Goal: Information Seeking & Learning: Find contact information

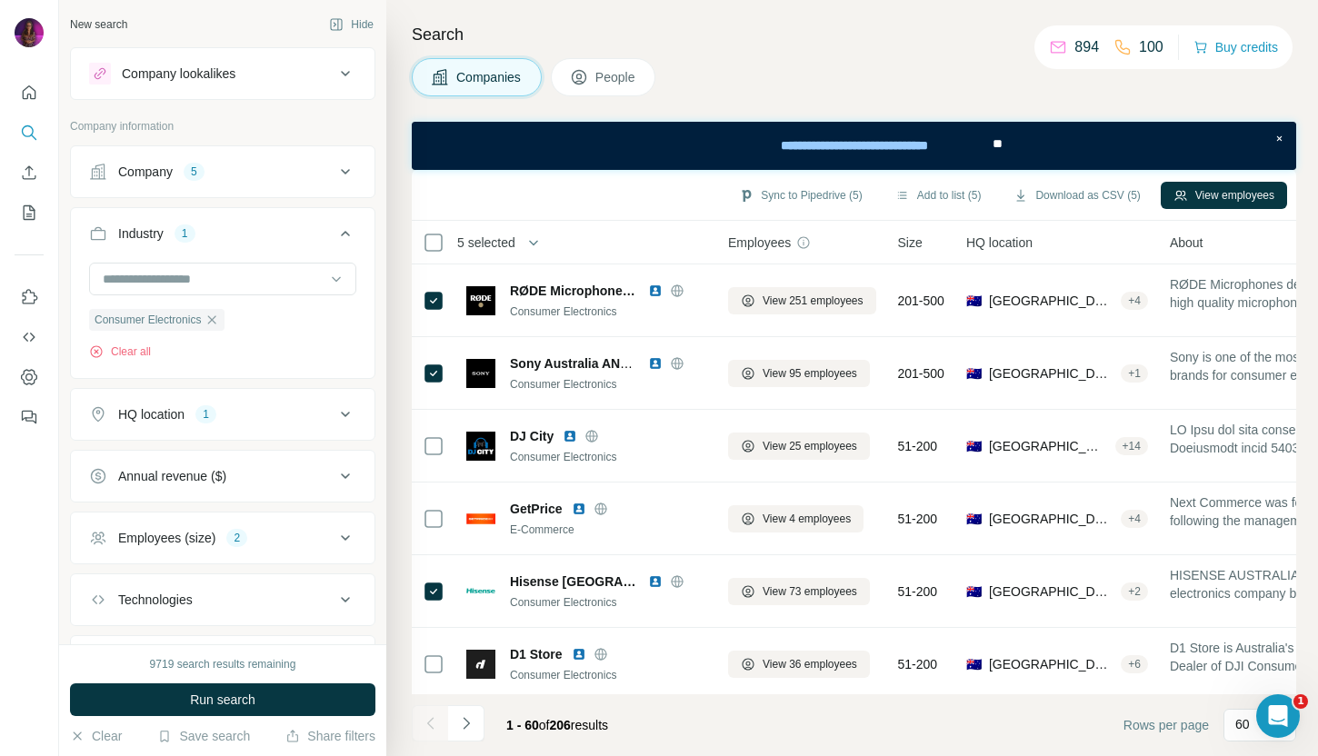
scroll to position [3717, 0]
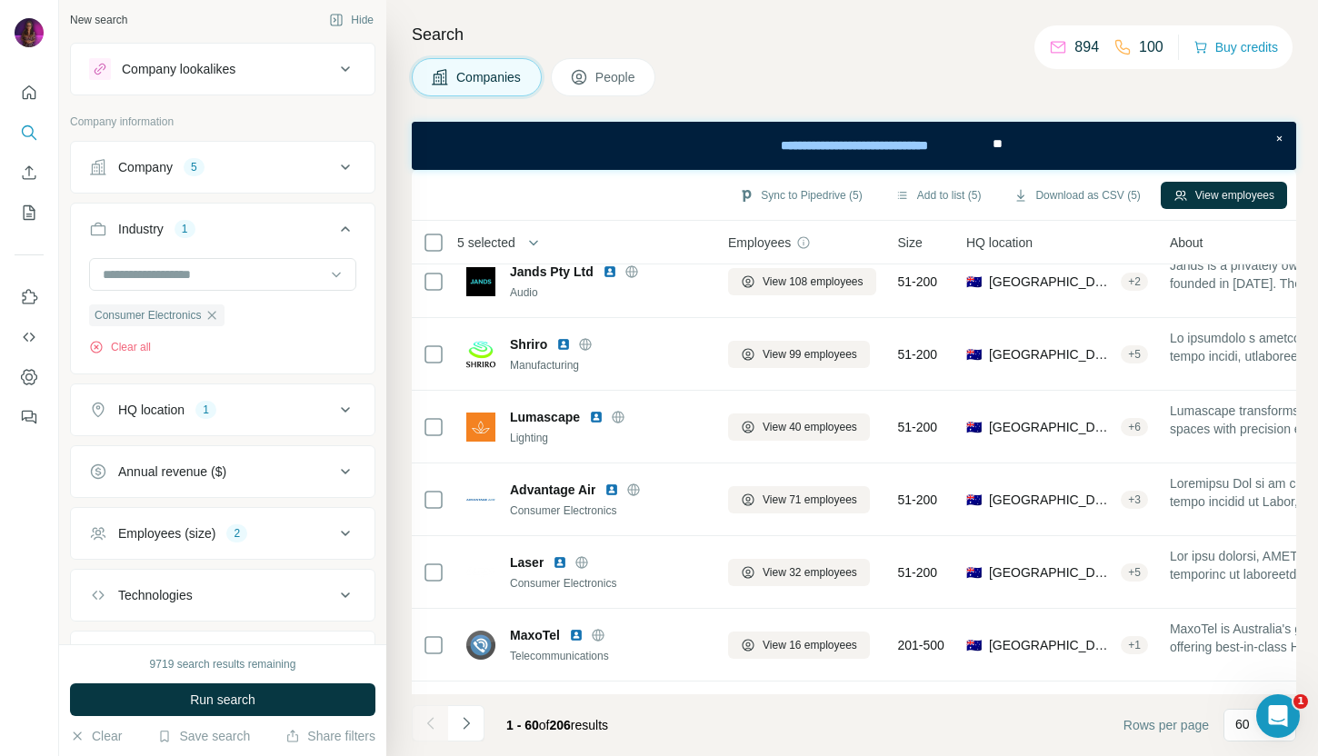
scroll to position [3932, 0]
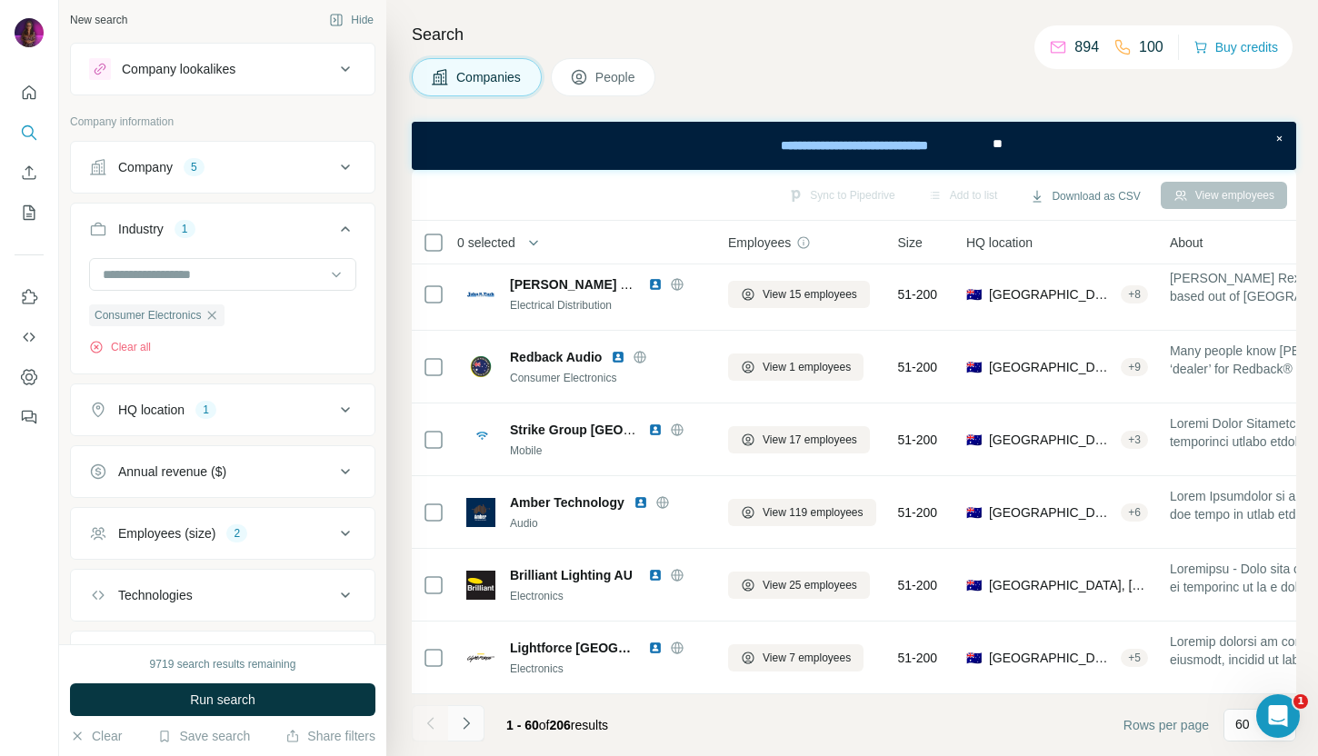
click at [467, 714] on icon "Navigate to next page" at bounding box center [466, 723] width 18 height 18
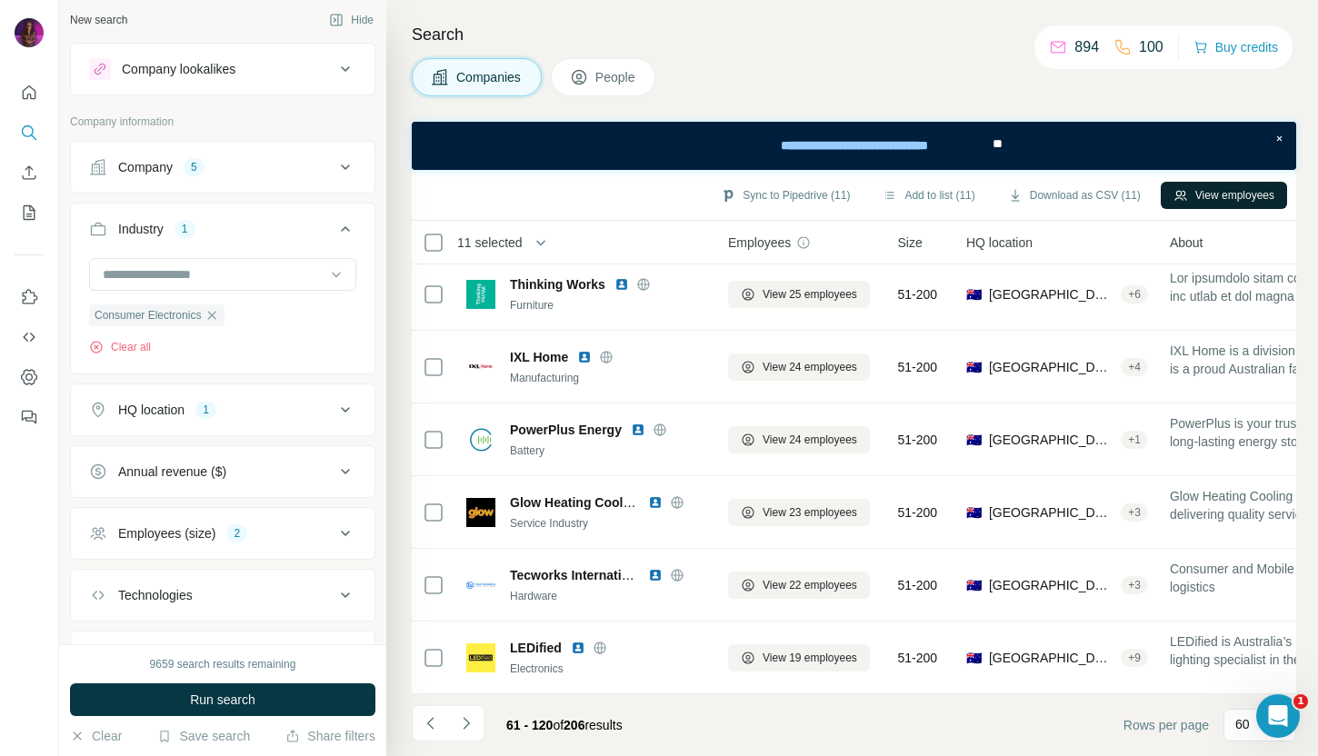
click at [1190, 198] on button "View employees" at bounding box center [1223, 195] width 126 height 27
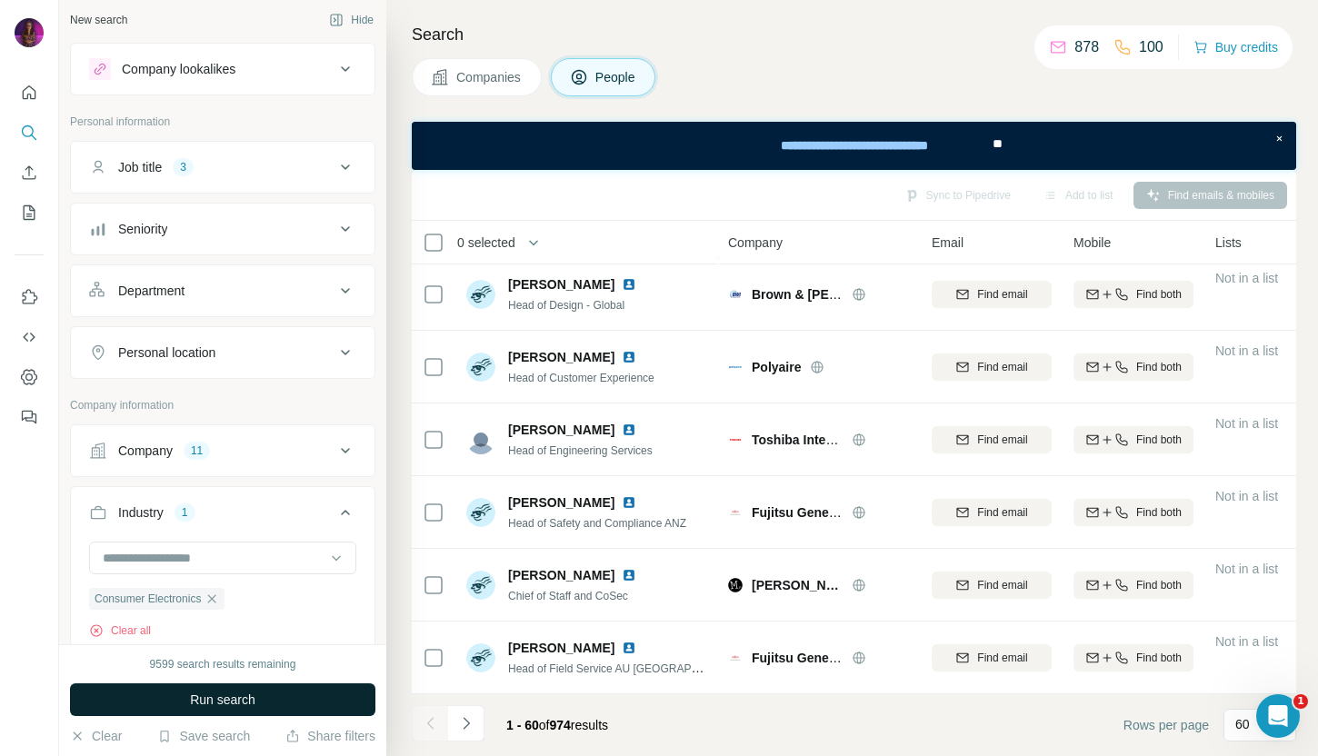
click at [277, 699] on button "Run search" at bounding box center [222, 699] width 305 height 33
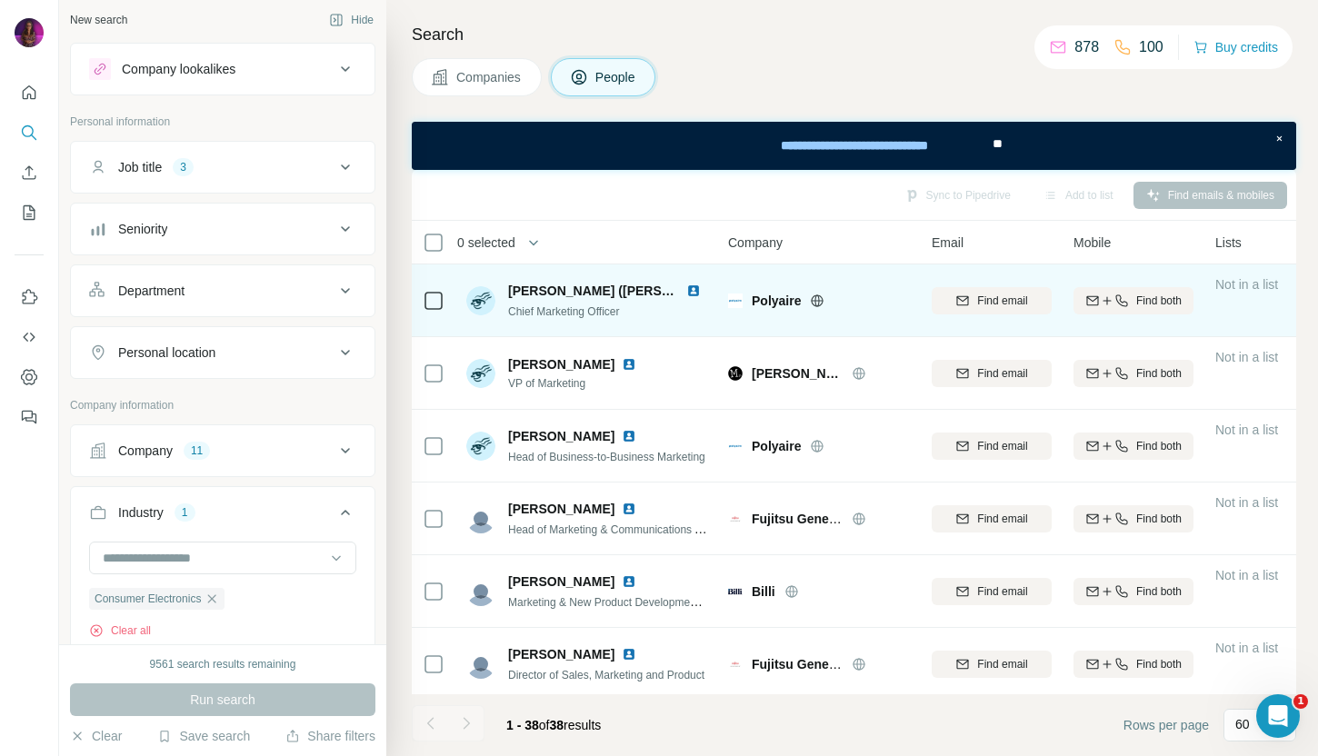
click at [695, 288] on img at bounding box center [693, 291] width 15 height 15
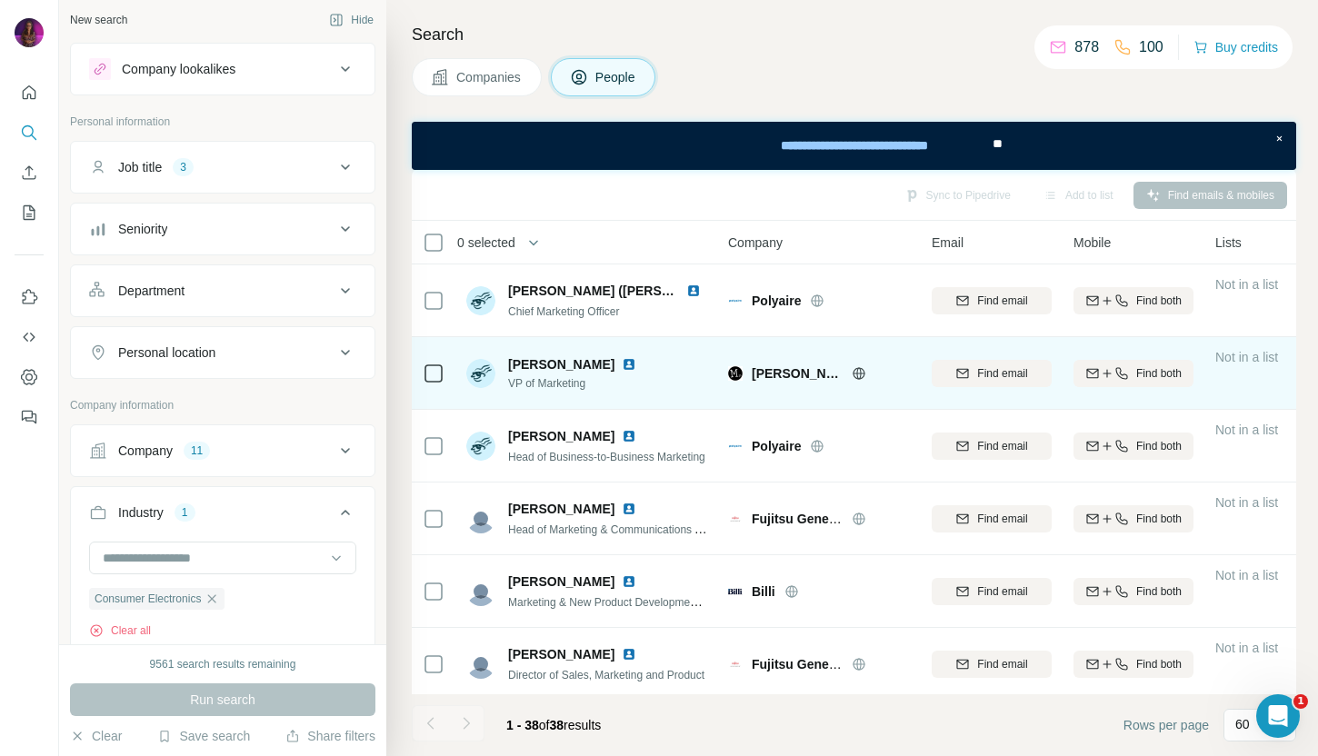
click at [622, 363] on img at bounding box center [629, 364] width 15 height 15
click at [856, 373] on icon at bounding box center [858, 373] width 5 height 12
click at [1017, 373] on span "Find email" at bounding box center [1002, 373] width 50 height 16
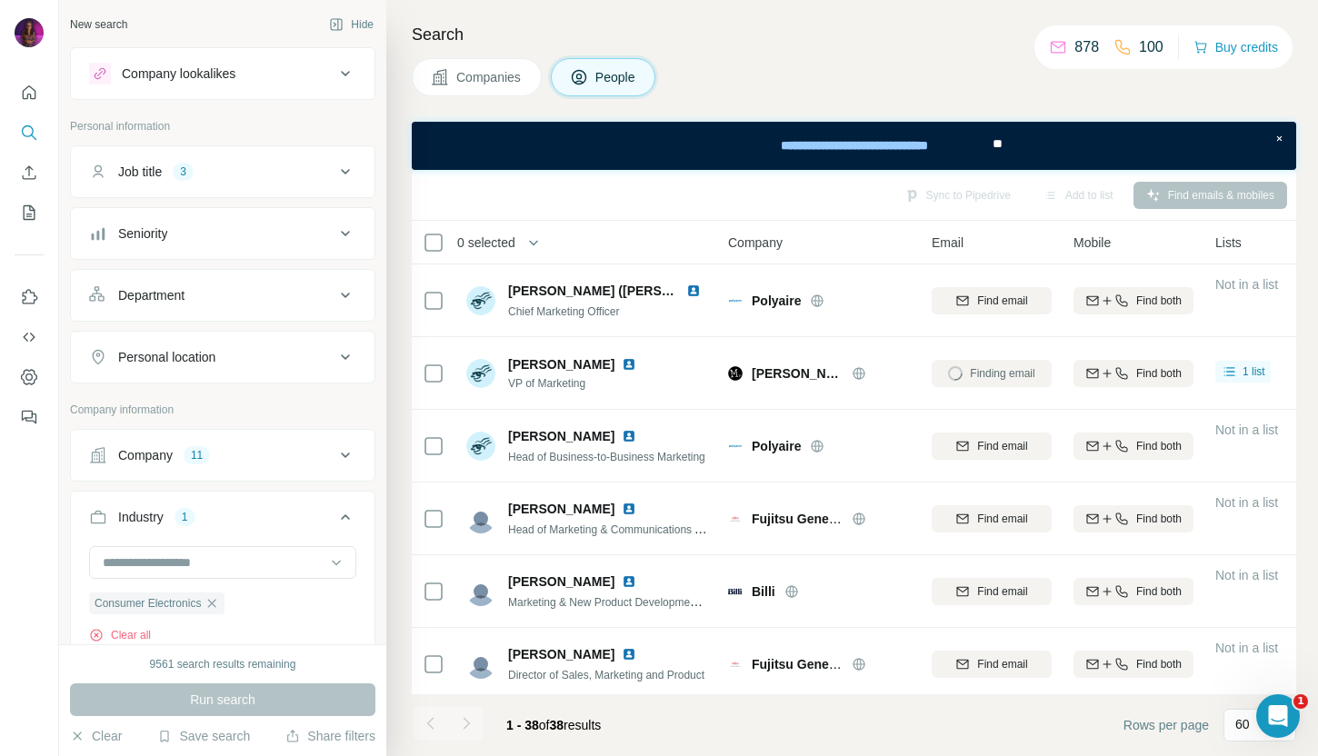
scroll to position [3717, 0]
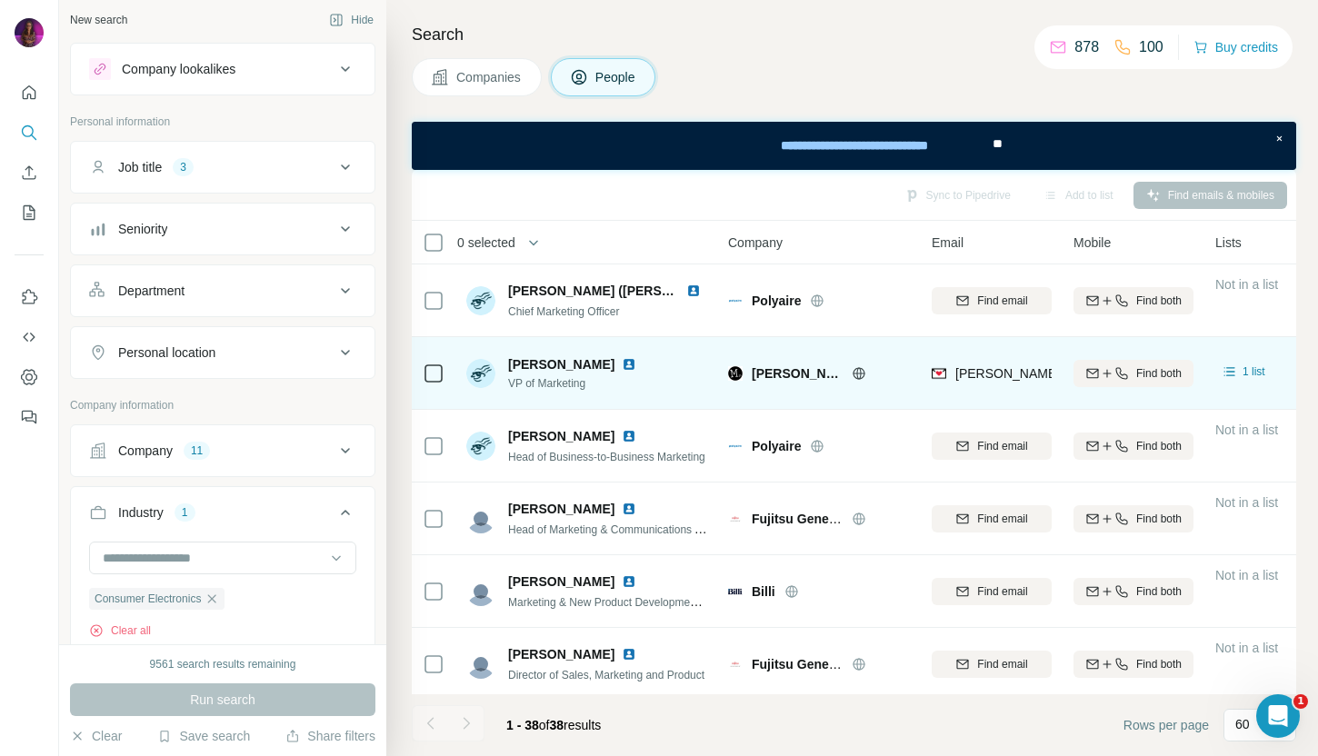
click at [1018, 370] on span "andrew@morsemicro.com" at bounding box center [1115, 373] width 320 height 15
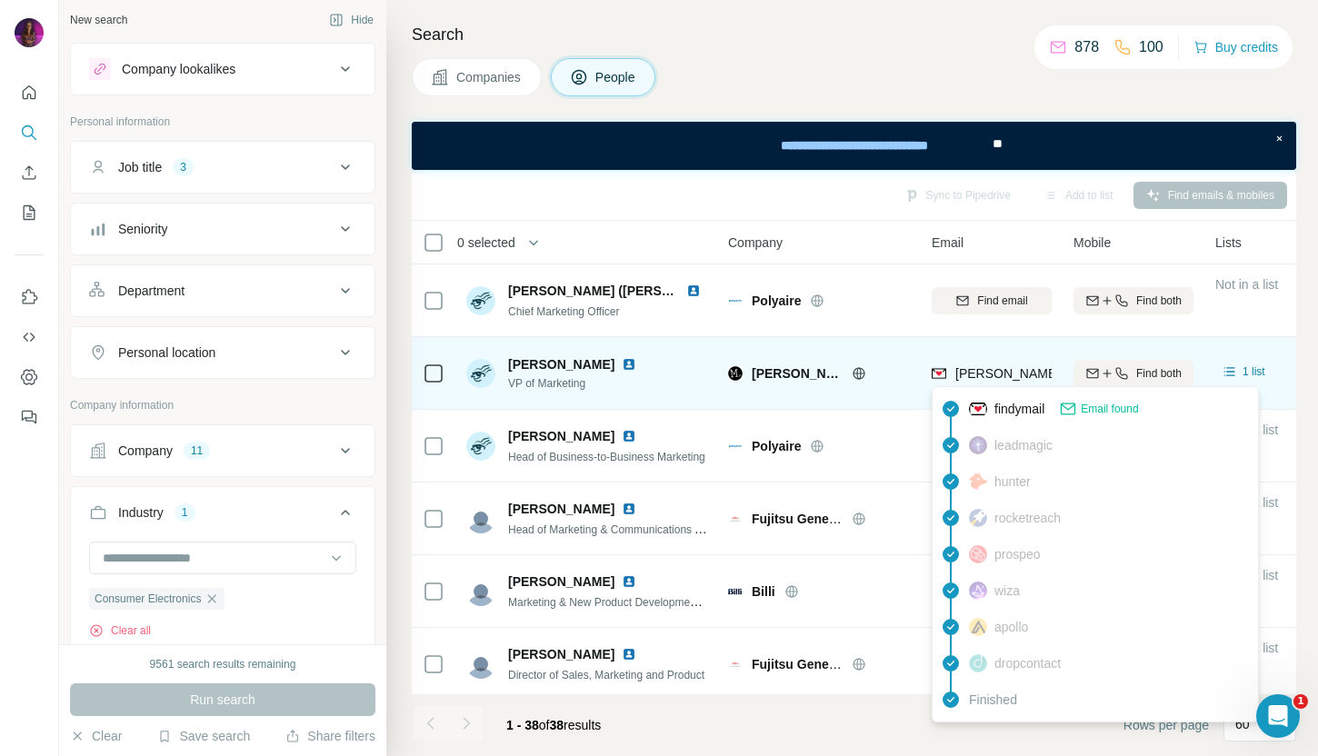
click at [1018, 370] on span "andrew@morsemicro.com" at bounding box center [1115, 373] width 320 height 15
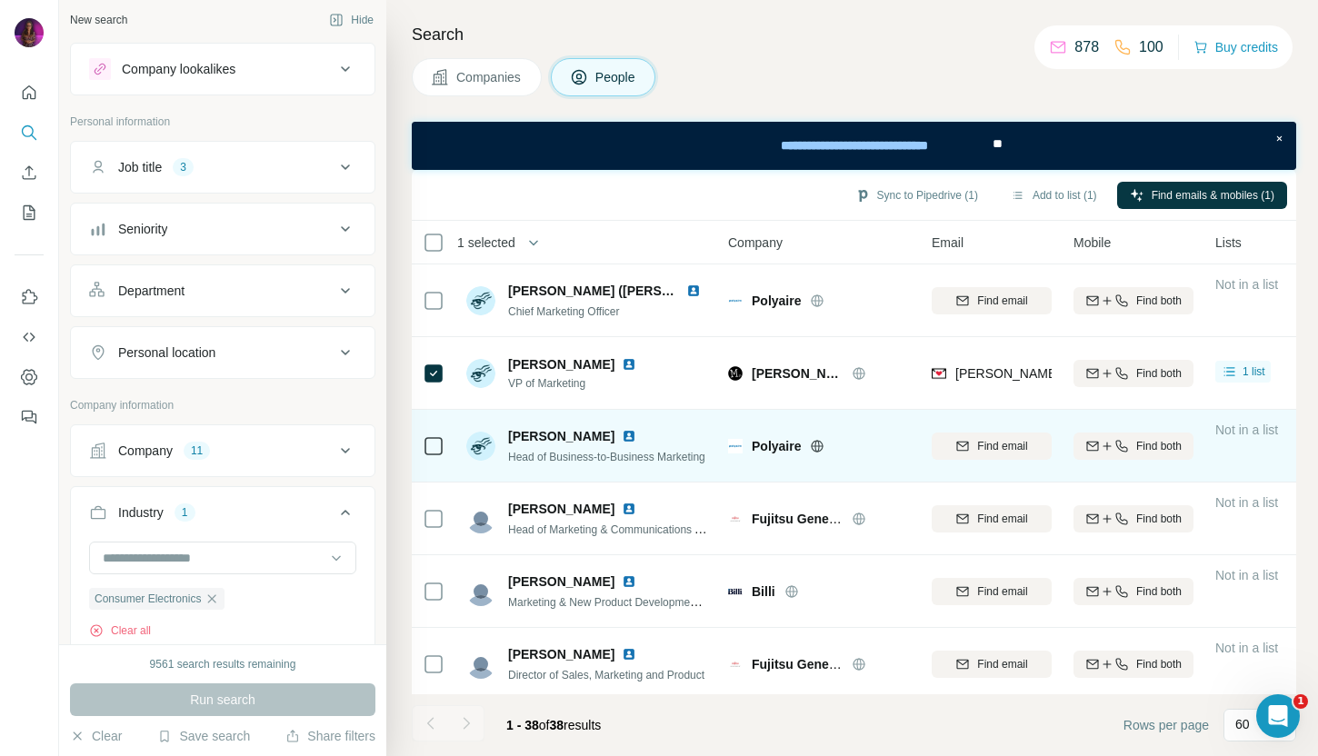
click at [818, 448] on icon at bounding box center [817, 446] width 5 height 12
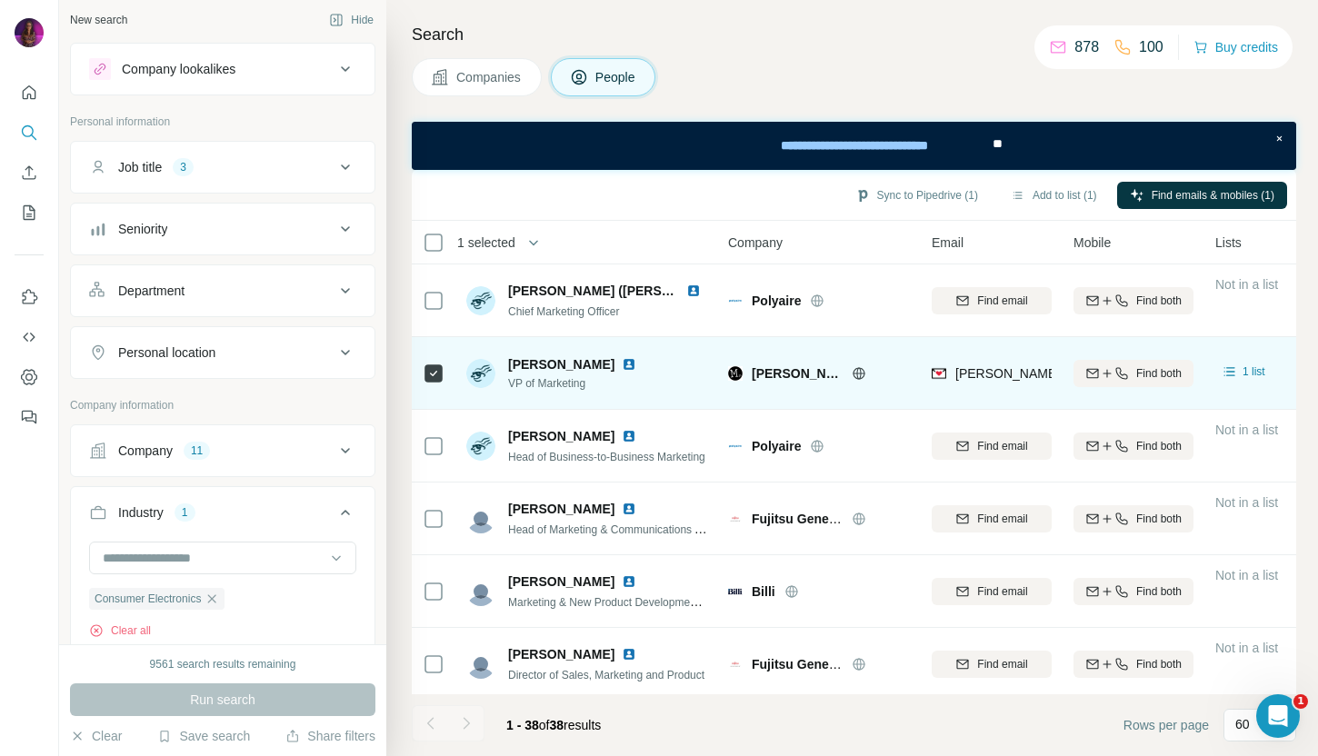
click at [624, 360] on img at bounding box center [629, 364] width 15 height 15
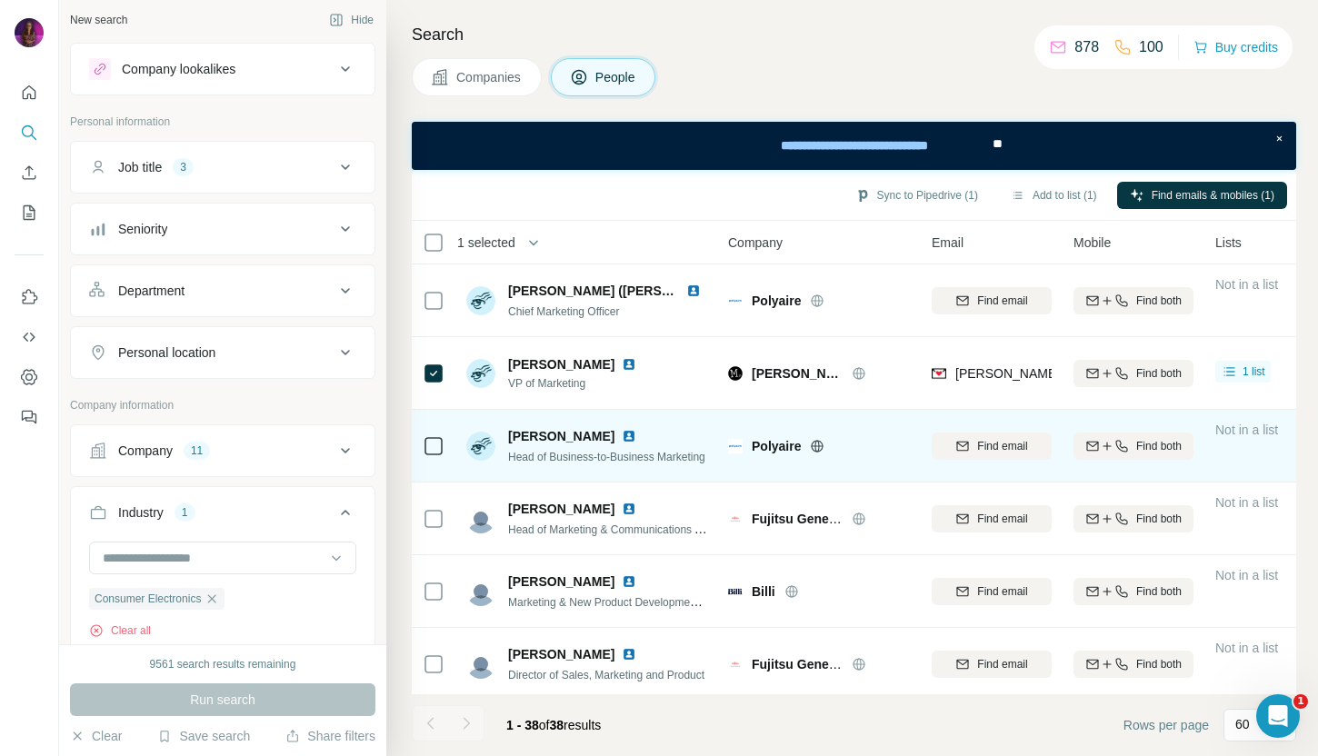
click at [622, 437] on img at bounding box center [629, 436] width 15 height 15
click at [989, 451] on span "Find email" at bounding box center [1002, 446] width 50 height 16
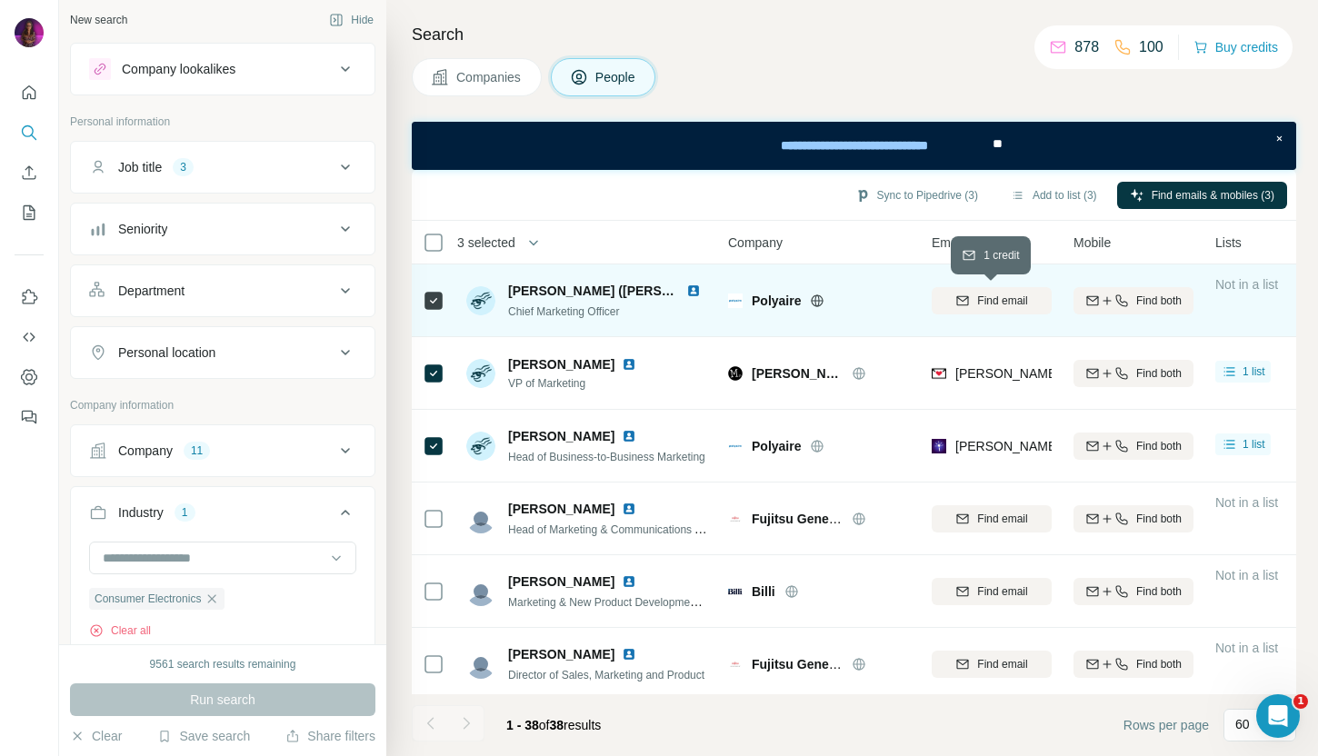
click at [977, 293] on span "Find email" at bounding box center [1002, 301] width 50 height 16
click at [694, 289] on img at bounding box center [693, 291] width 15 height 15
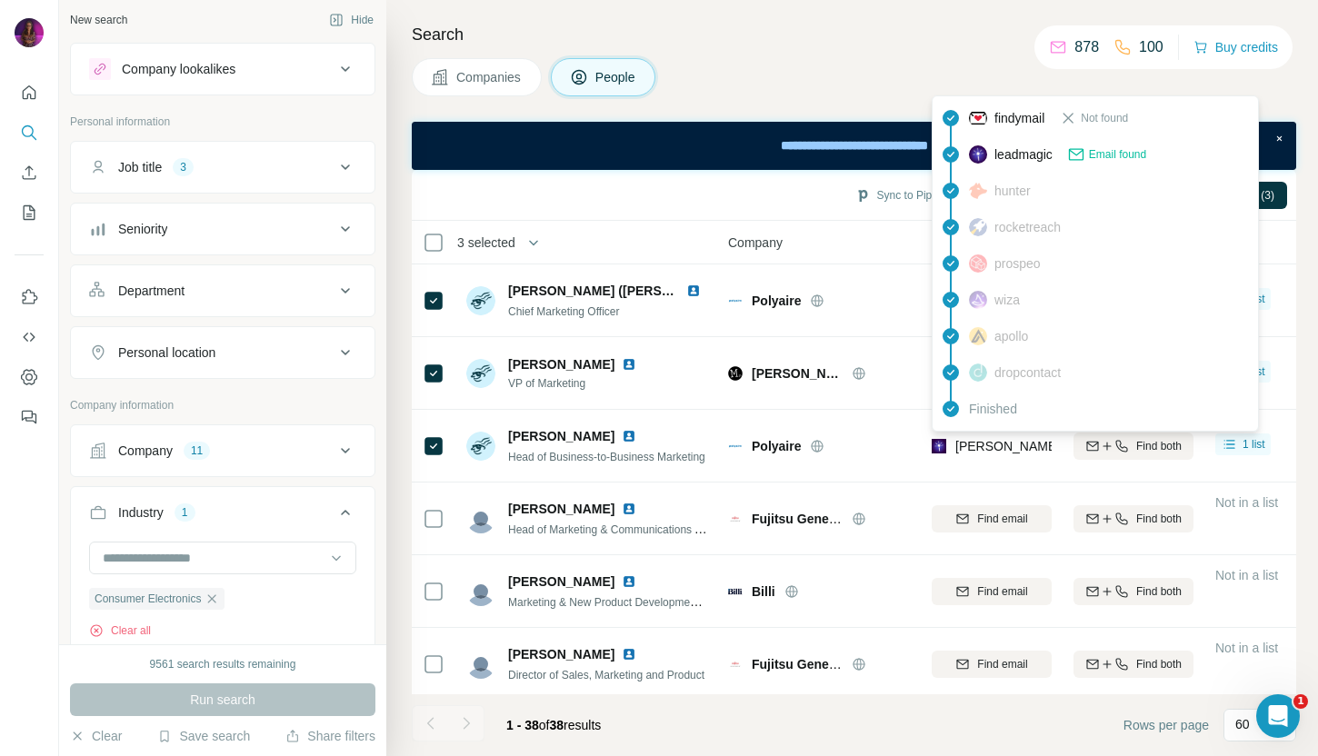
click at [977, 445] on span "lisa.heinzen@polyaire.com.au" at bounding box center [1167, 446] width 425 height 15
copy tr "lisa.heinzen@polyaire.com.au"
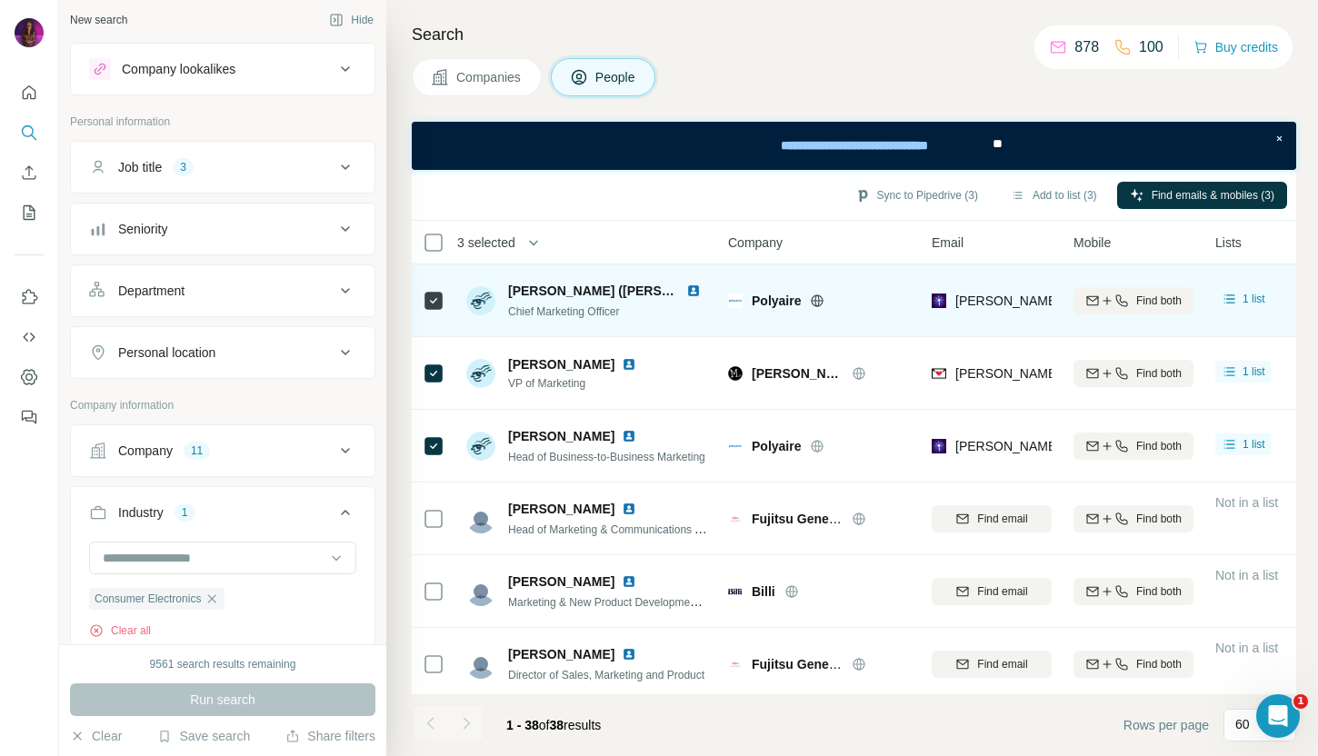
click at [880, 309] on div "Polyaire" at bounding box center [831, 301] width 158 height 18
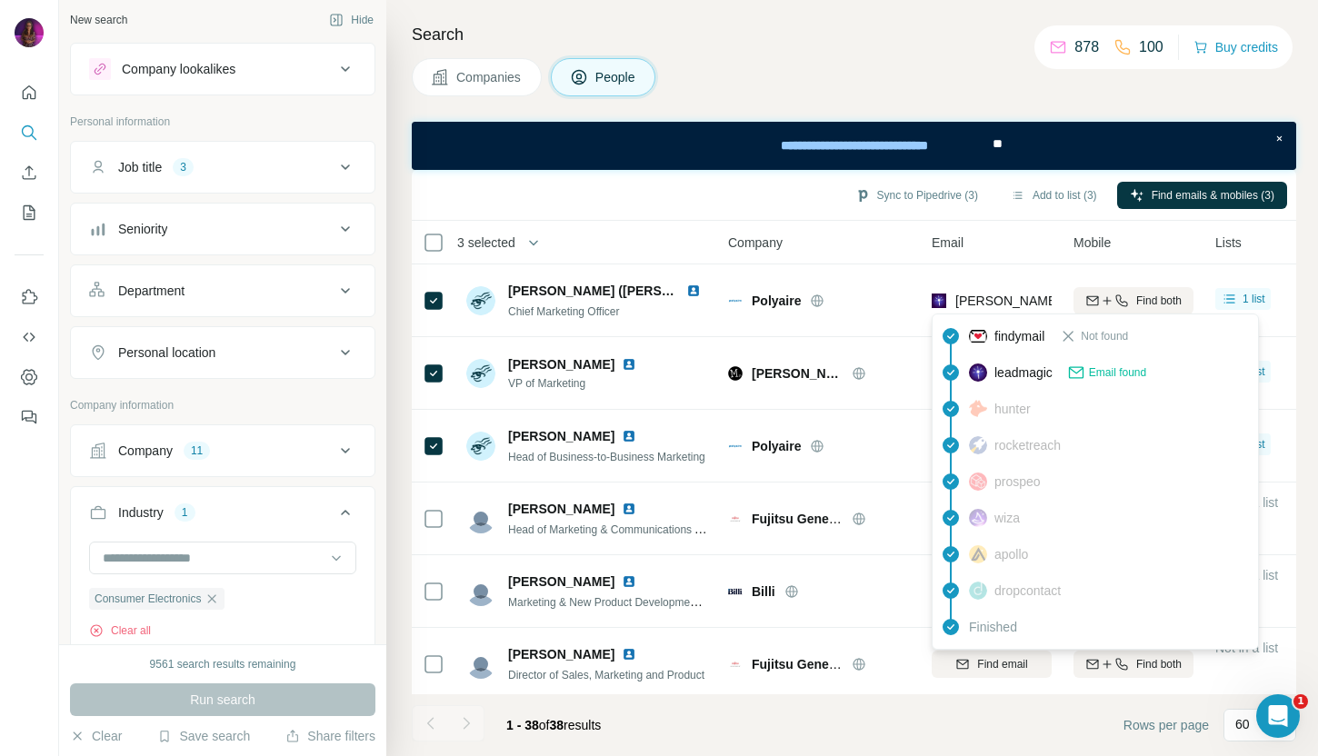
click at [980, 301] on span "richelle.fraser@polyaire.com.au" at bounding box center [1167, 301] width 425 height 15
copy tr "richelle.fraser@polyaire.com.au"
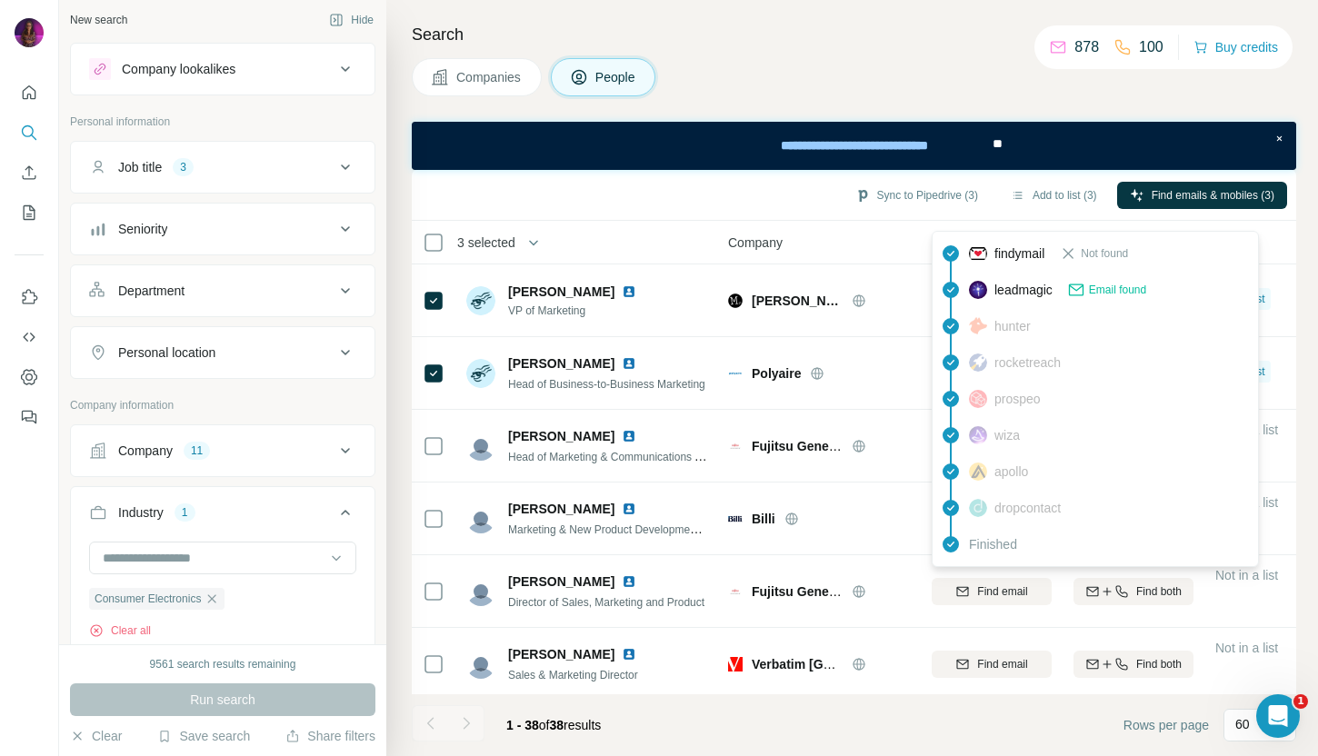
scroll to position [85, 0]
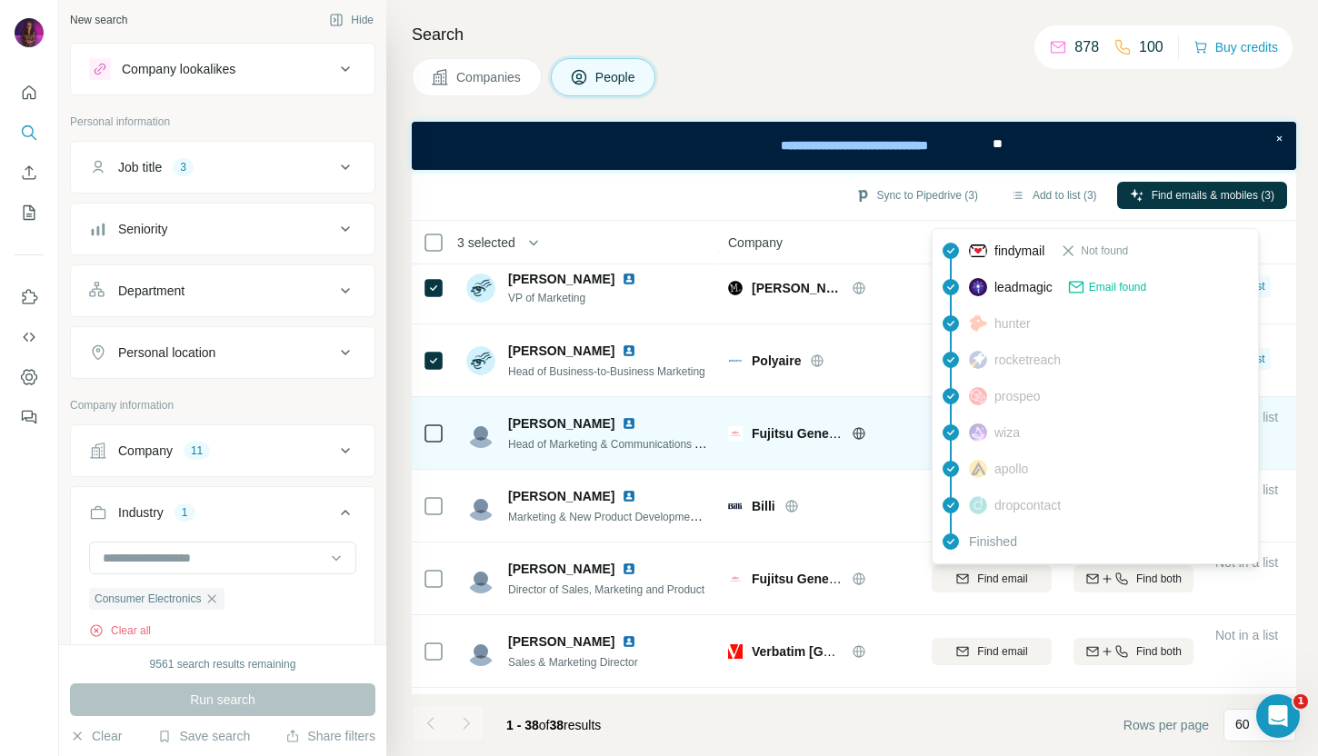
click at [622, 417] on img at bounding box center [629, 423] width 15 height 15
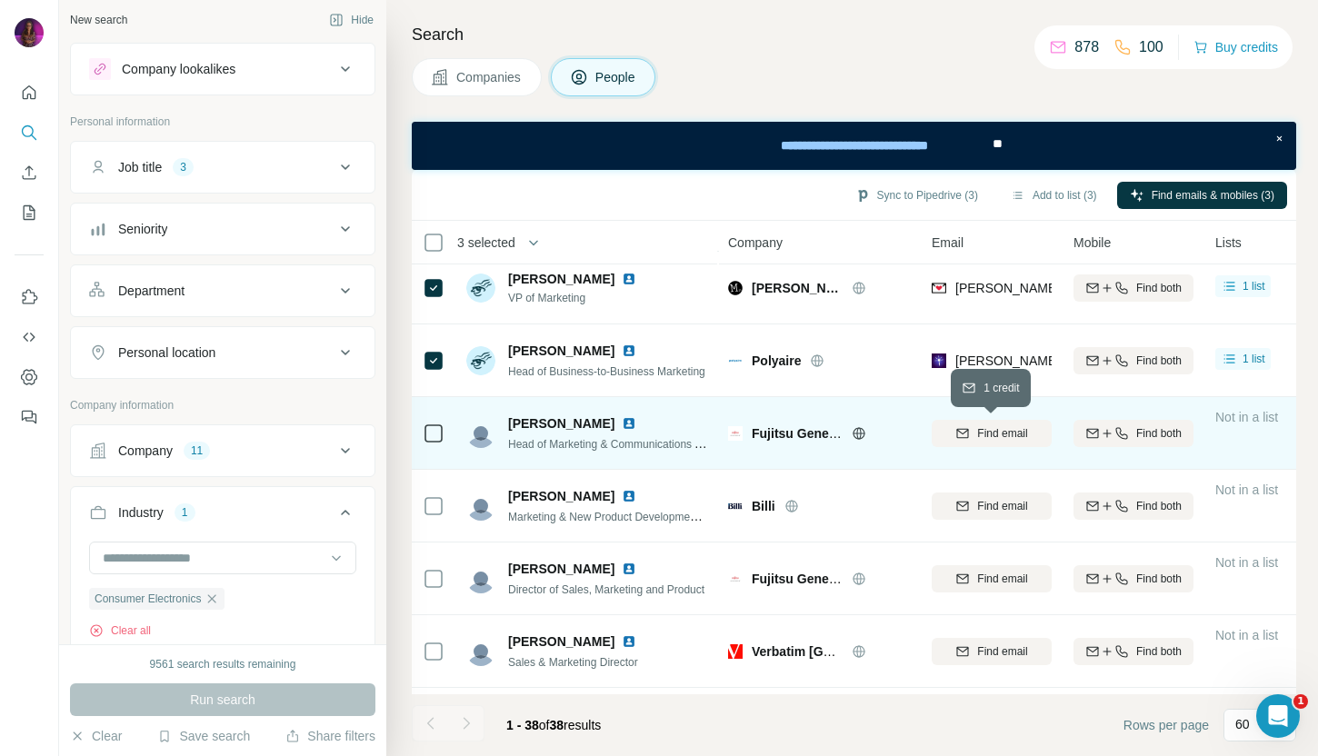
click at [1007, 428] on span "Find email" at bounding box center [1002, 433] width 50 height 16
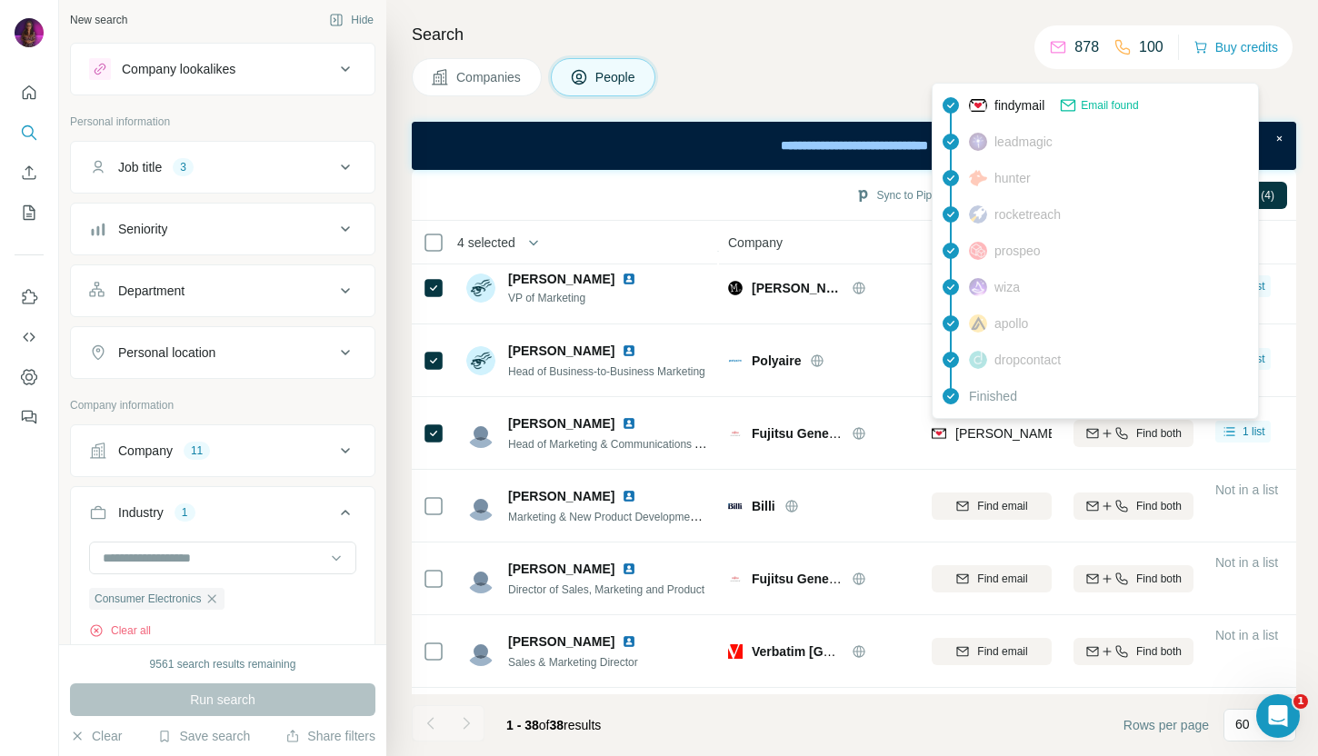
click at [1008, 428] on span "zdenka.micallef@fujitsugeneral.com.au" at bounding box center [1115, 433] width 320 height 15
copy tr "zdenka.micallef@fujitsugeneral.com.au"
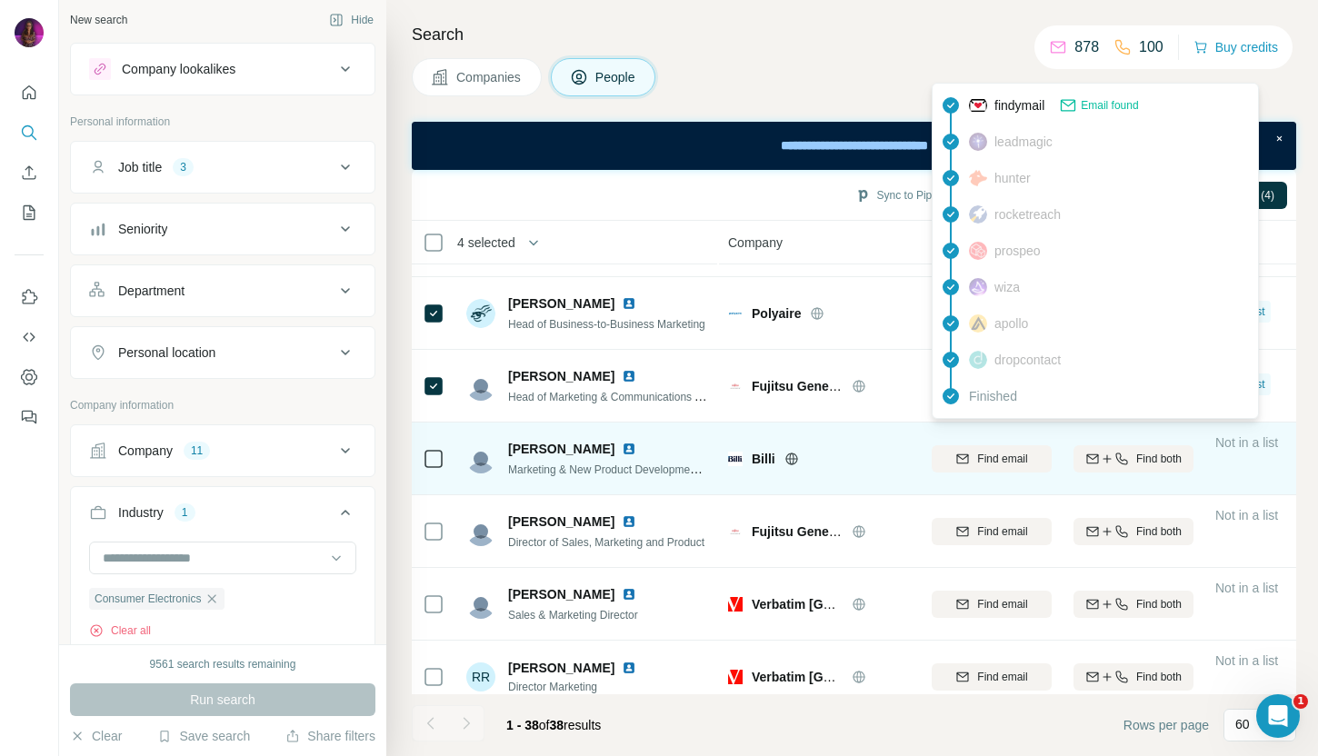
scroll to position [132, 0]
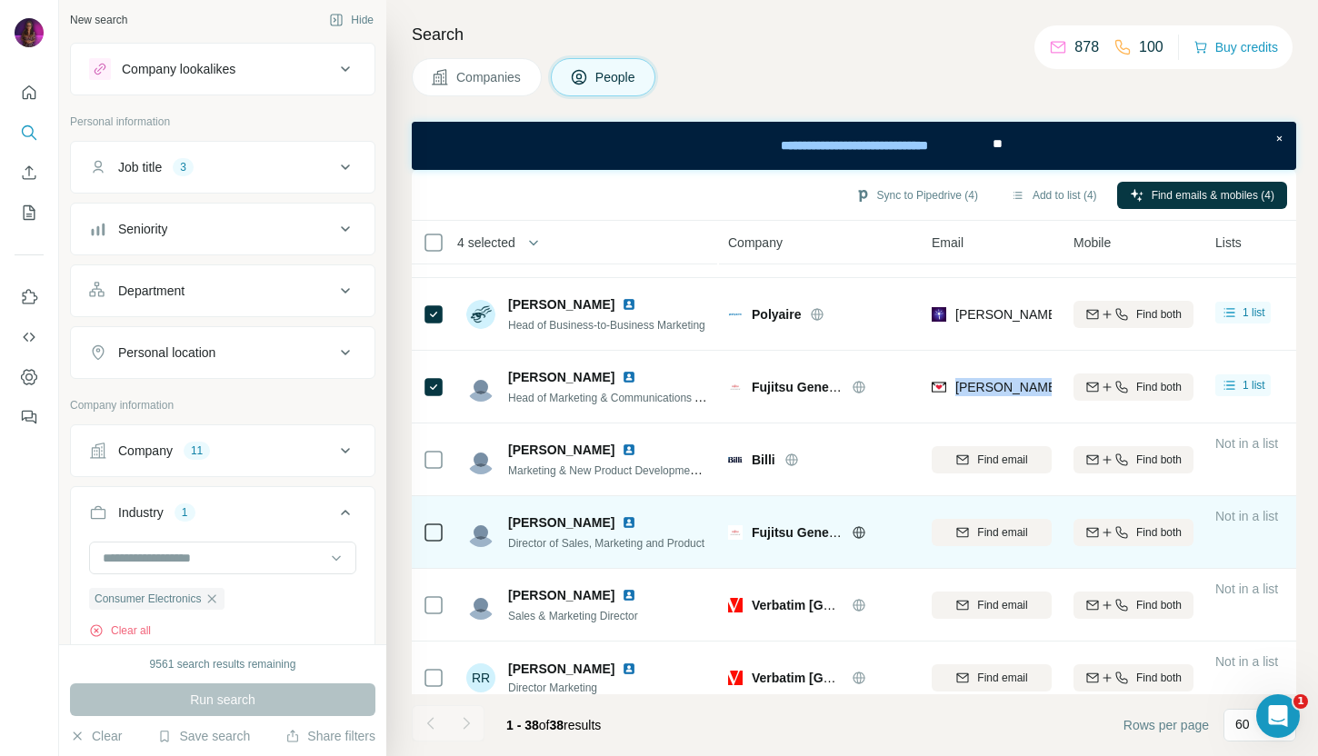
click at [622, 525] on img at bounding box center [629, 522] width 15 height 15
click at [993, 533] on span "Find email" at bounding box center [1002, 532] width 50 height 16
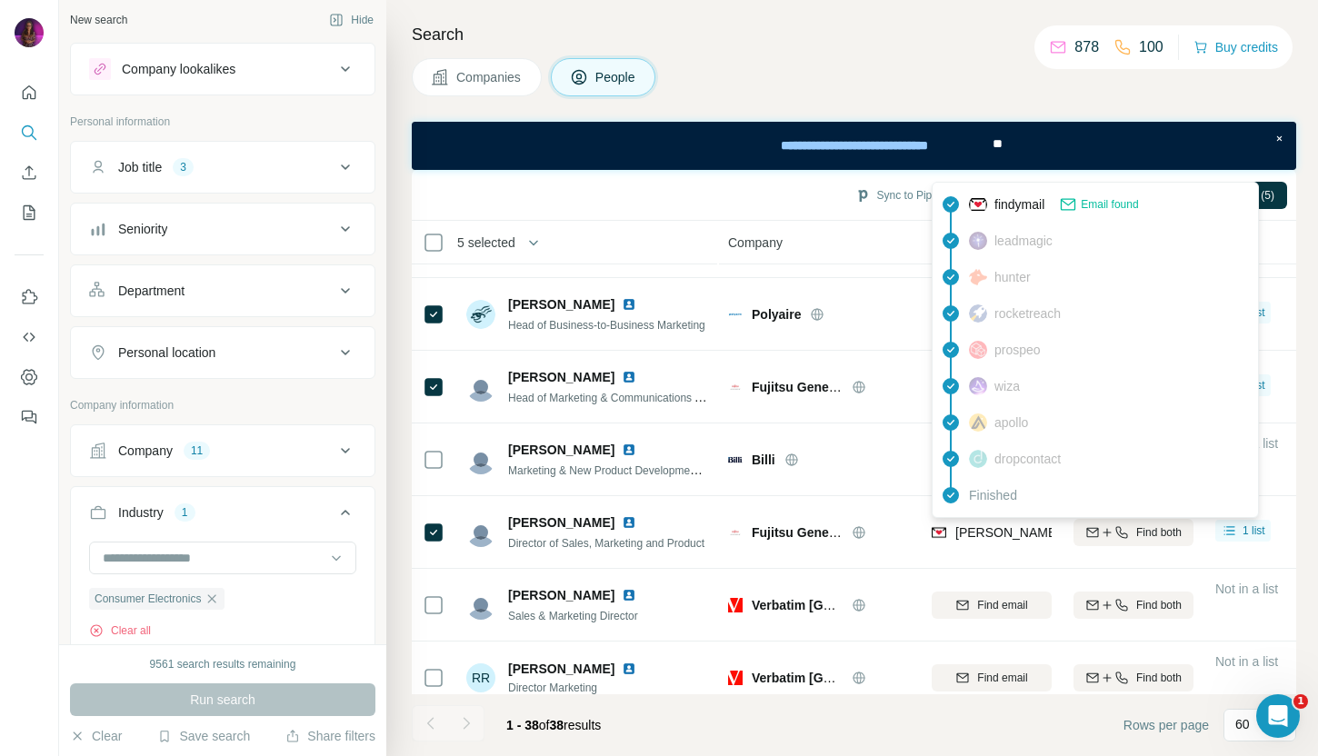
click at [994, 534] on span "dave.smith@fujitsugeneral.com.au" at bounding box center [1167, 532] width 425 height 15
copy tr "dave.smith@fujitsugeneral.com.au"
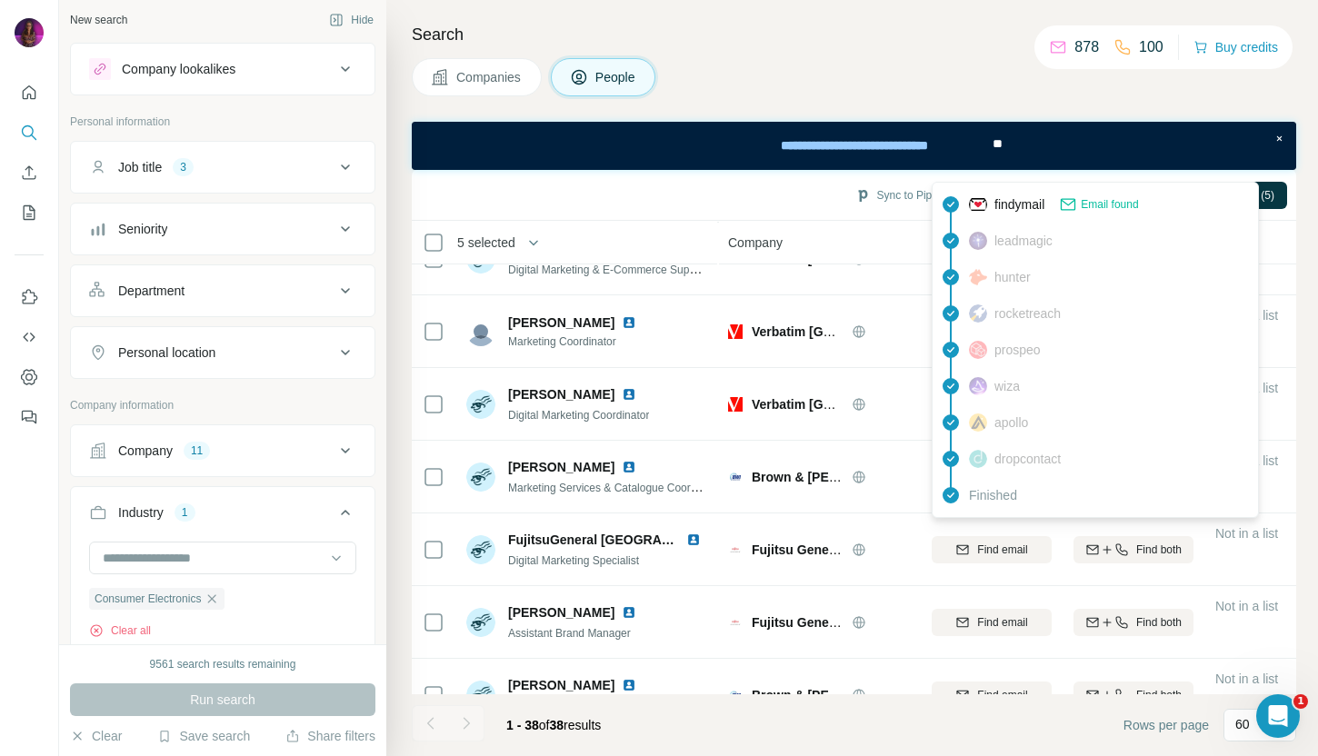
scroll to position [1831, 0]
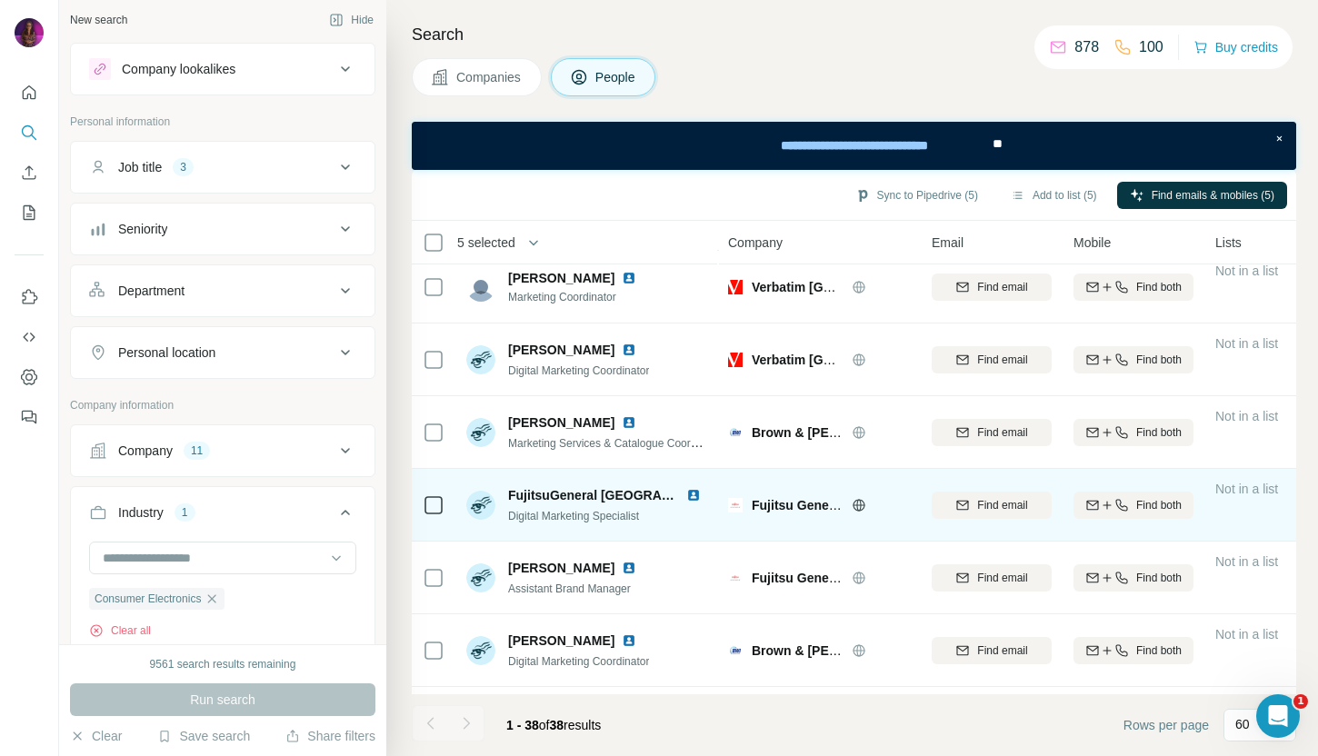
click at [714, 521] on td "FujitsuGeneral Australia Digital Marketing Specialist" at bounding box center [587, 505] width 264 height 73
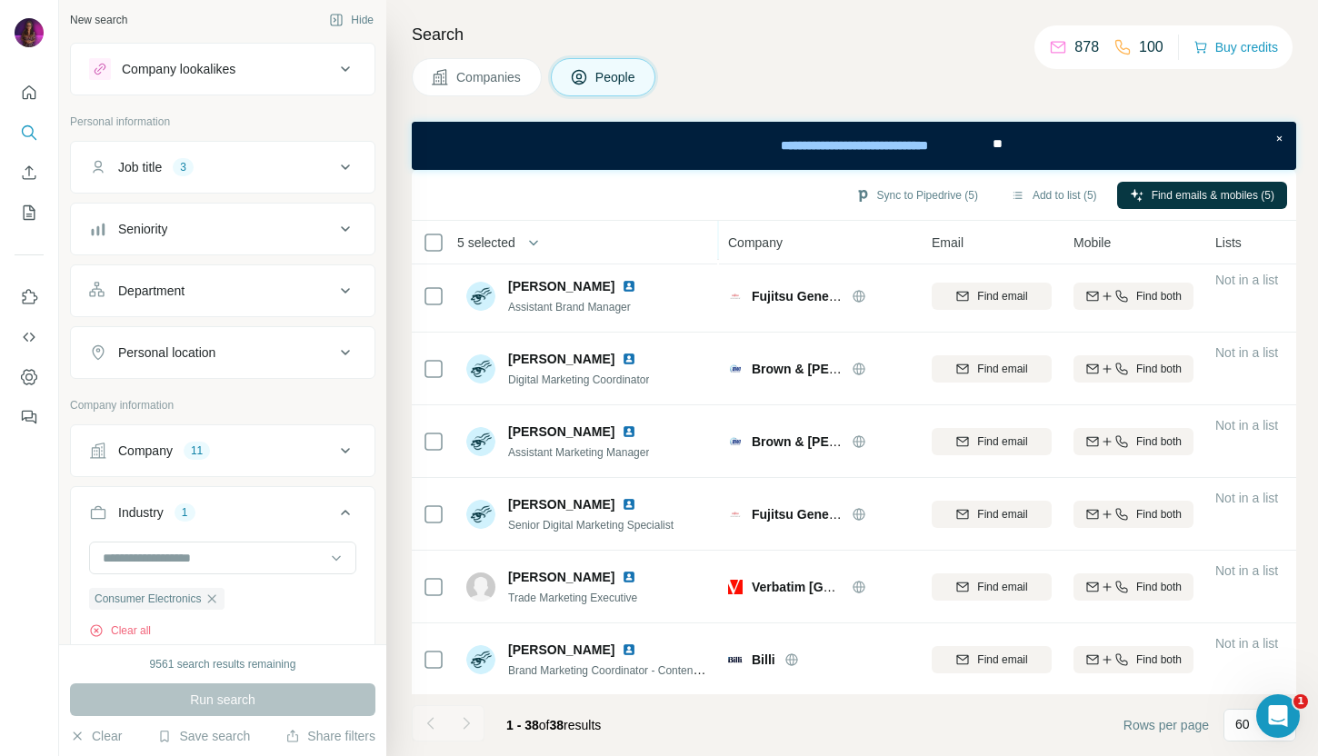
scroll to position [2115, 0]
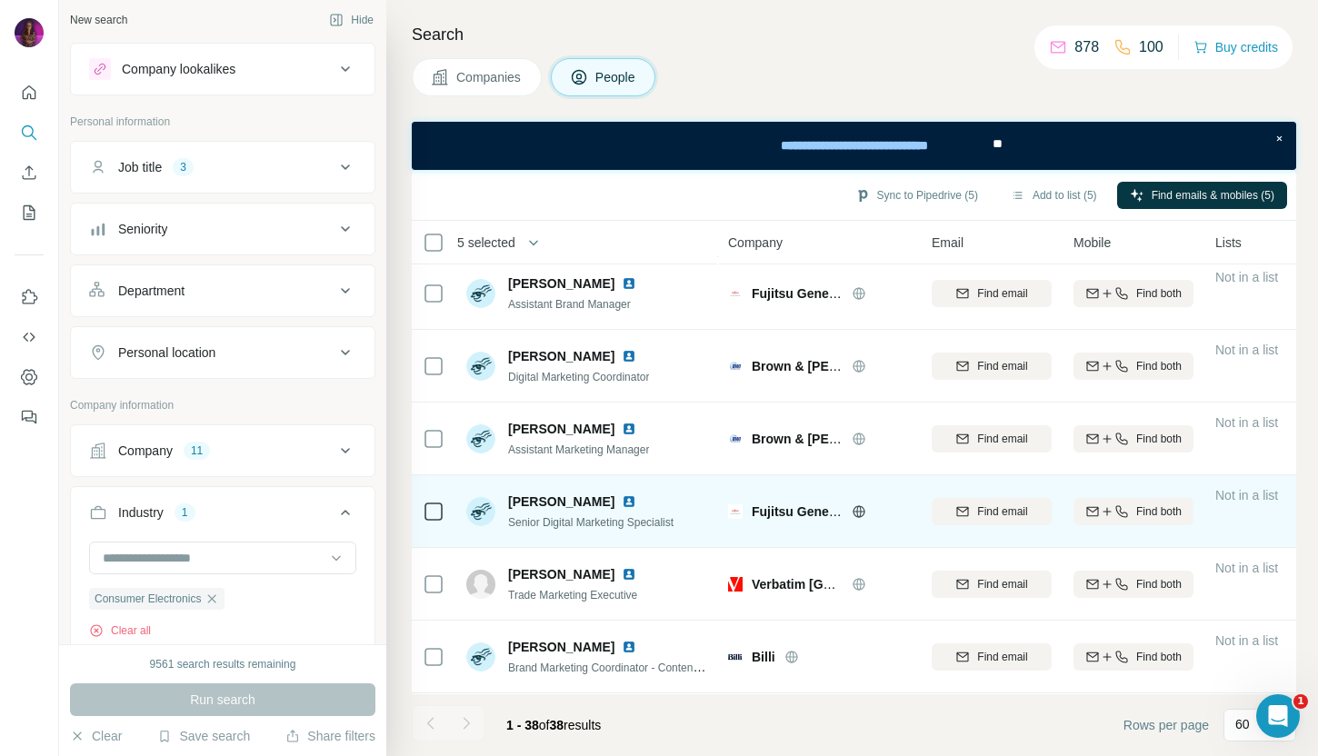
click at [622, 501] on img at bounding box center [629, 501] width 15 height 15
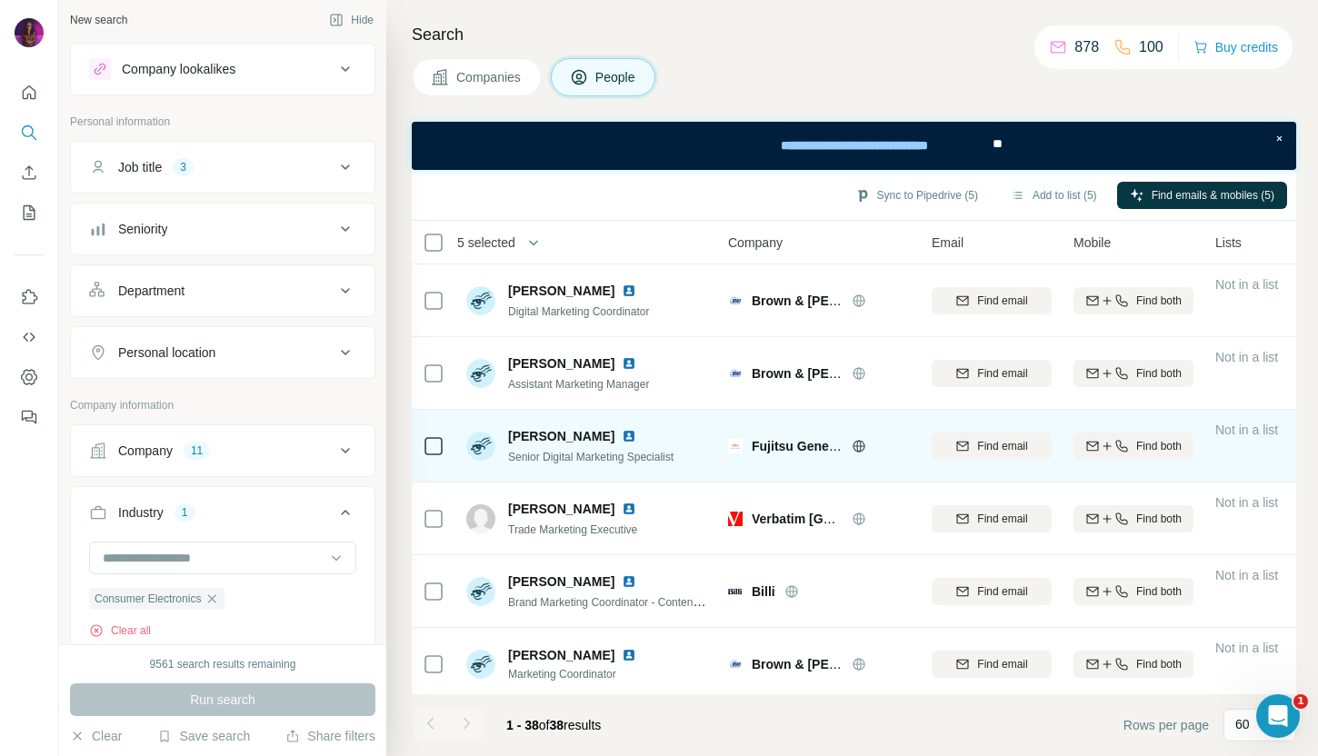
scroll to position [2333, 0]
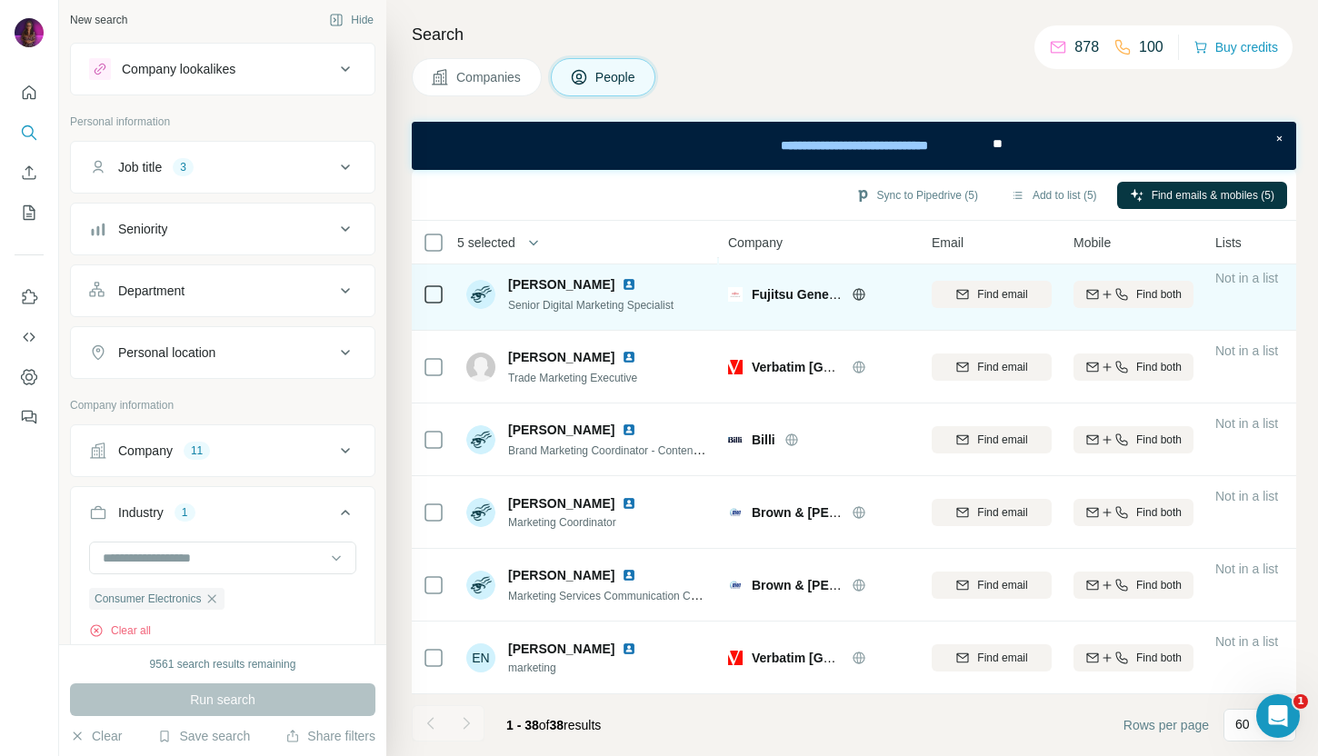
click at [861, 297] on icon at bounding box center [858, 294] width 15 height 15
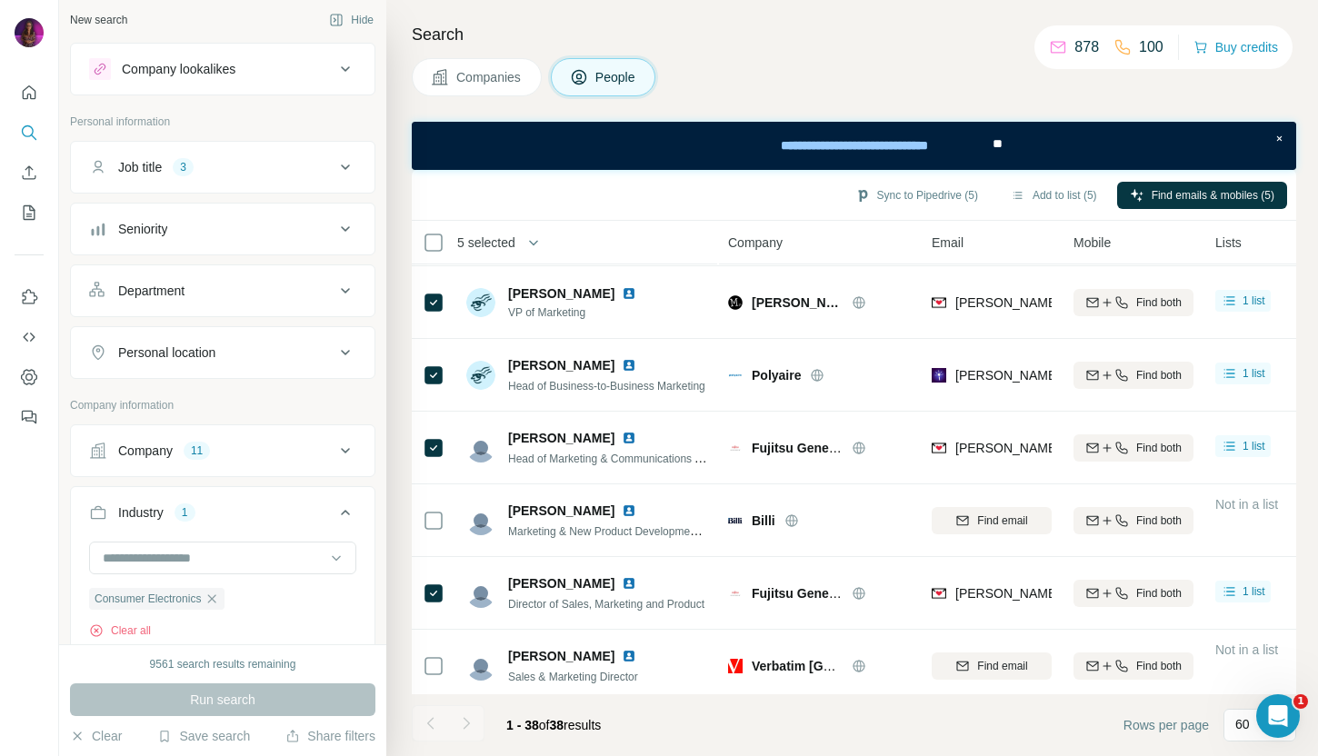
scroll to position [80, 0]
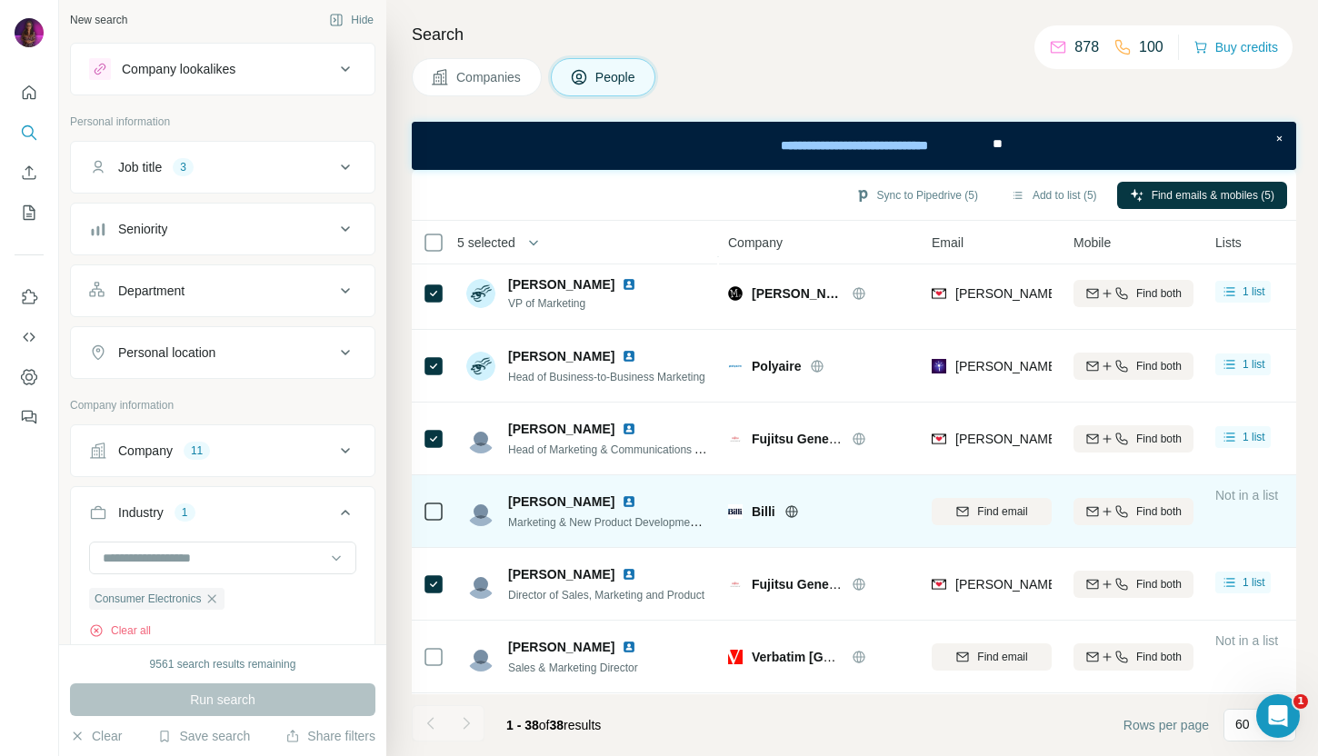
click at [792, 513] on icon at bounding box center [791, 511] width 15 height 15
click at [1020, 507] on span "Find email" at bounding box center [1002, 511] width 50 height 16
click at [622, 501] on img at bounding box center [629, 501] width 15 height 15
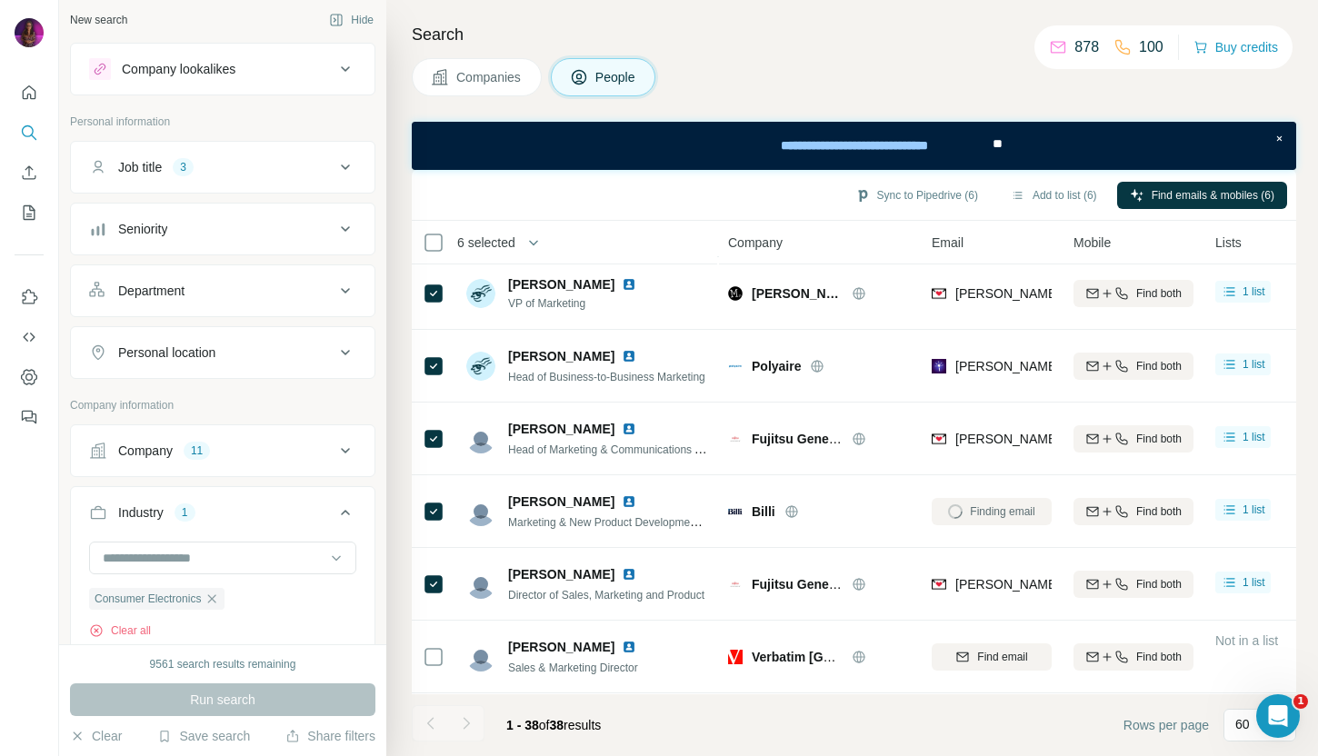
scroll to position [577, 0]
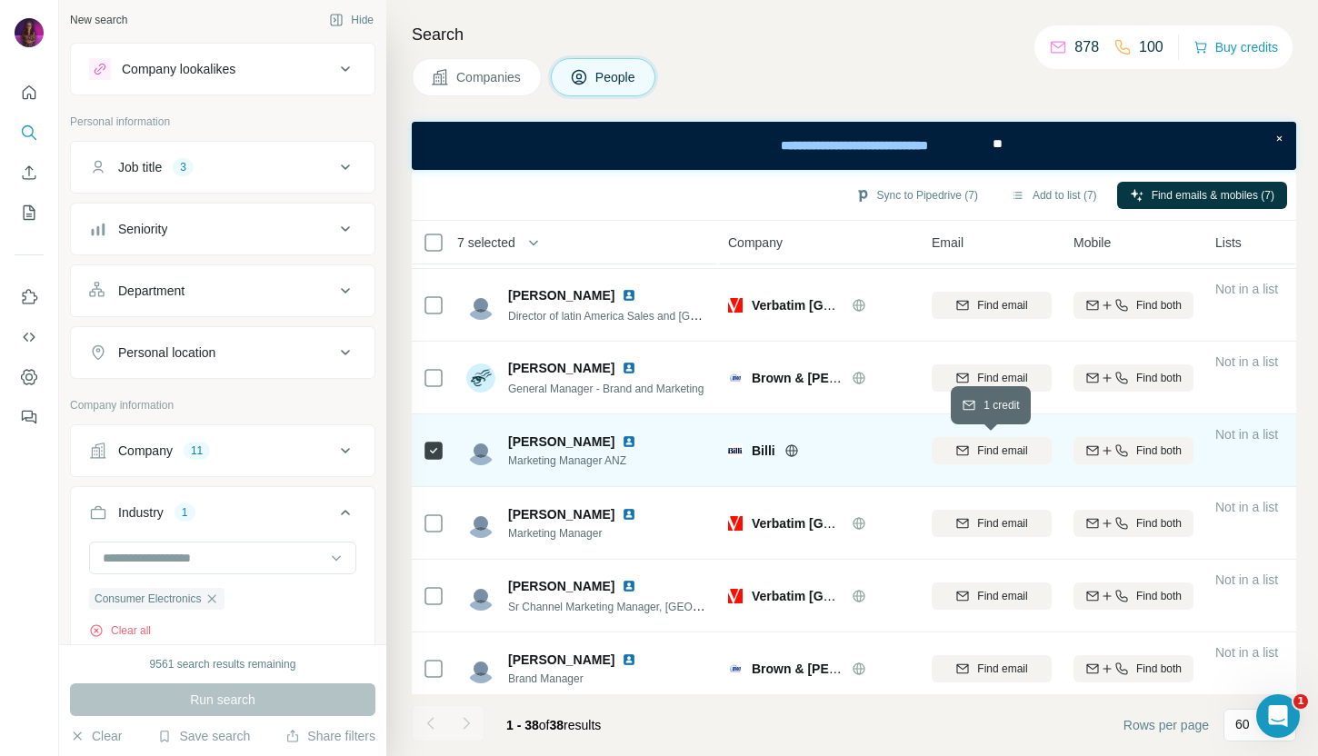
click at [980, 451] on span "Find email" at bounding box center [1002, 451] width 50 height 16
click at [622, 442] on img at bounding box center [629, 441] width 15 height 15
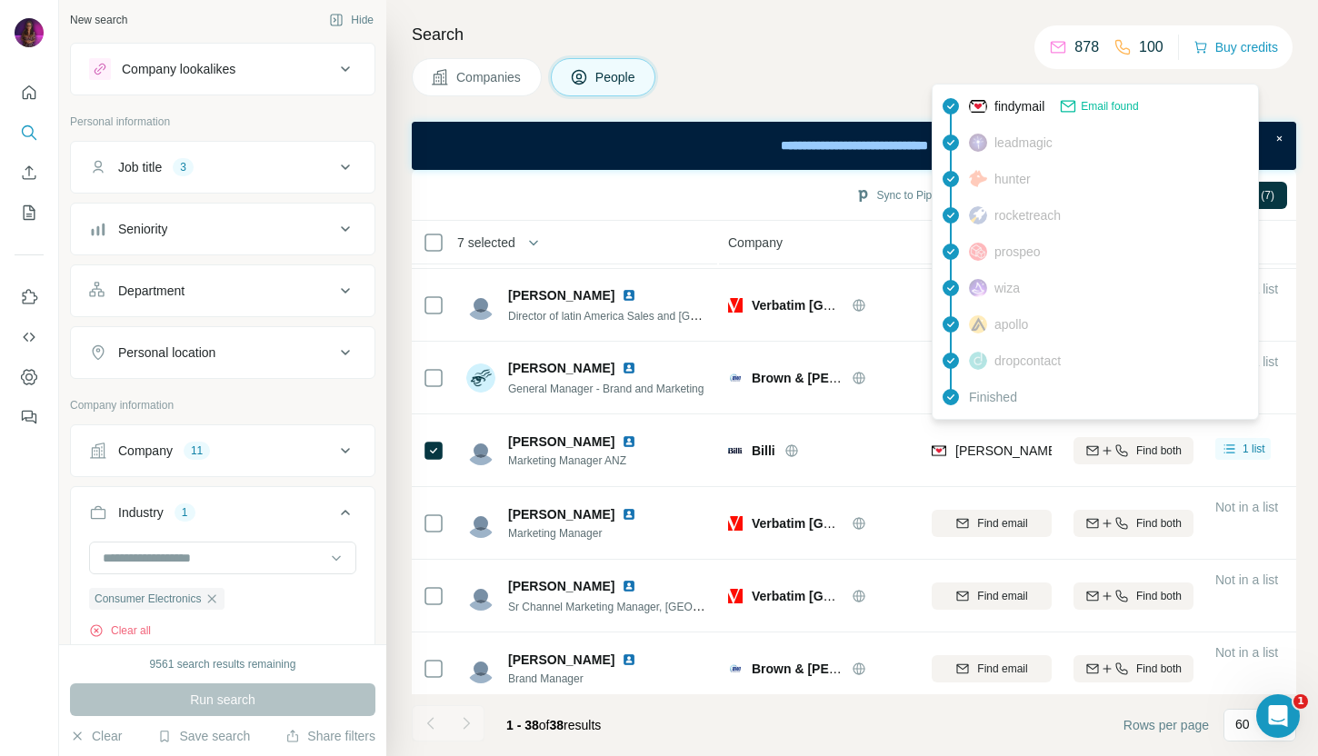
click at [975, 453] on span "christy.minutoli@billi.com.au" at bounding box center [1220, 450] width 530 height 15
copy tr "christy.minutoli@billi.com.au"
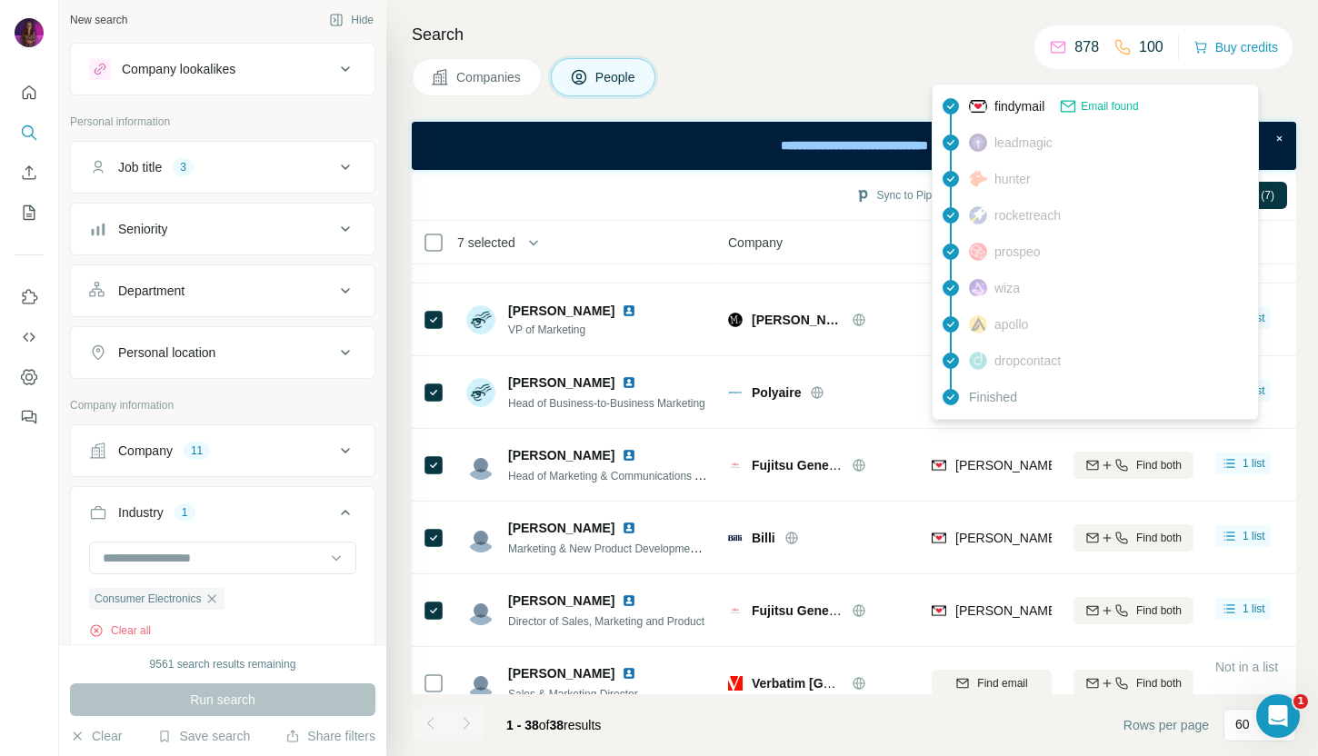
scroll to position [0, 0]
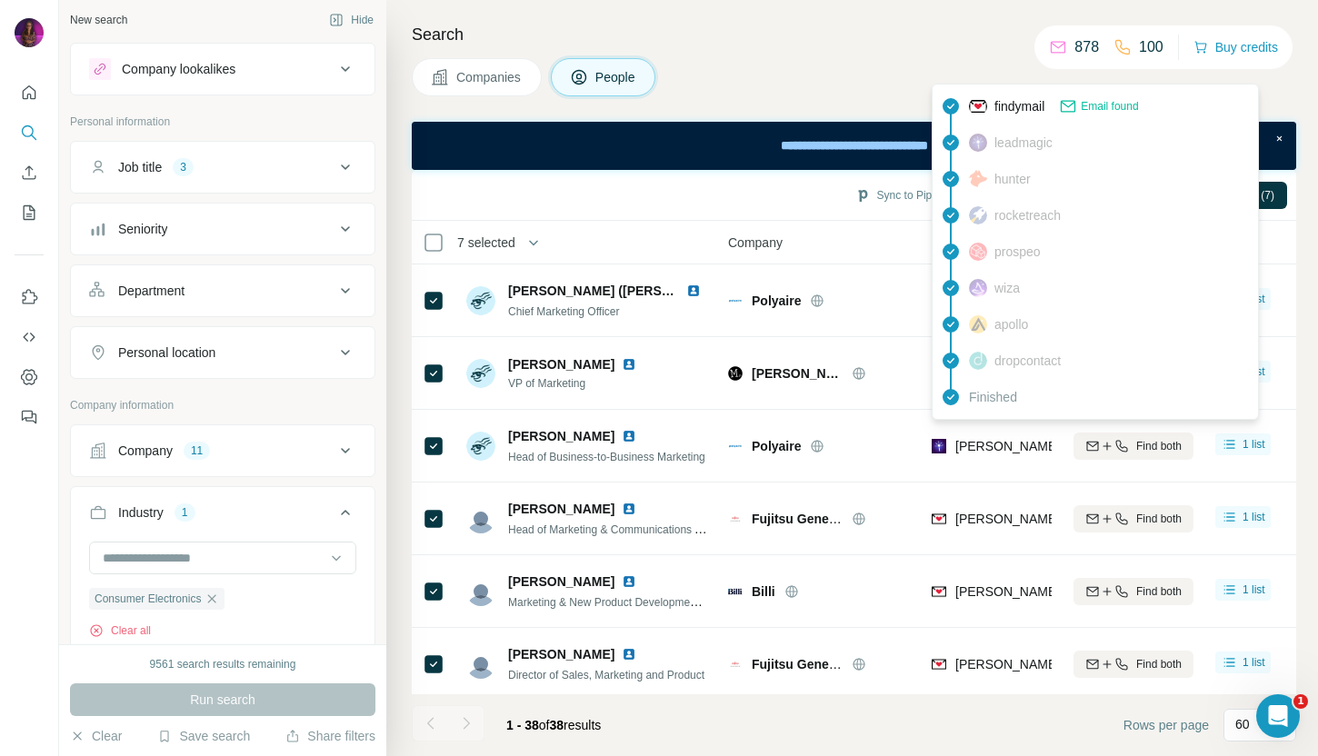
click at [979, 593] on span "daniel.walker@billi.com.au" at bounding box center [1220, 591] width 530 height 15
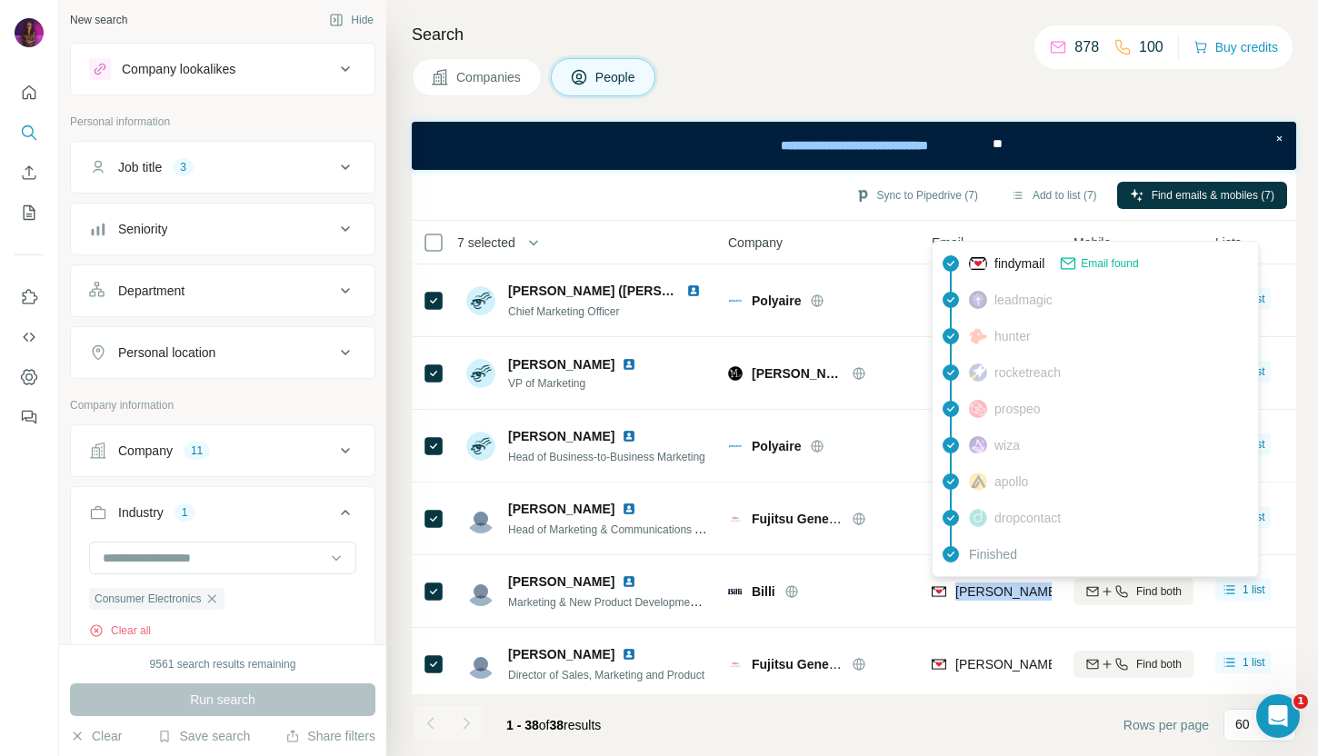
click at [979, 593] on span "daniel.walker@billi.com.au" at bounding box center [1220, 591] width 530 height 15
copy tr "daniel.walker@billi.com.au"
click at [949, 80] on div "Companies People" at bounding box center [854, 77] width 884 height 38
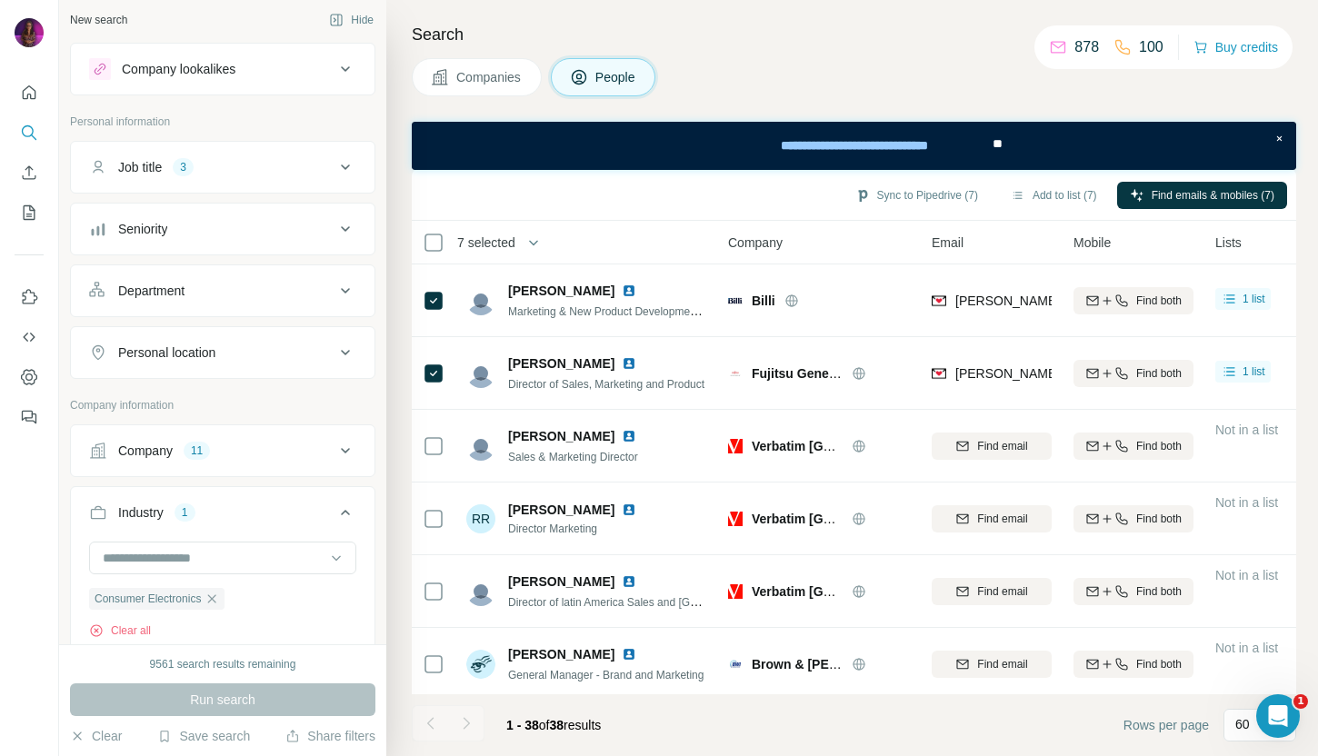
scroll to position [294, 0]
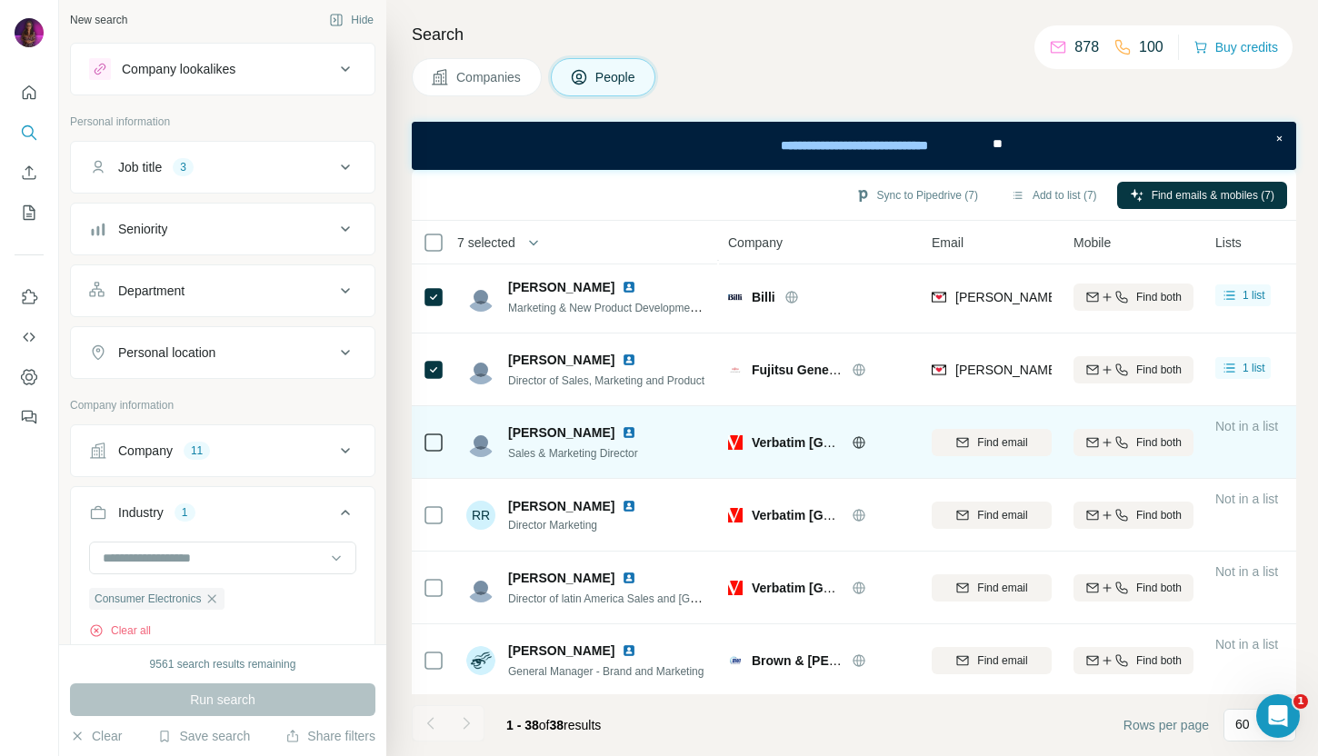
click at [860, 443] on icon at bounding box center [858, 442] width 15 height 15
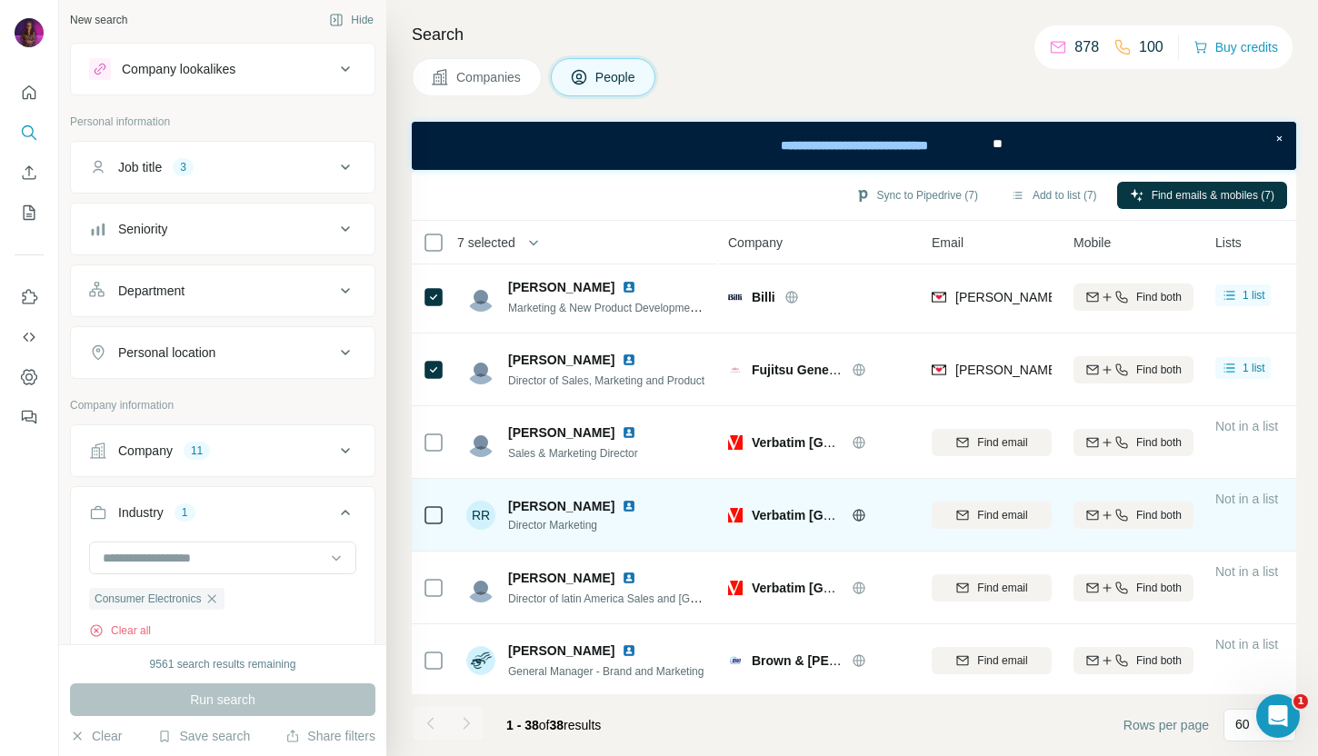
click at [622, 504] on img at bounding box center [629, 506] width 15 height 15
click at [1007, 516] on span "Find email" at bounding box center [1002, 515] width 50 height 16
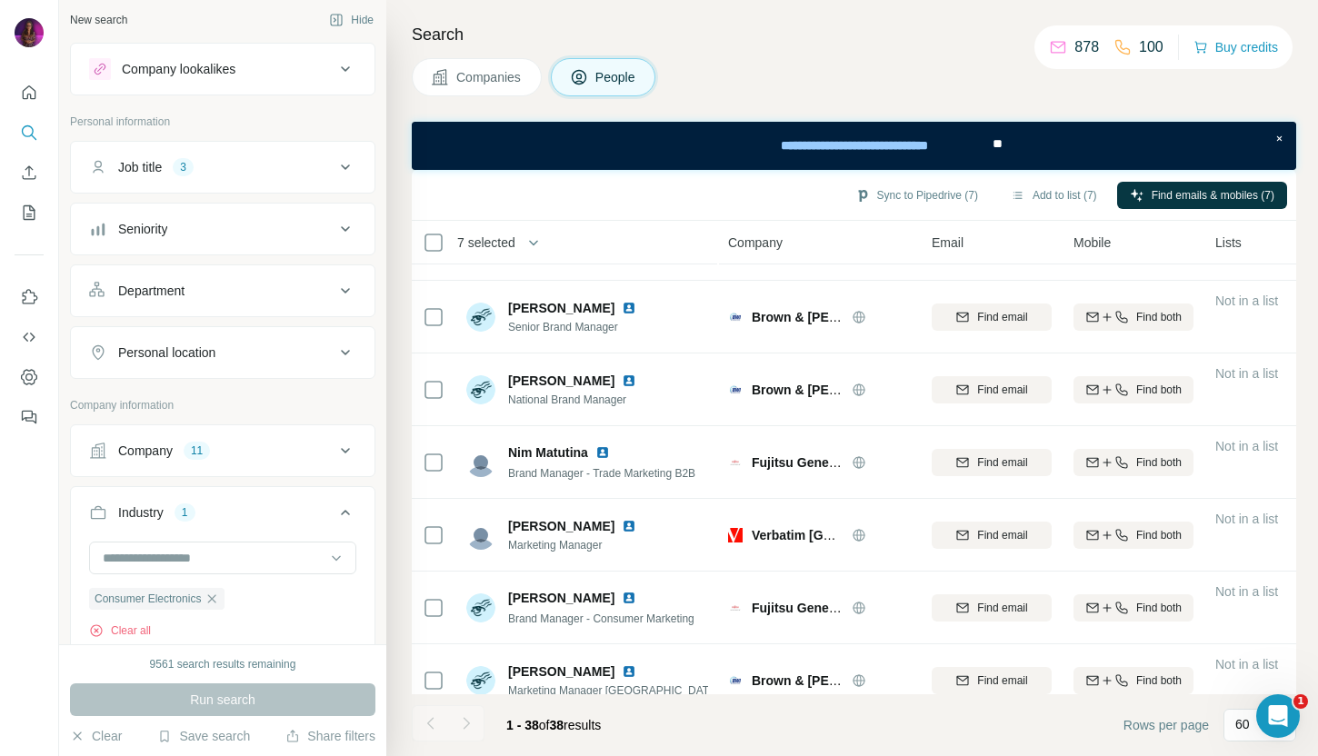
scroll to position [1107, 0]
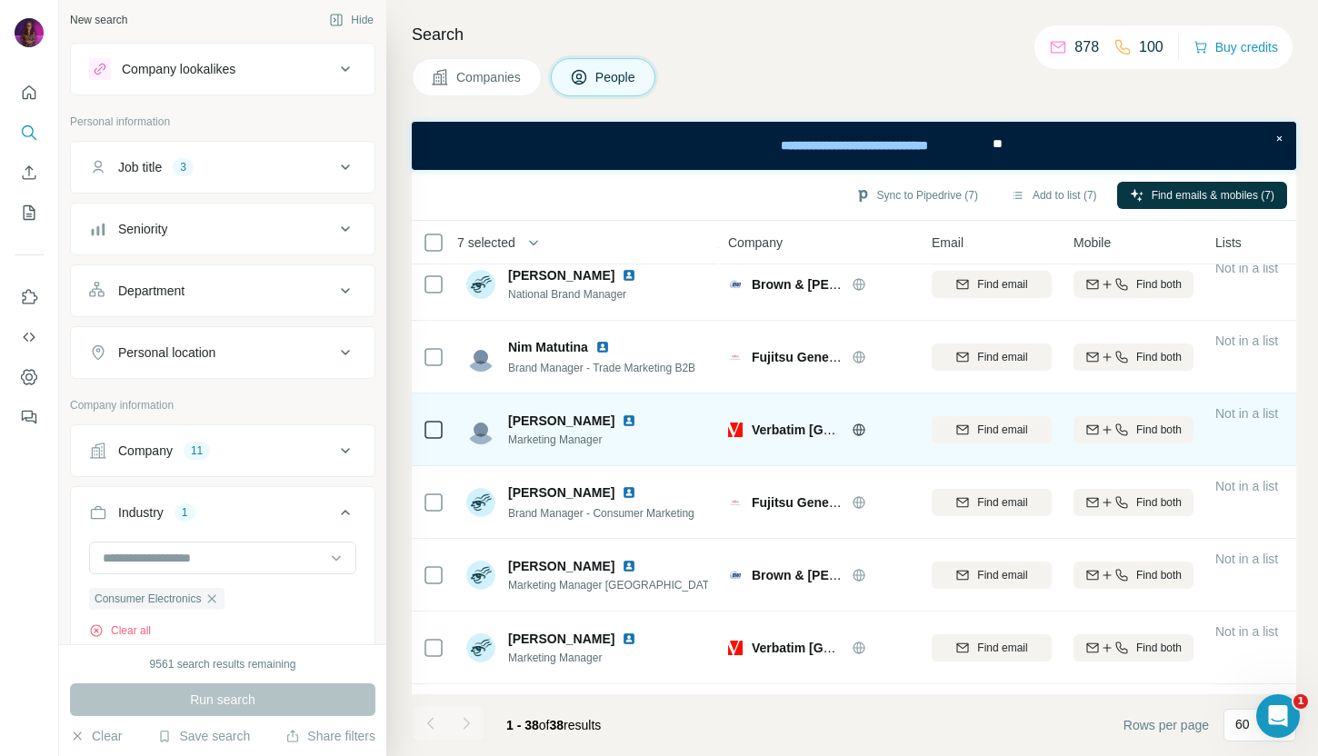
click at [622, 420] on img at bounding box center [629, 420] width 15 height 15
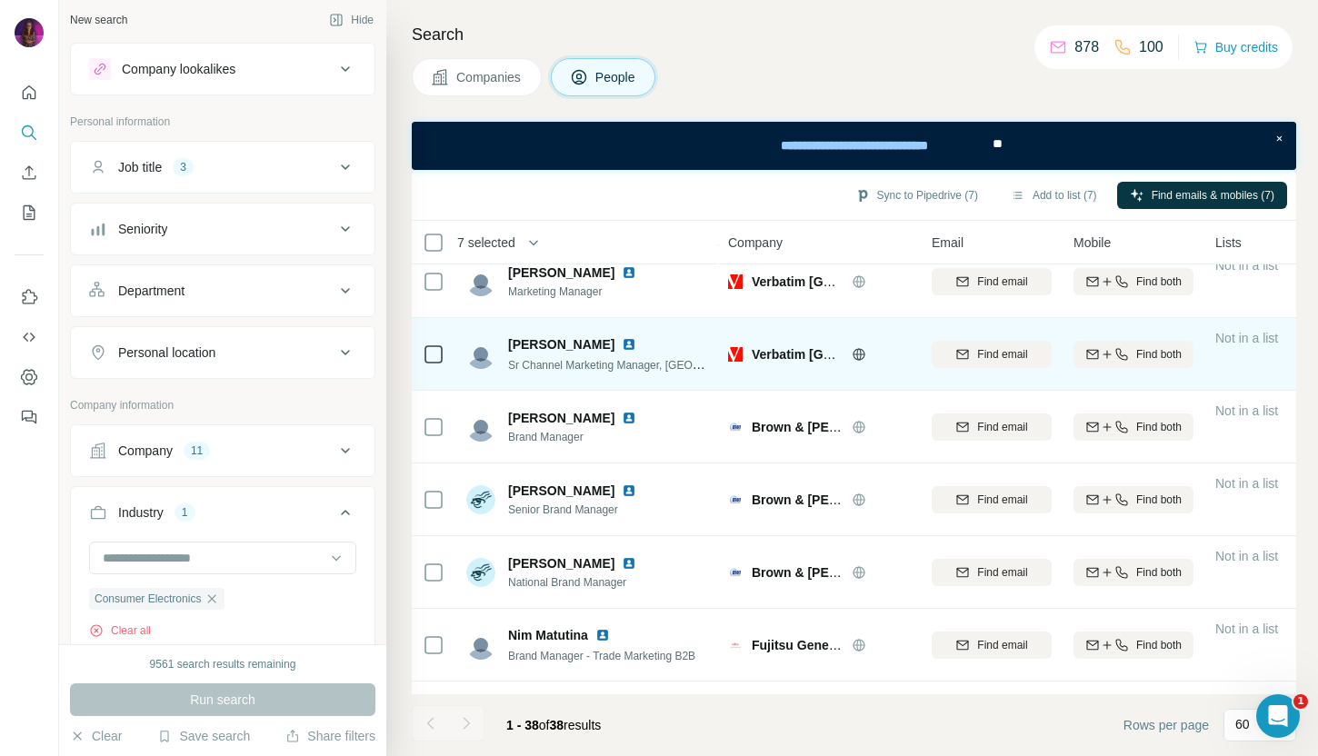
scroll to position [798, 0]
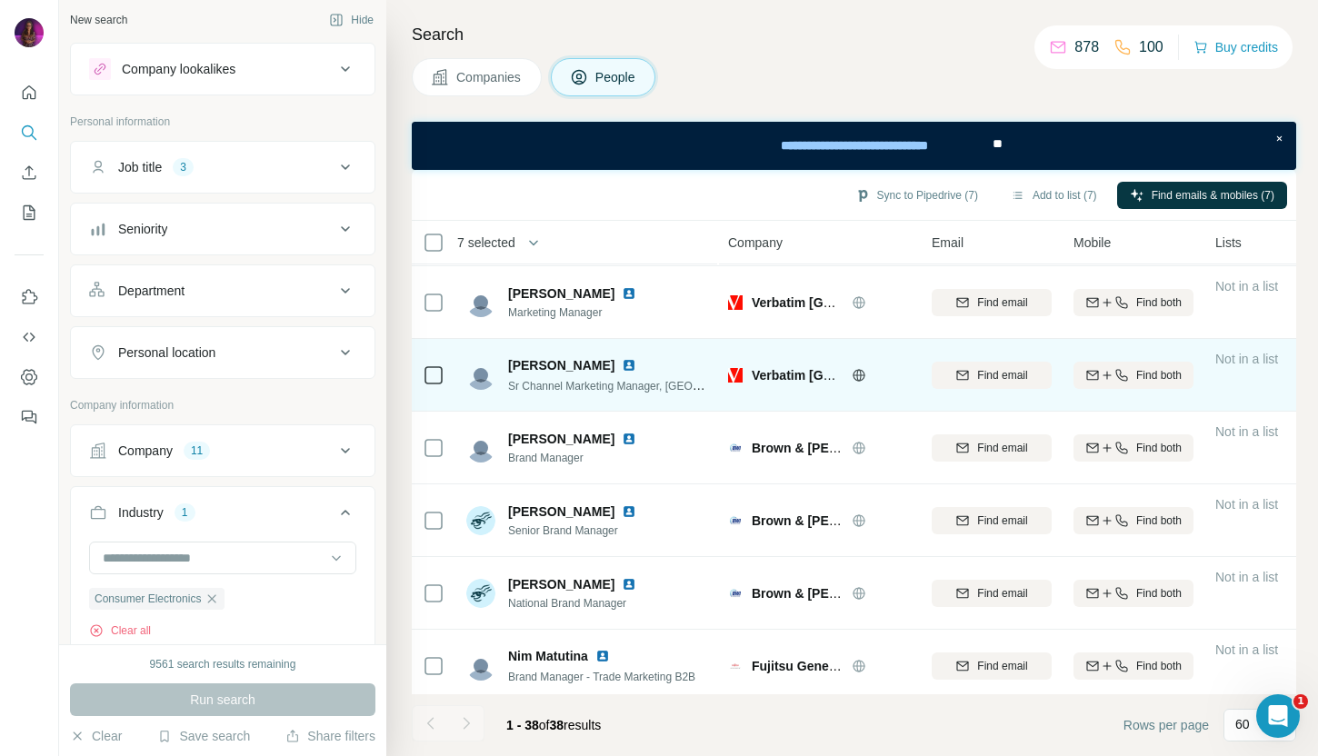
click at [631, 365] on img at bounding box center [629, 365] width 15 height 15
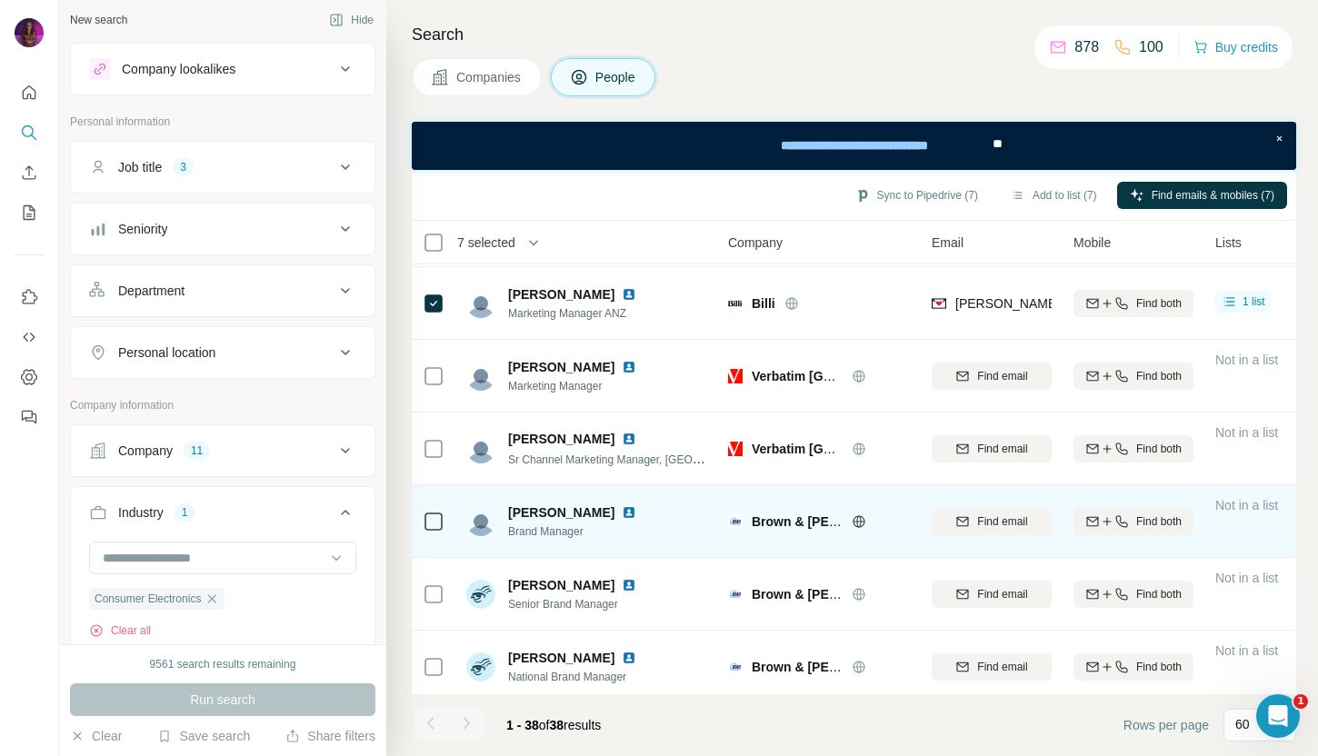
scroll to position [711, 0]
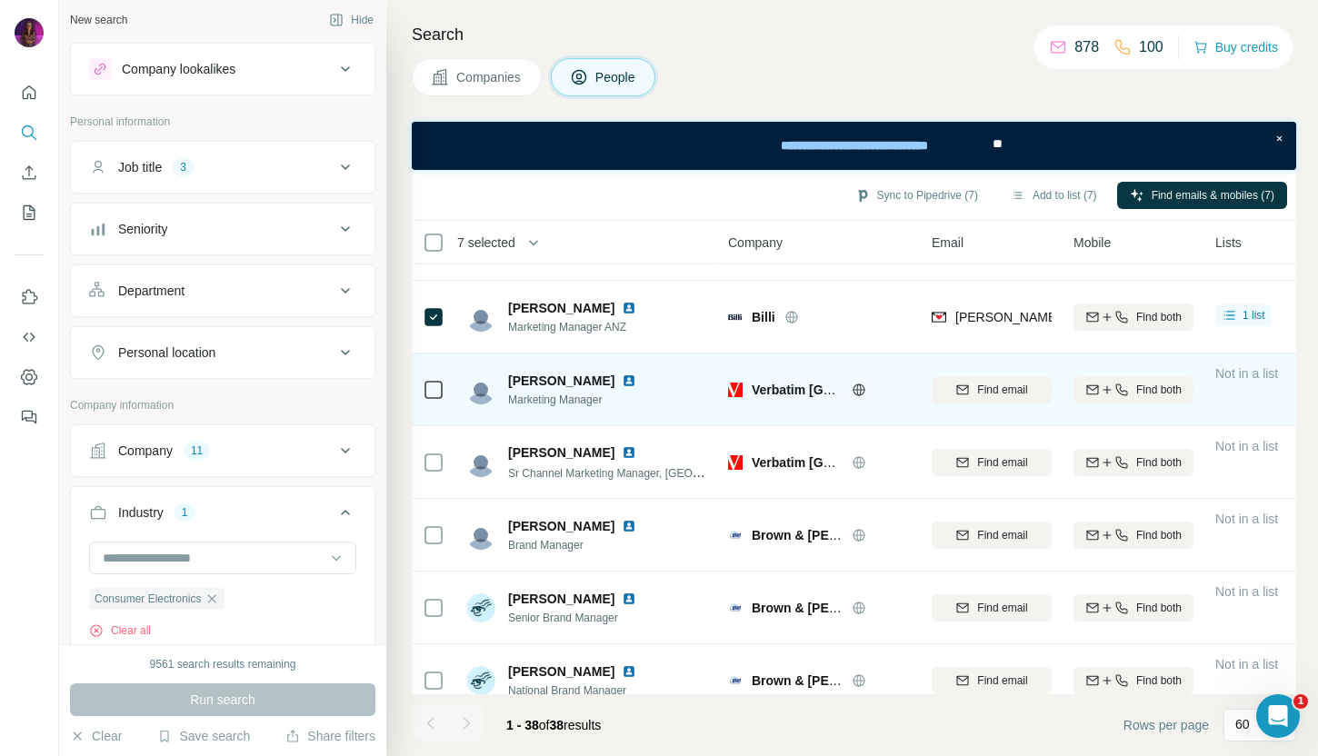
click at [622, 376] on img at bounding box center [629, 380] width 15 height 15
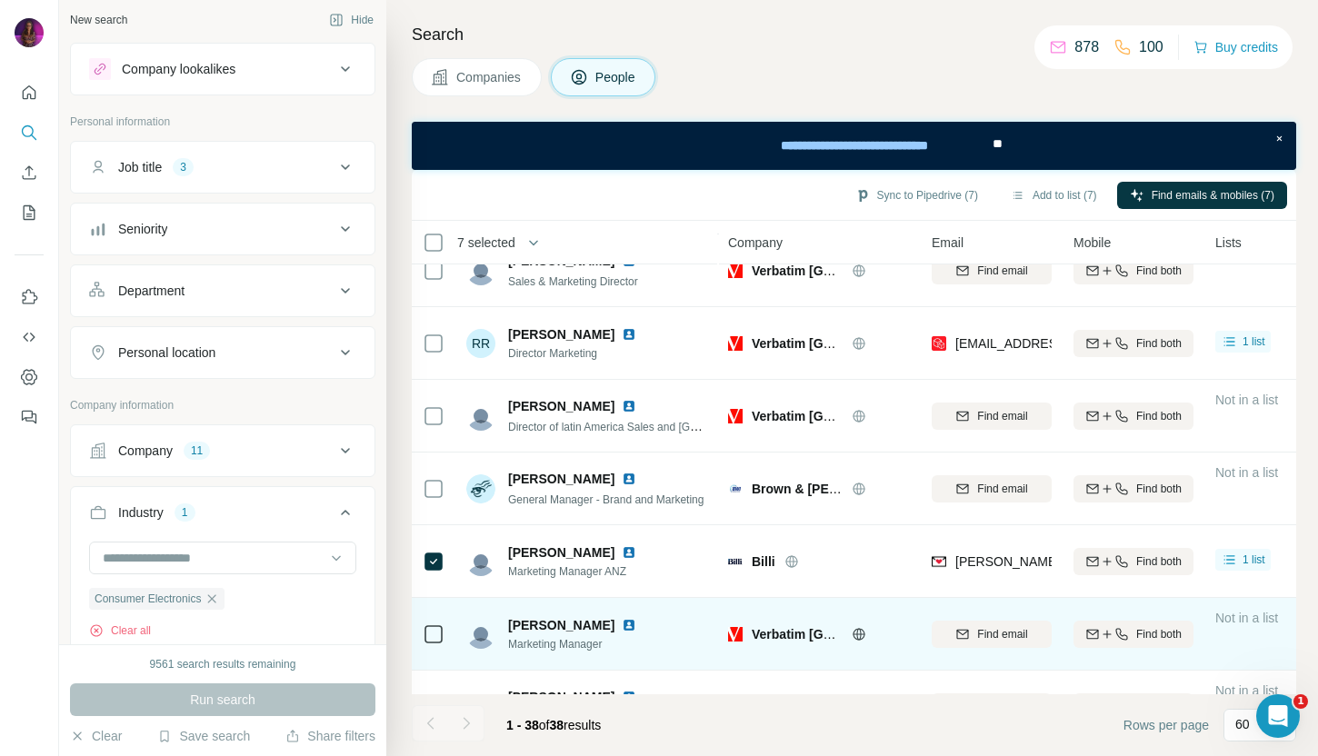
scroll to position [465, 0]
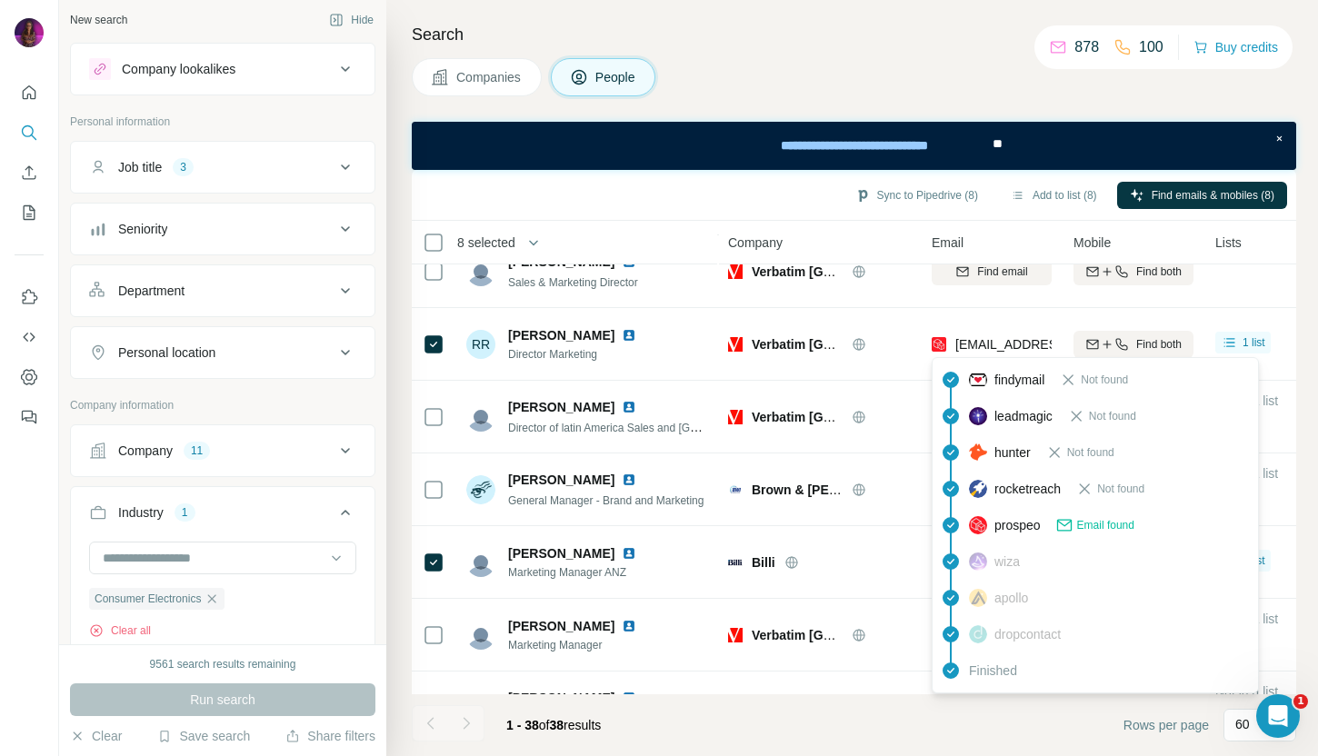
click at [986, 337] on span "ronanryan@verbatim.com.au" at bounding box center [1062, 344] width 215 height 15
copy tr "ronanryan@verbatim.com.au"
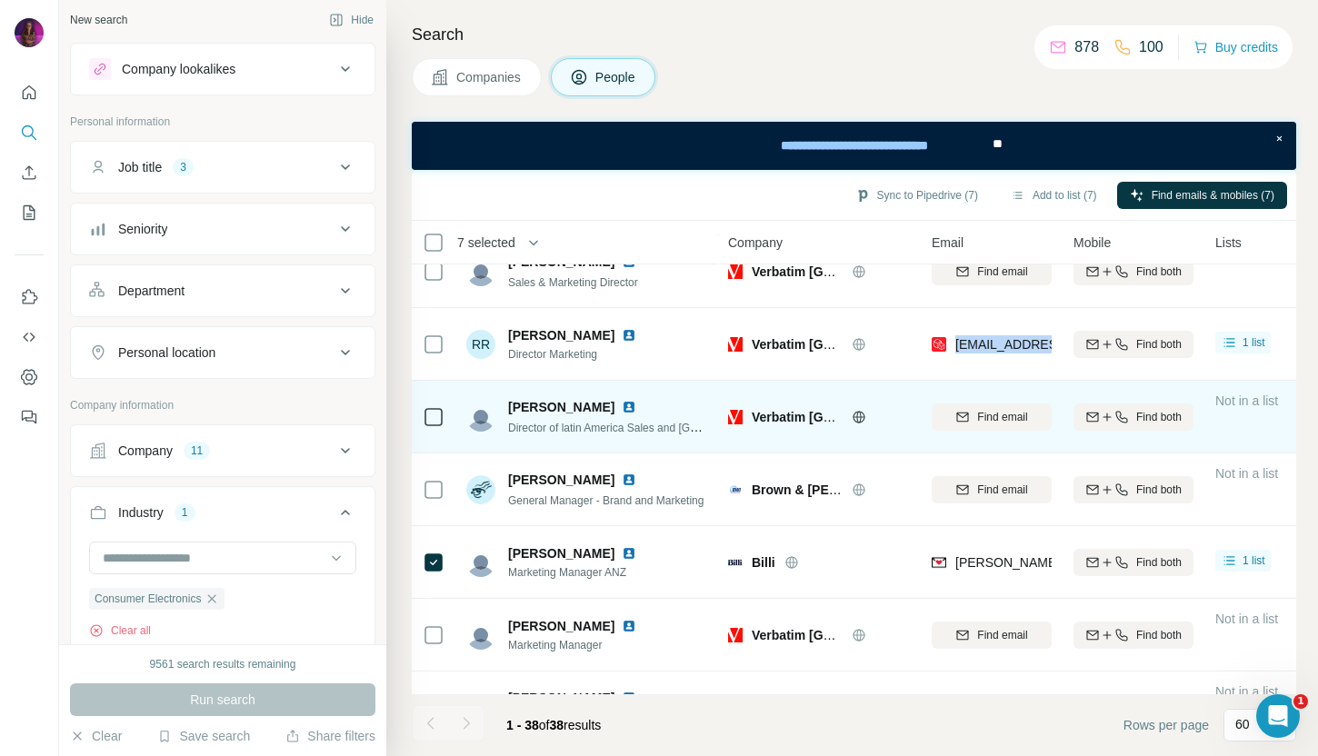
click at [622, 403] on img at bounding box center [629, 407] width 15 height 15
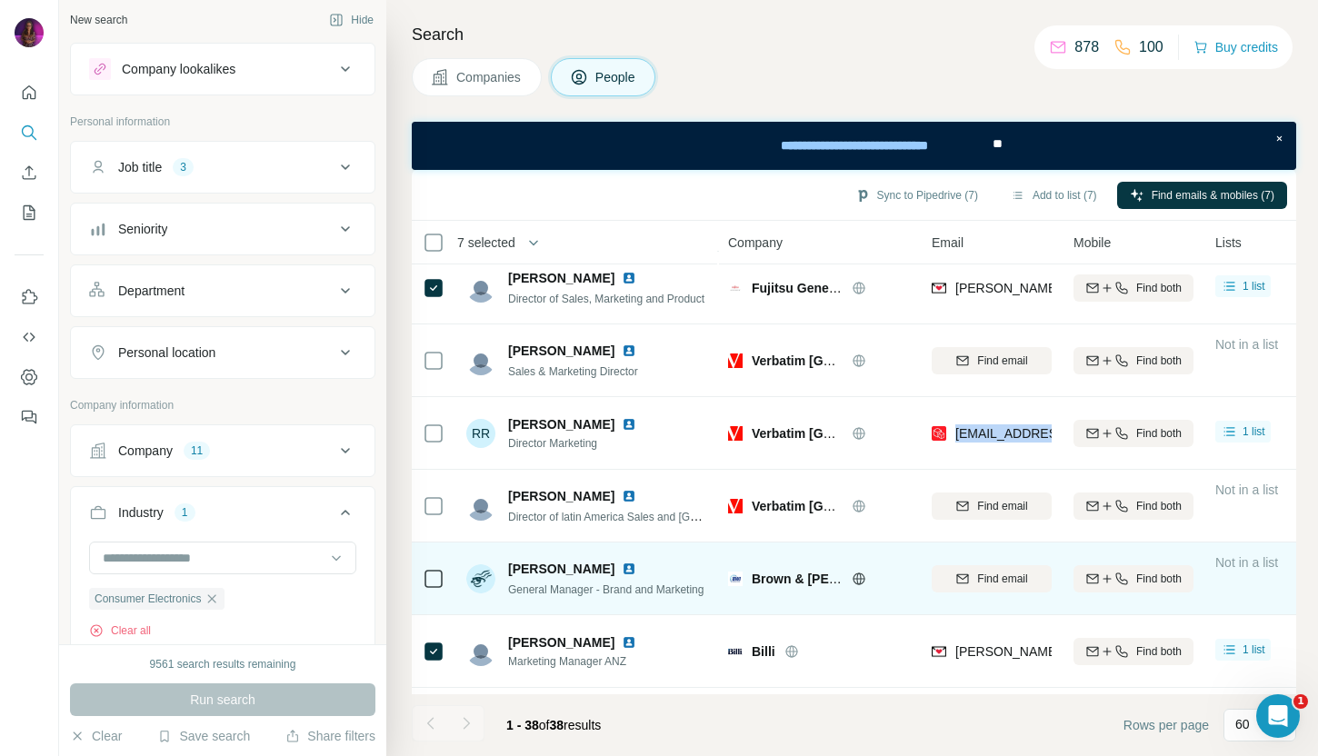
scroll to position [378, 0]
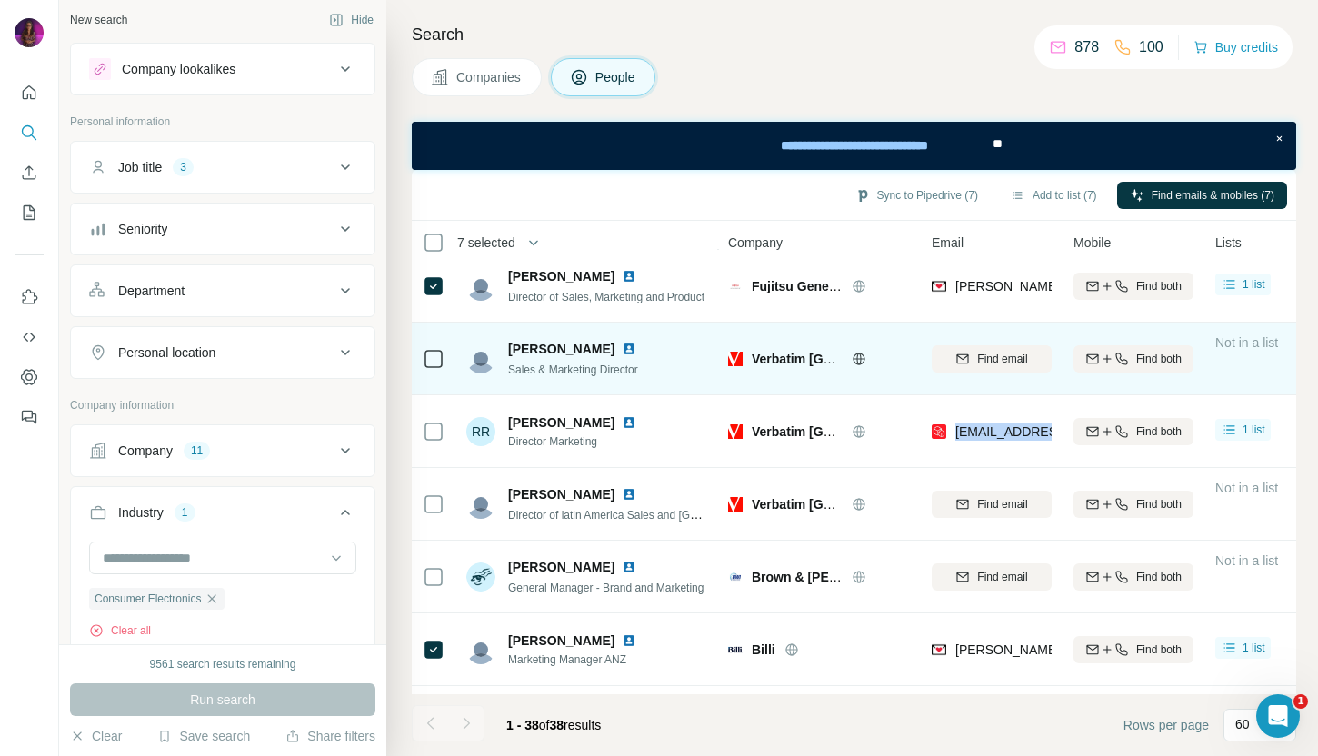
click at [622, 345] on img at bounding box center [629, 349] width 15 height 15
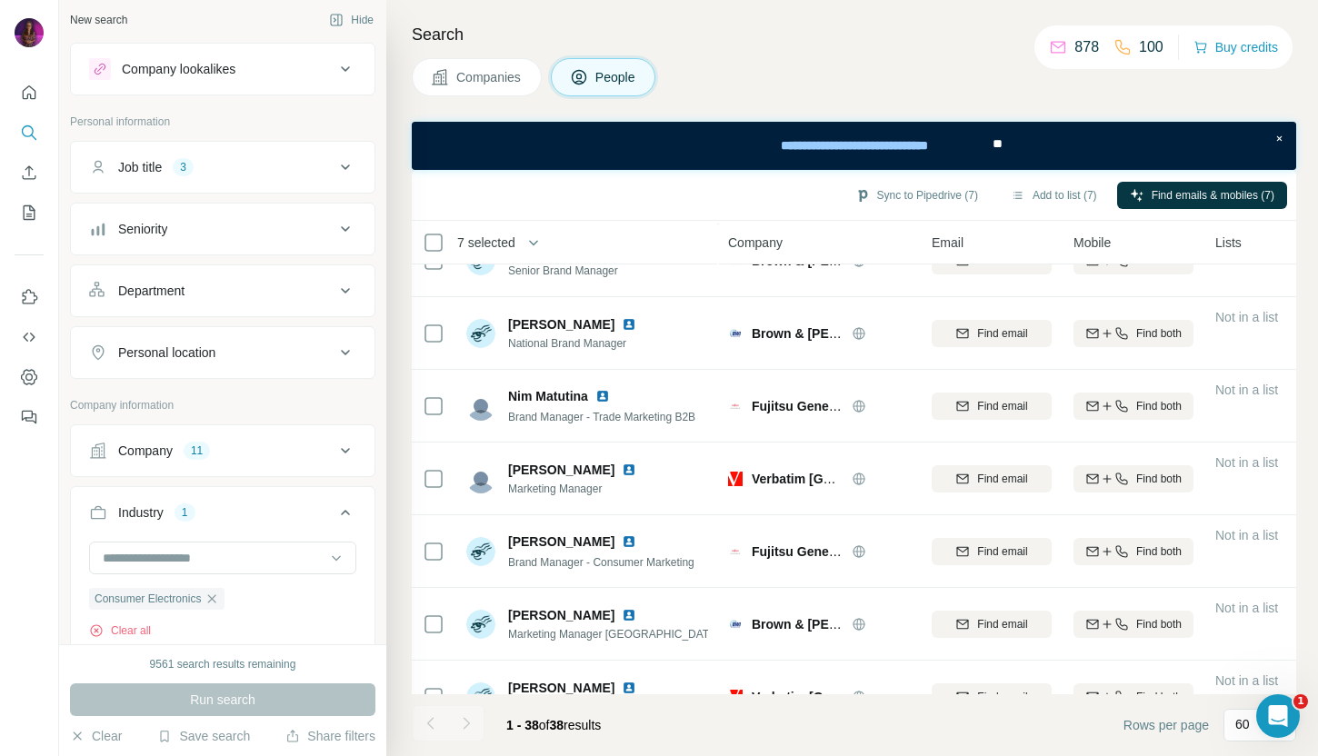
scroll to position [1102, 0]
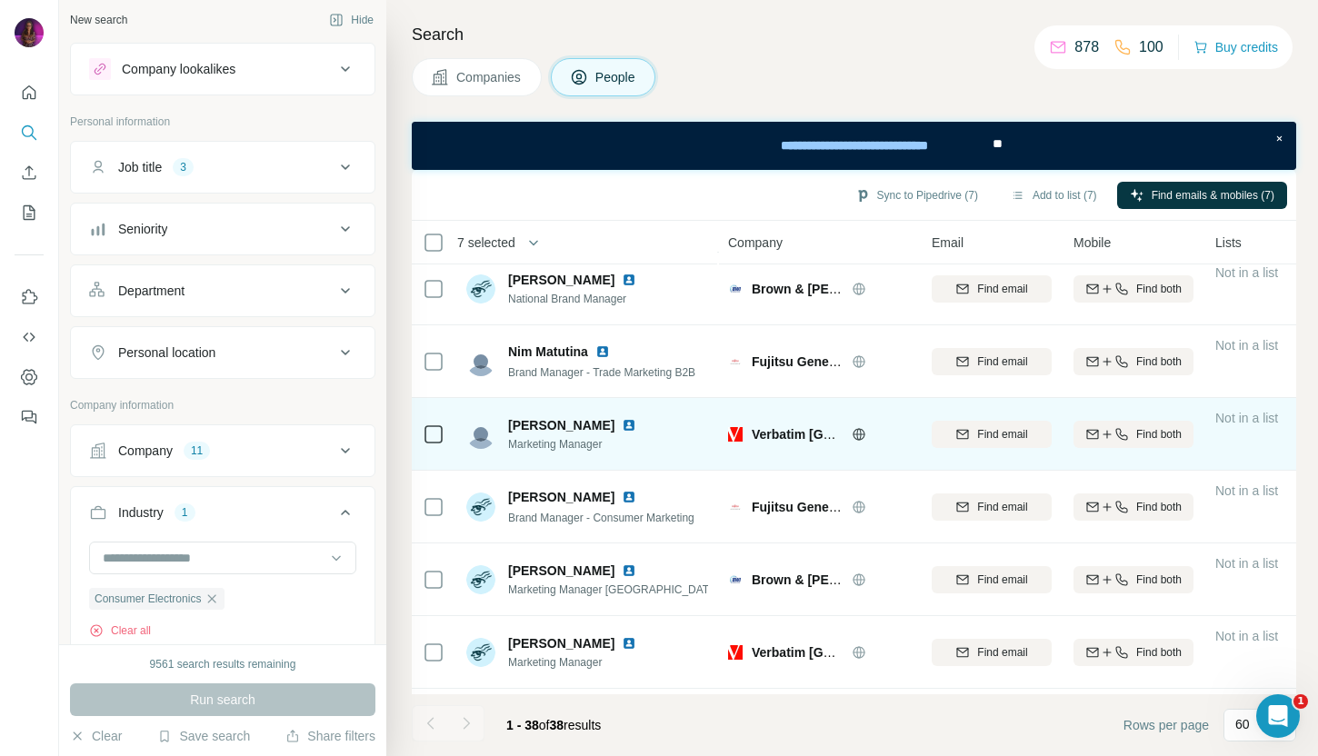
click at [622, 426] on img at bounding box center [629, 425] width 15 height 15
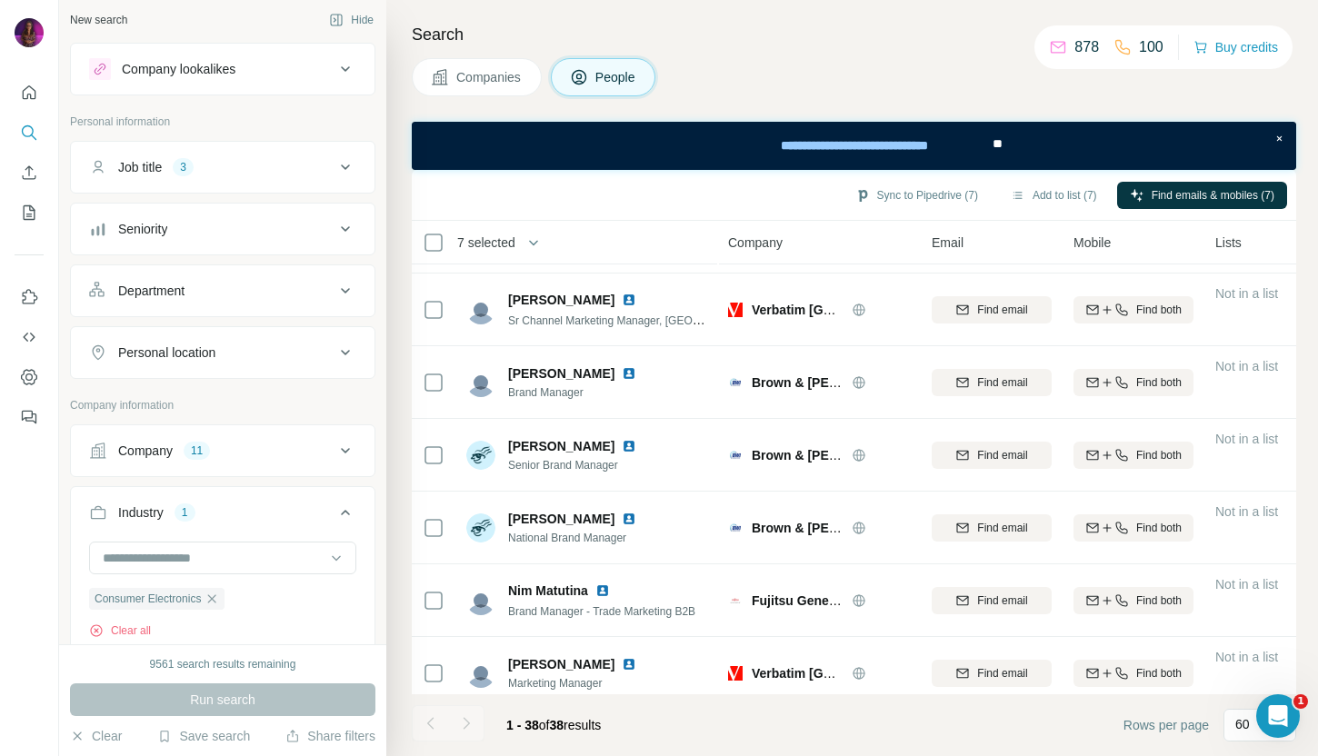
scroll to position [868, 0]
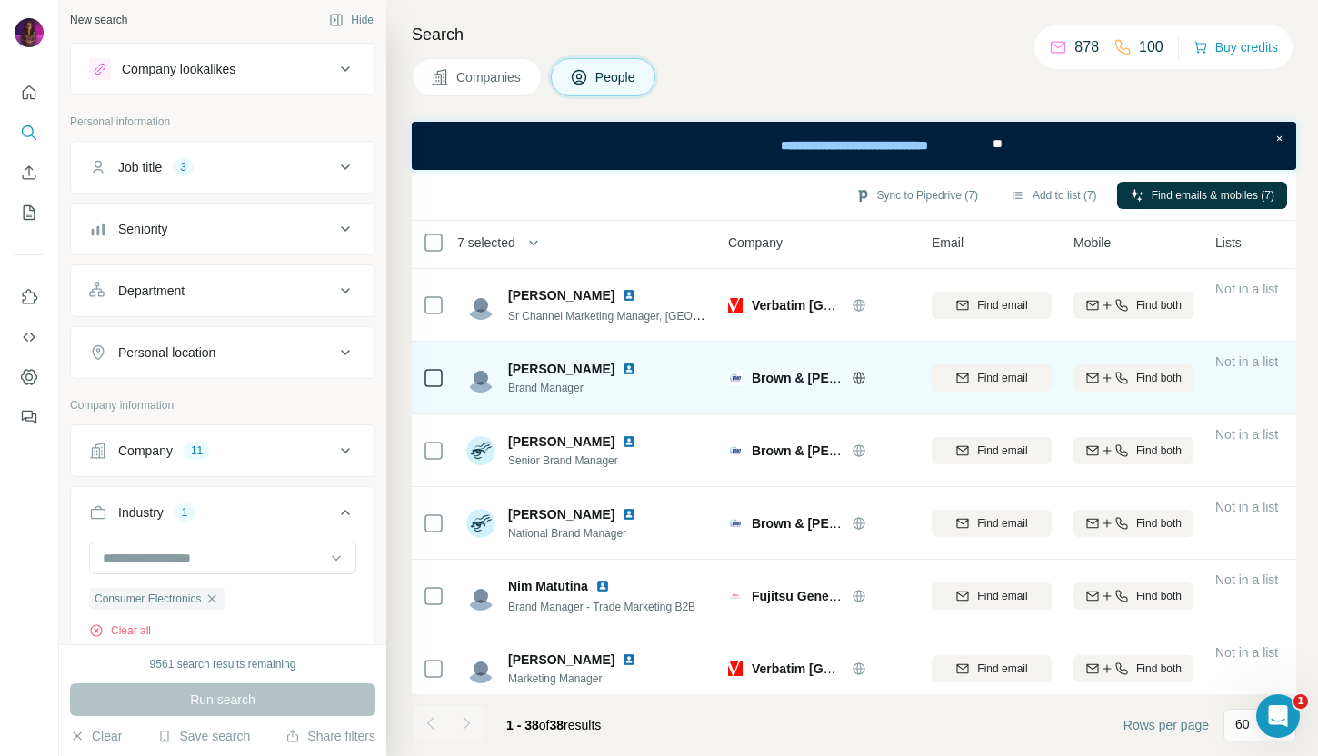
click at [860, 380] on icon at bounding box center [858, 378] width 5 height 12
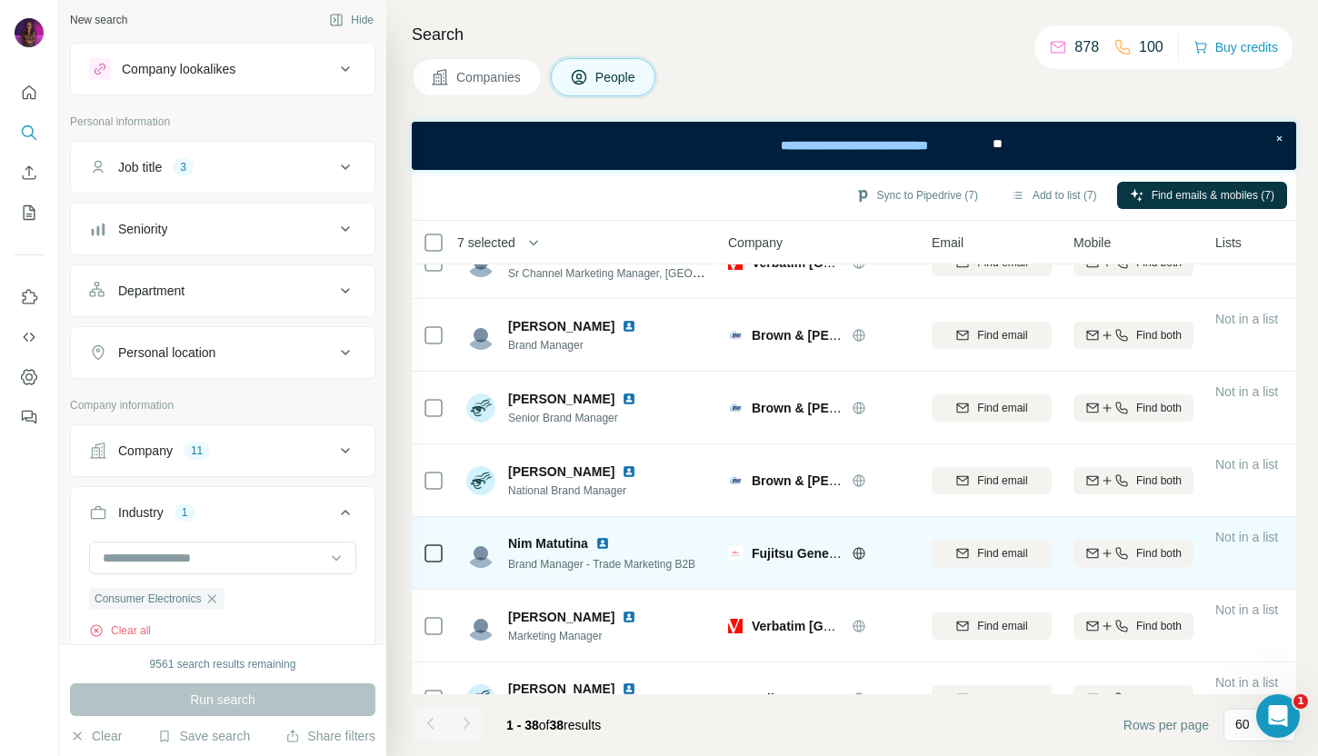
scroll to position [910, 0]
click at [600, 542] on img at bounding box center [602, 544] width 15 height 15
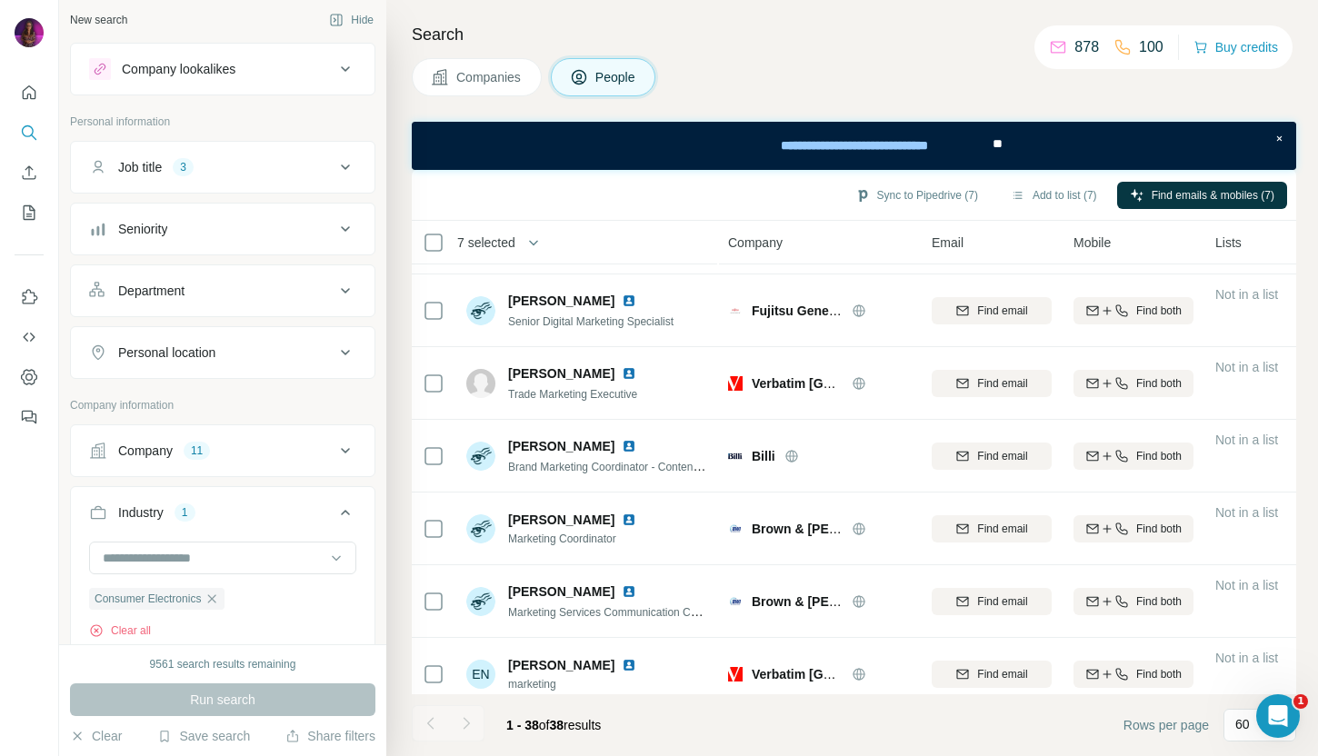
scroll to position [2333, 0]
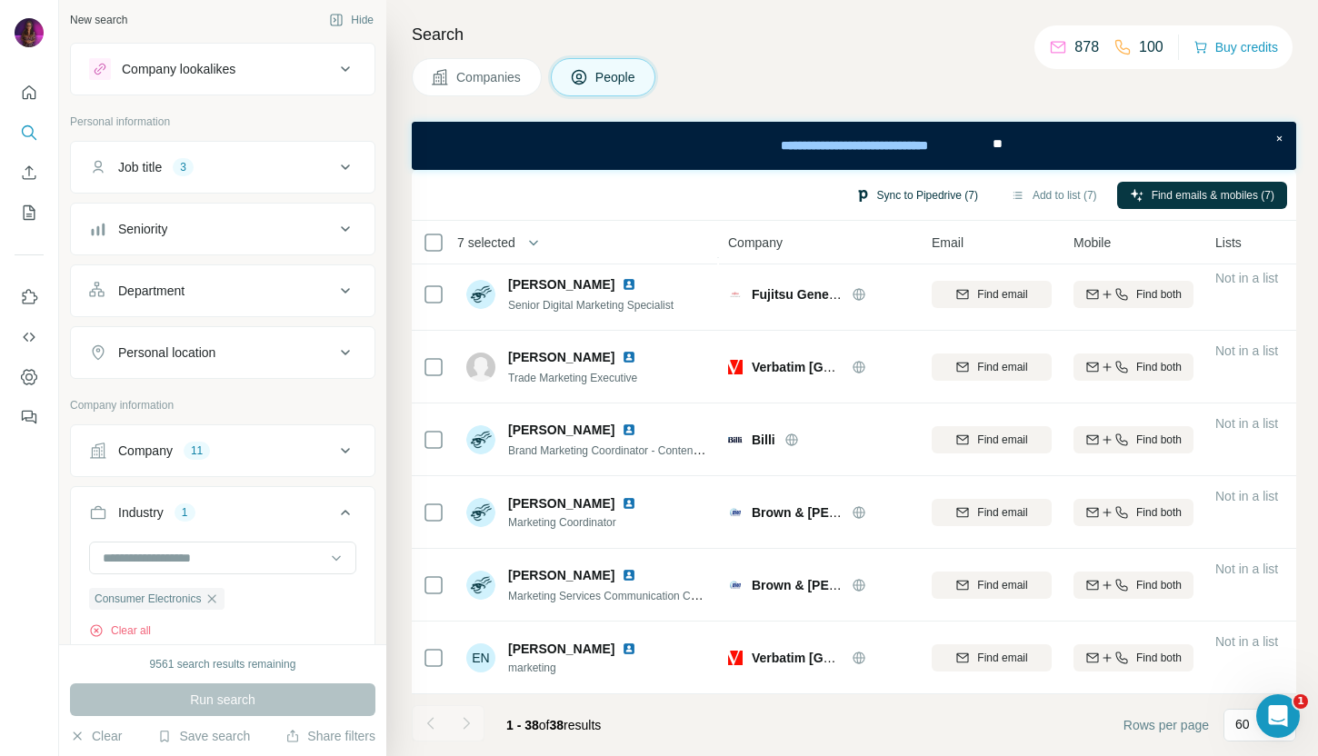
click at [914, 196] on button "Sync to Pipedrive (7)" at bounding box center [916, 195] width 148 height 27
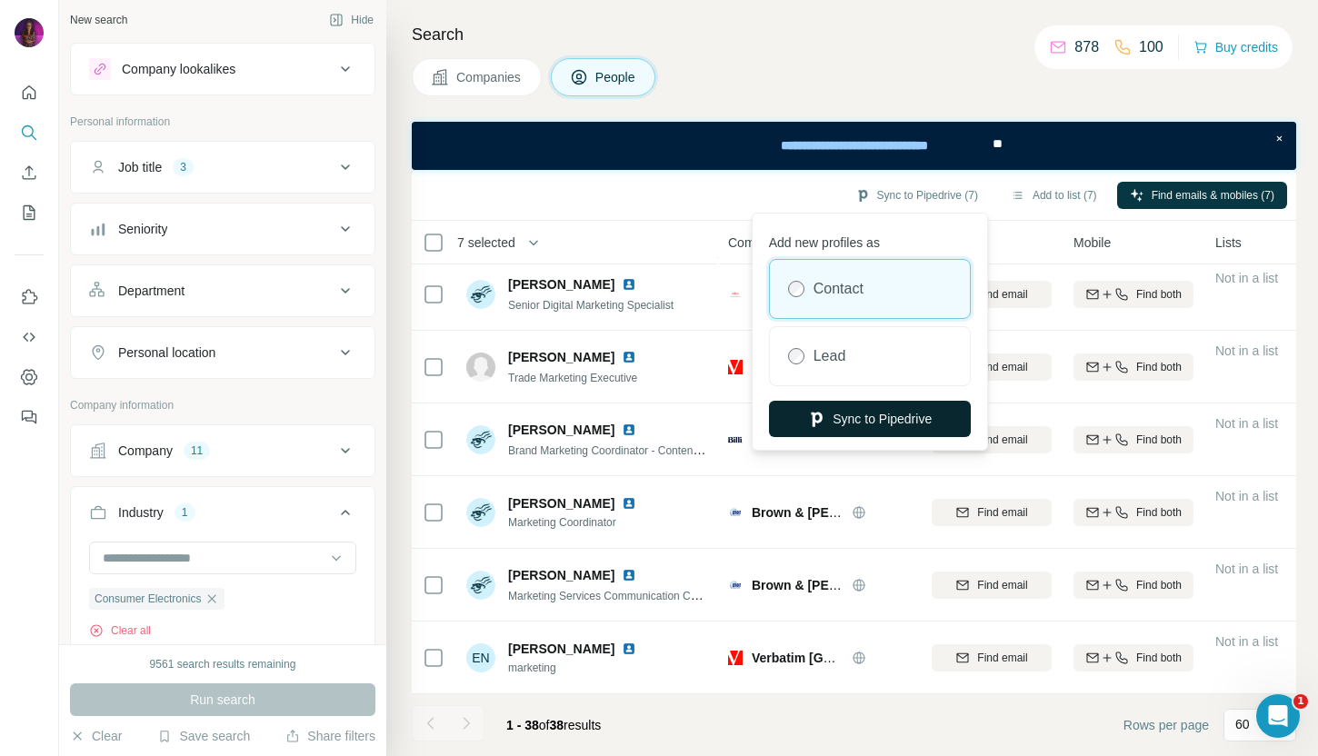
click at [868, 428] on button "Sync to Pipedrive" at bounding box center [870, 419] width 202 height 36
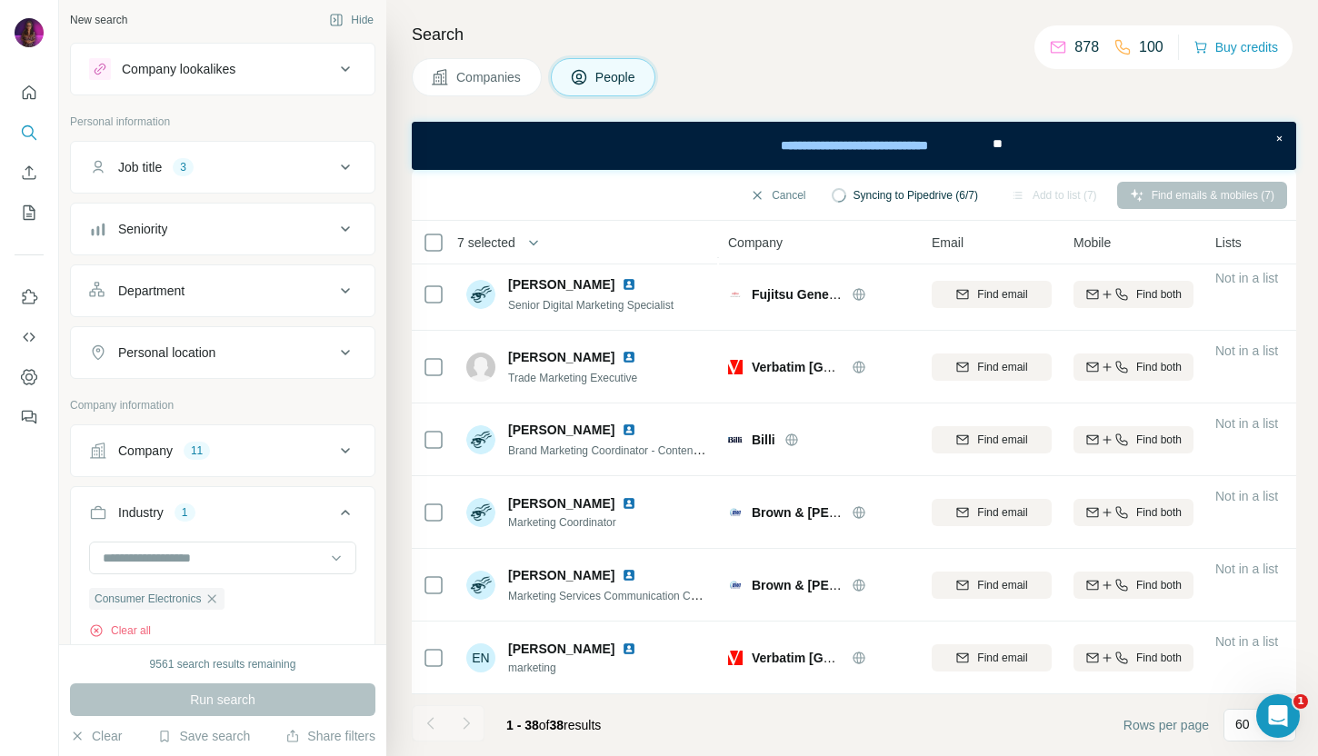
scroll to position [2327, 2]
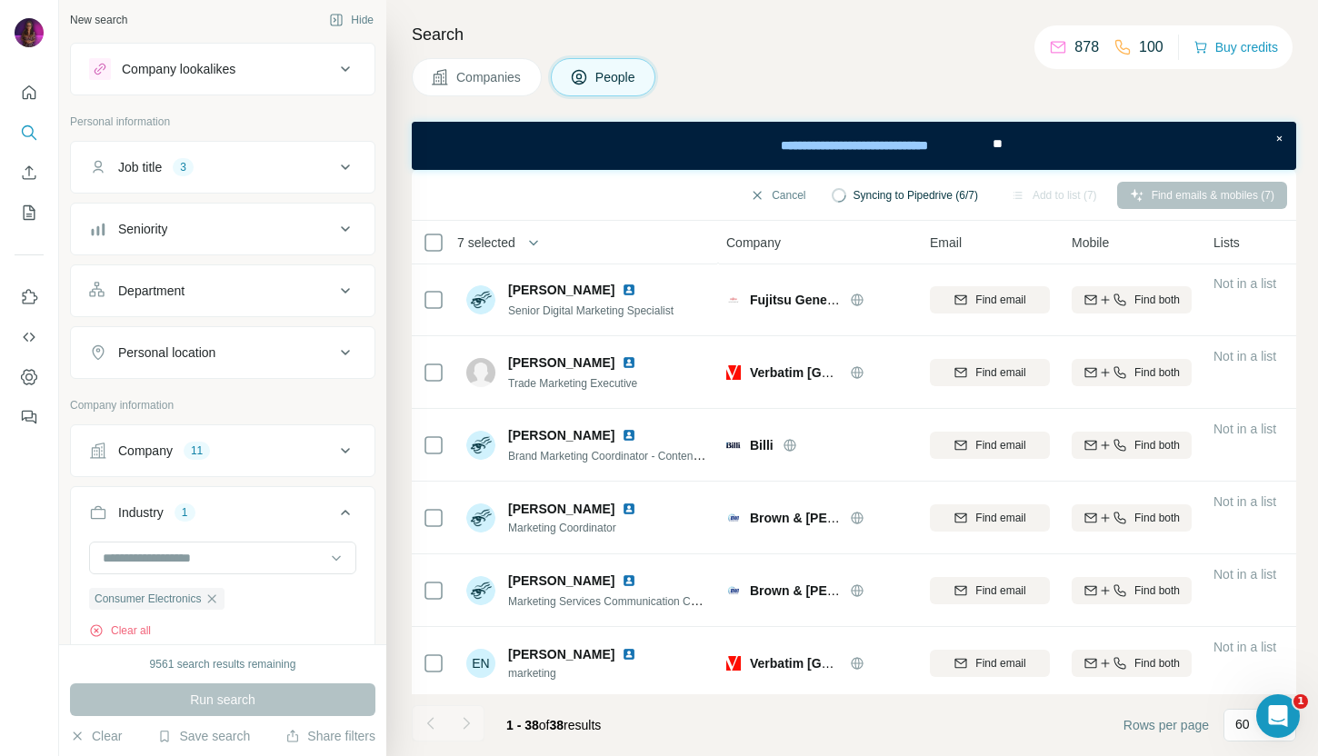
click at [487, 78] on span "Companies" at bounding box center [489, 77] width 66 height 18
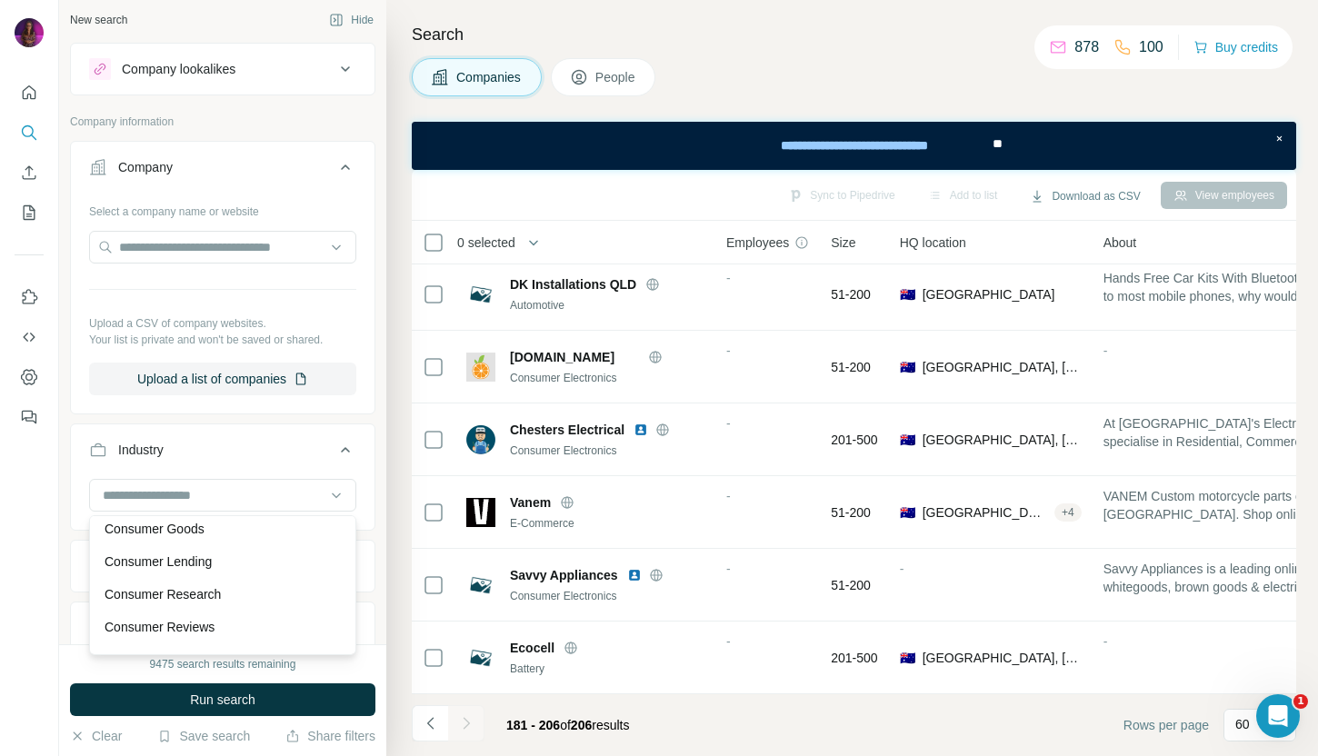
scroll to position [3800, 0]
click at [198, 567] on p "Consumer Lending" at bounding box center [158, 563] width 107 height 18
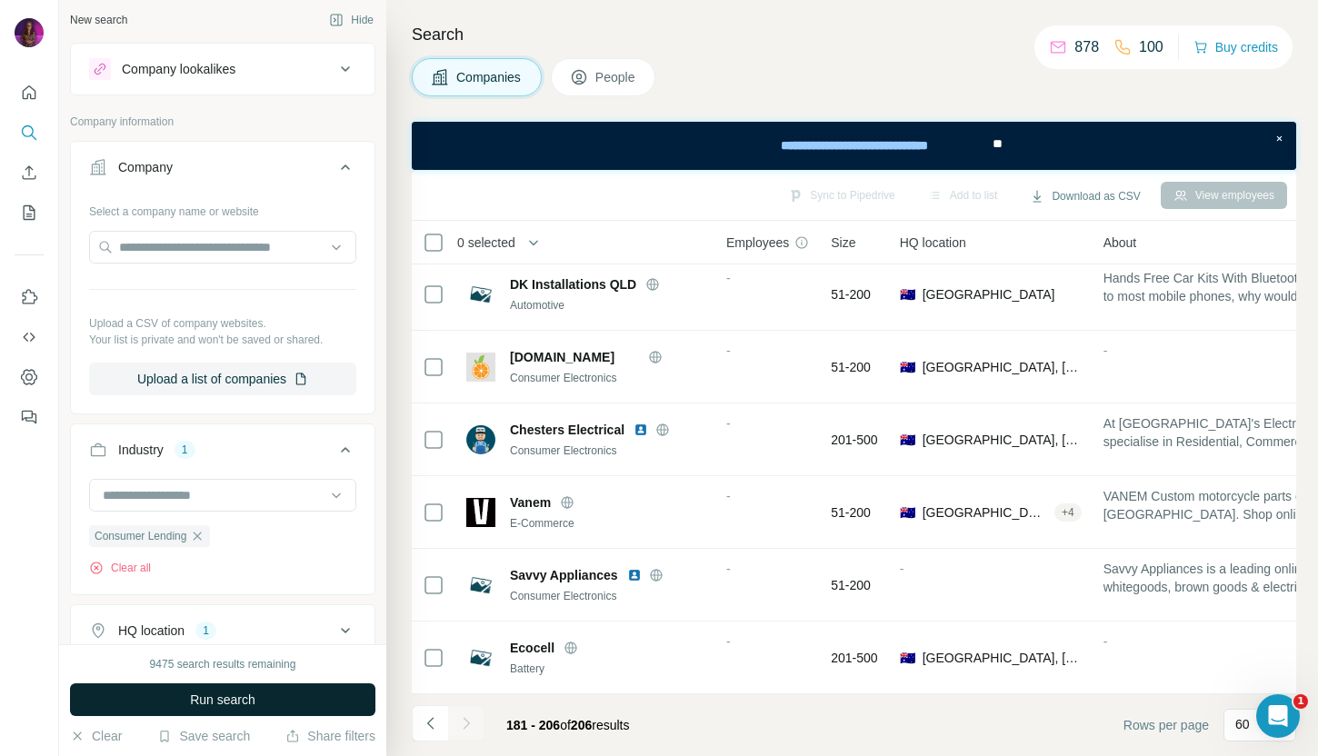
click at [198, 702] on span "Run search" at bounding box center [222, 700] width 65 height 18
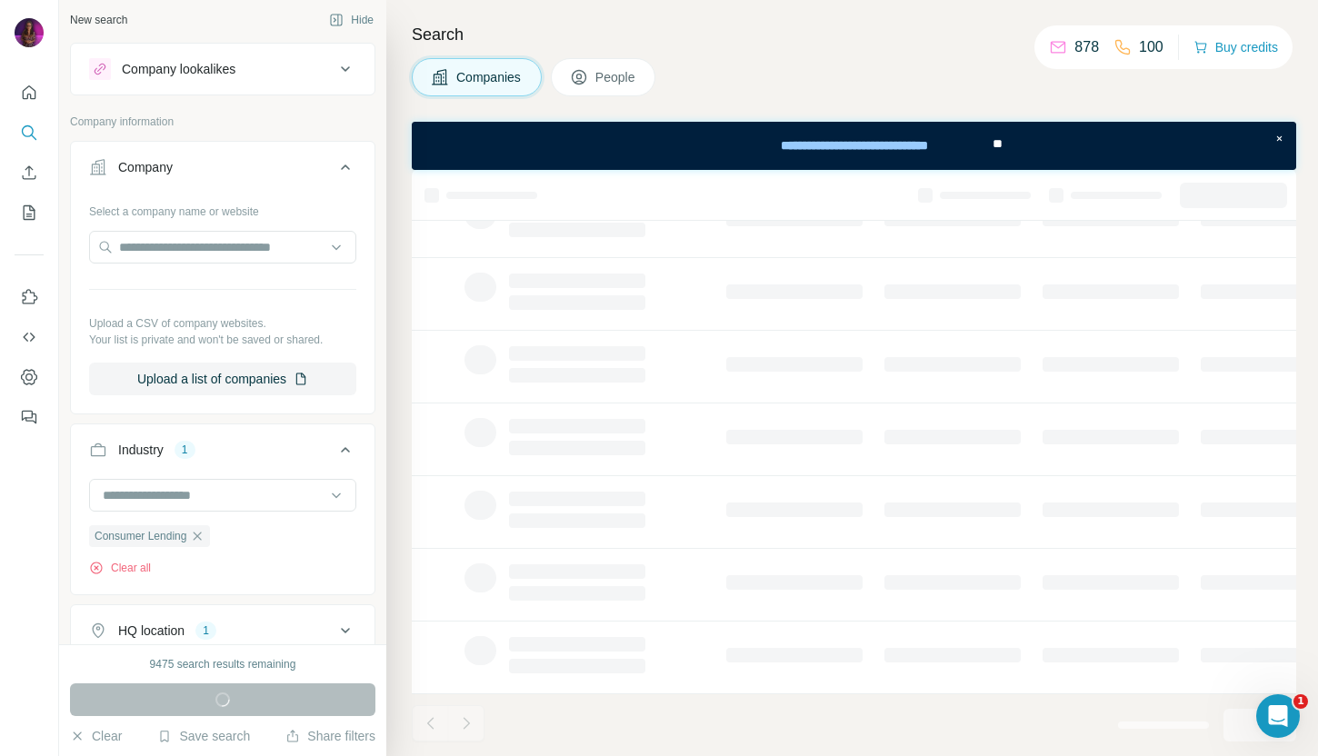
scroll to position [297, 2]
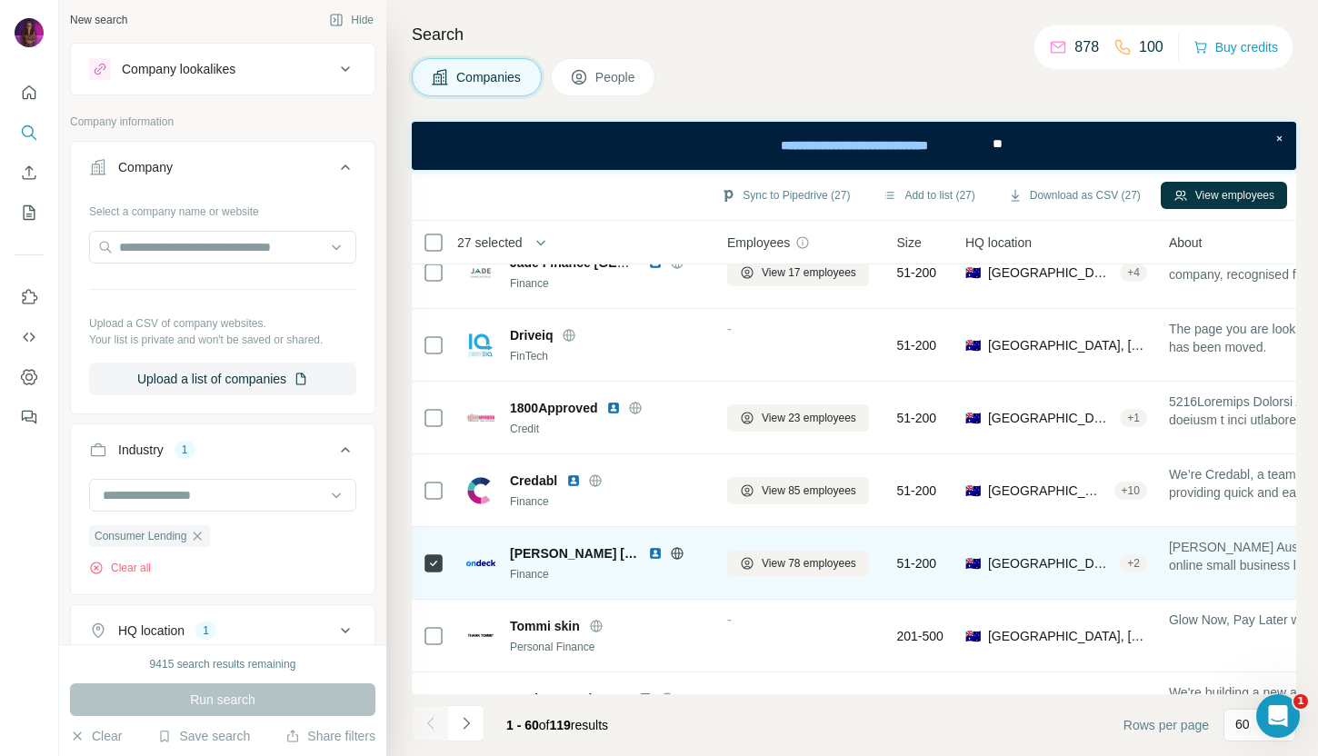
scroll to position [3932, 1]
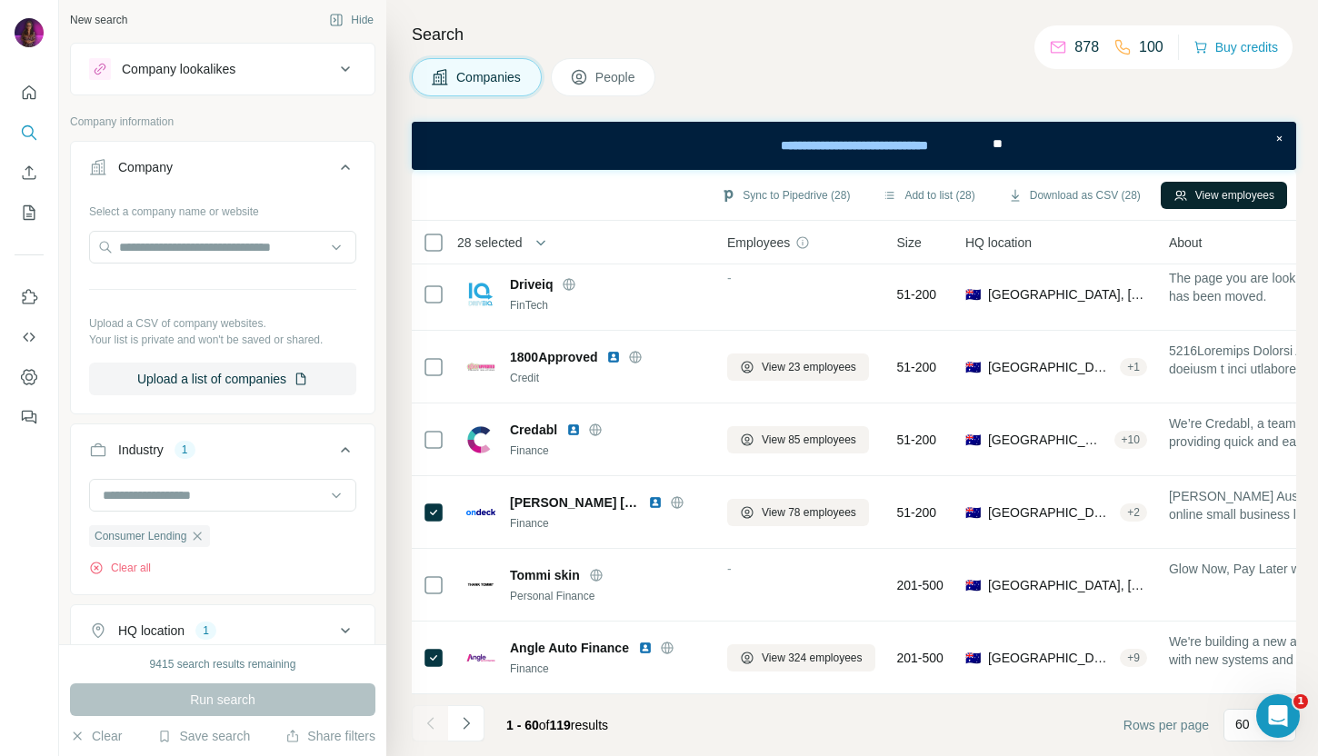
click at [1231, 198] on button "View employees" at bounding box center [1223, 195] width 126 height 27
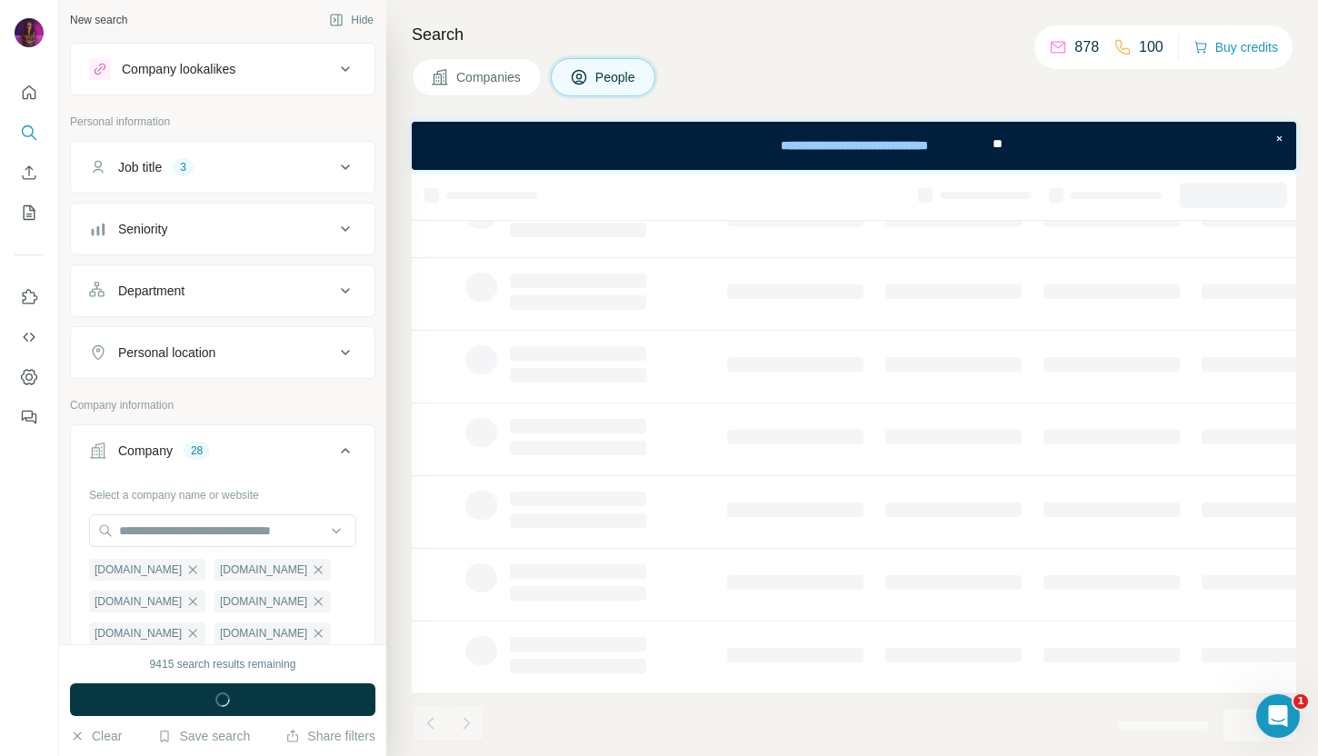
scroll to position [297, 1]
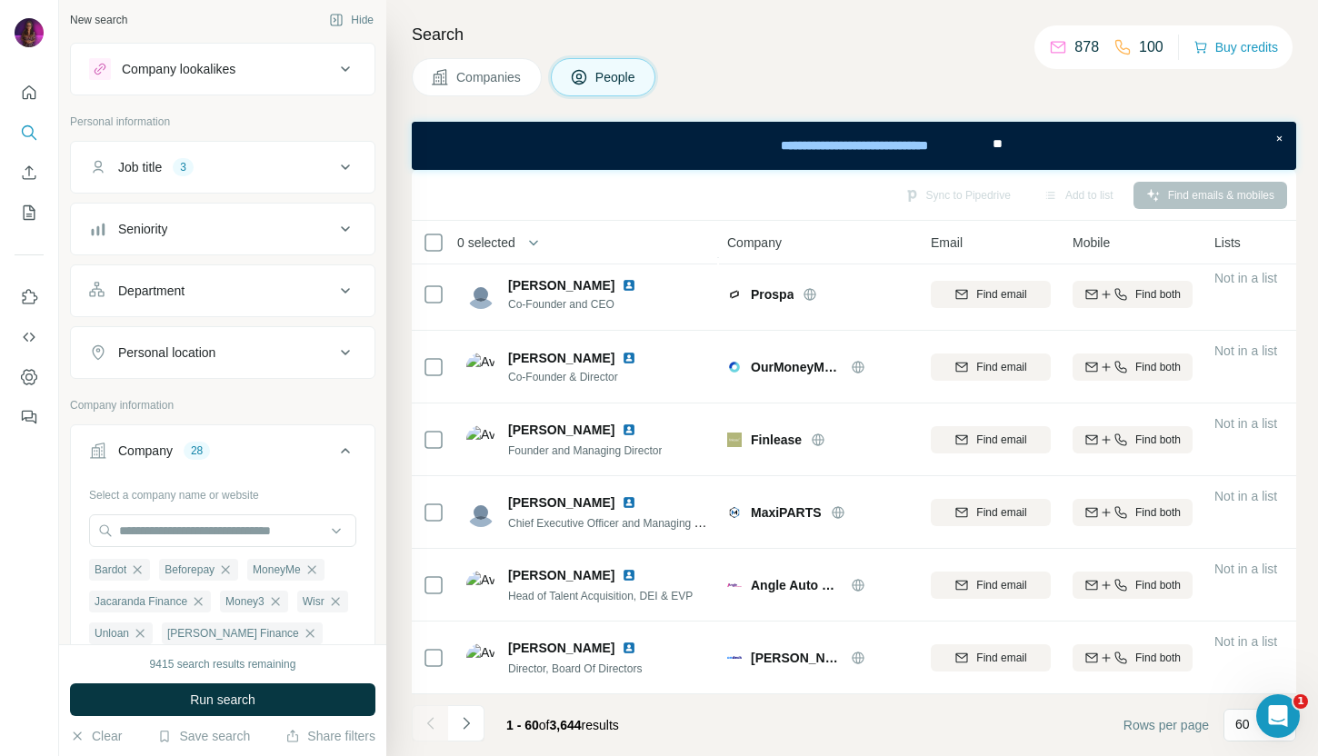
scroll to position [3932, 1]
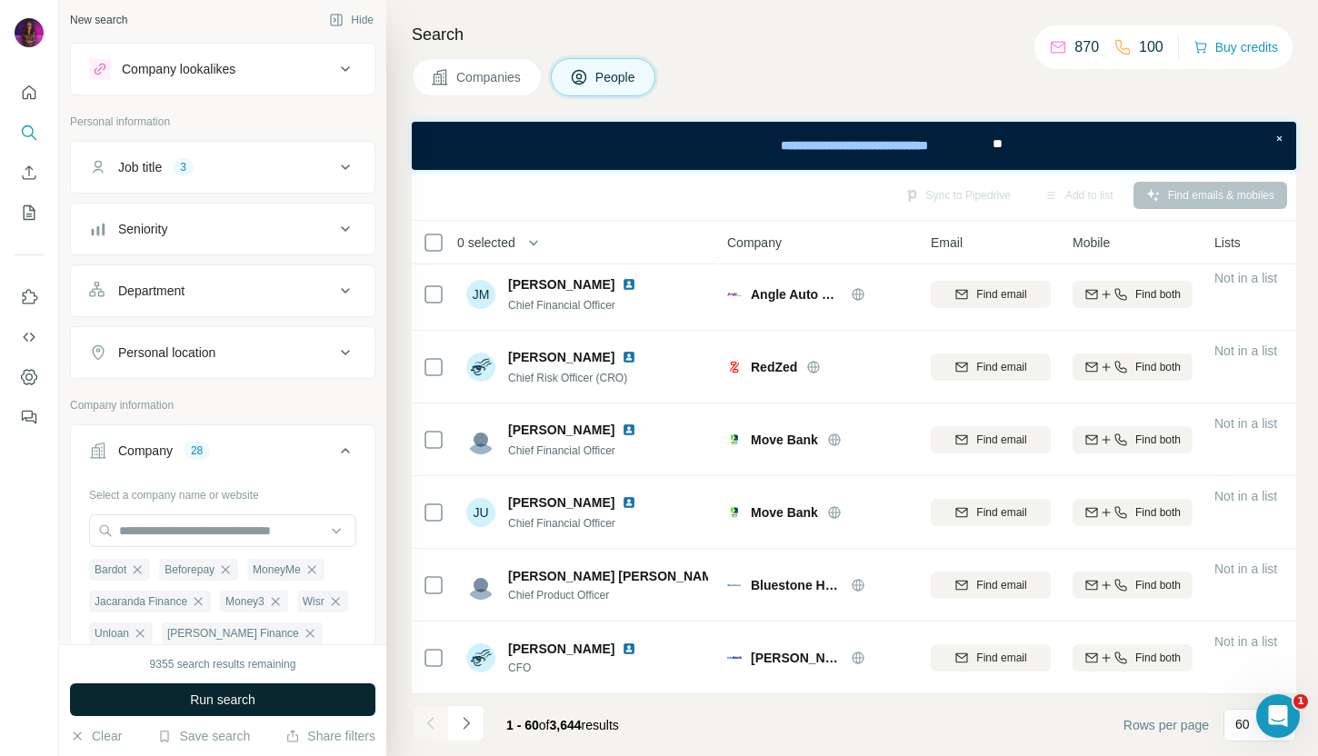
click at [300, 696] on button "Run search" at bounding box center [222, 699] width 305 height 33
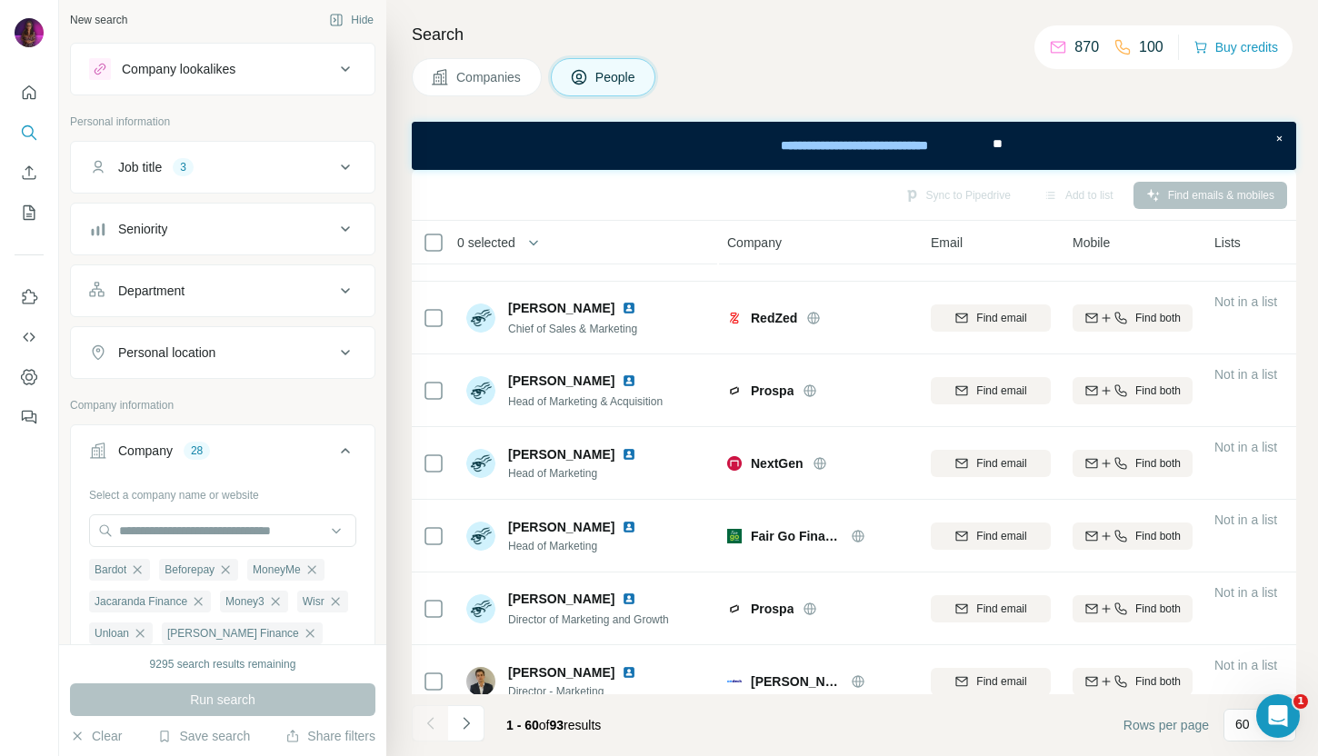
scroll to position [0, 1]
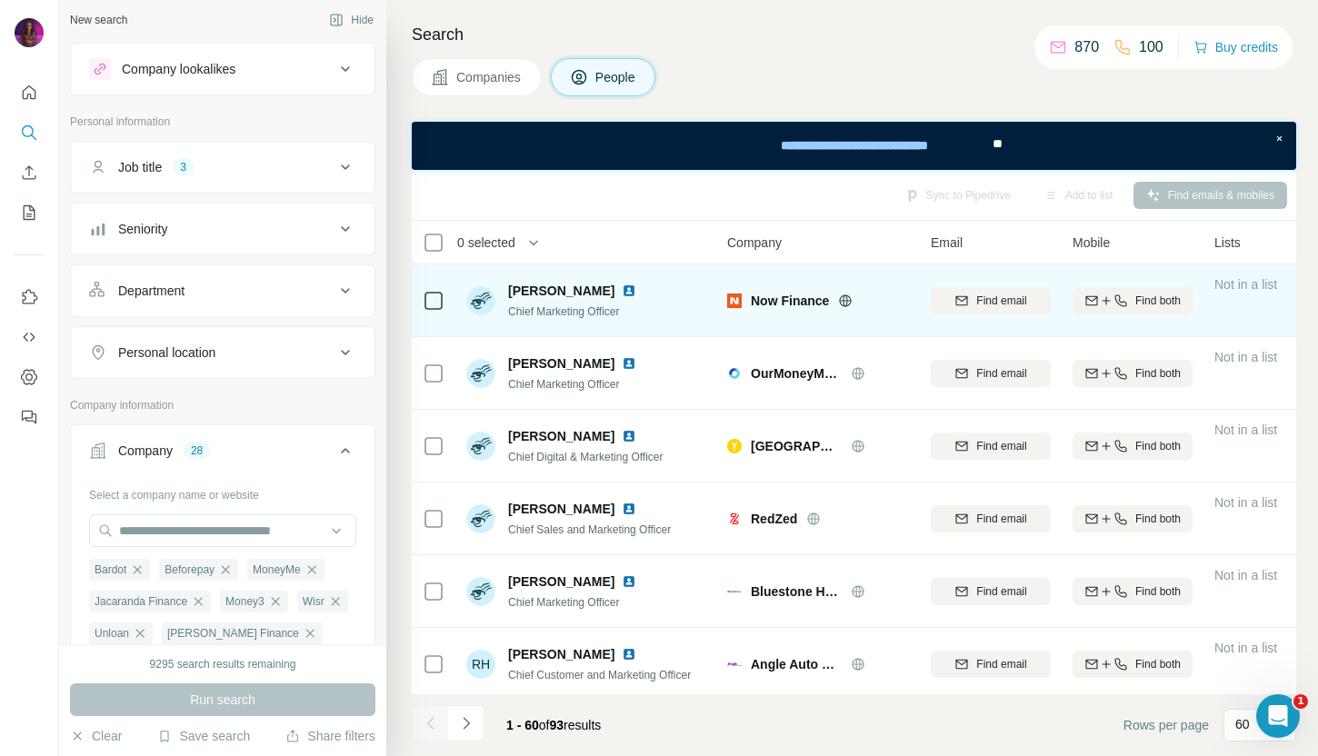
click at [622, 289] on img at bounding box center [629, 291] width 15 height 15
click at [1016, 301] on span "Find email" at bounding box center [1001, 301] width 50 height 16
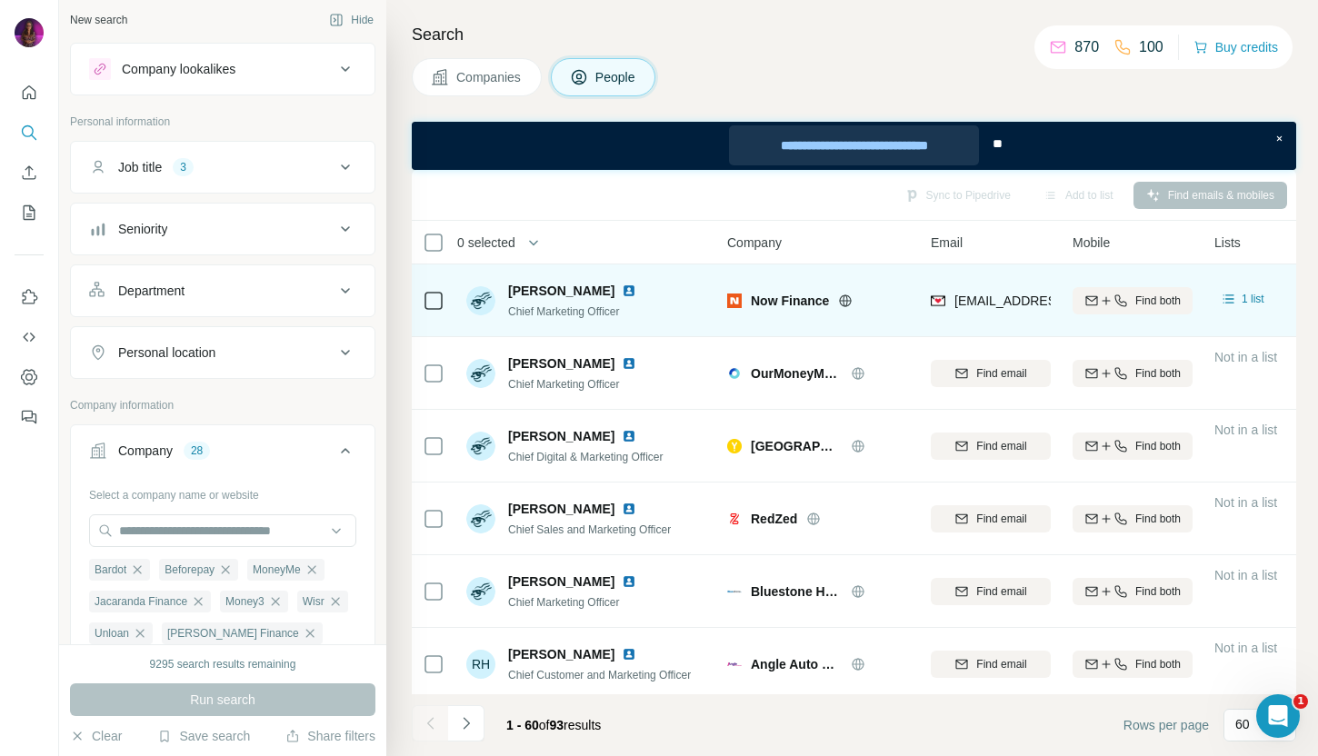
scroll to position [1377, 1]
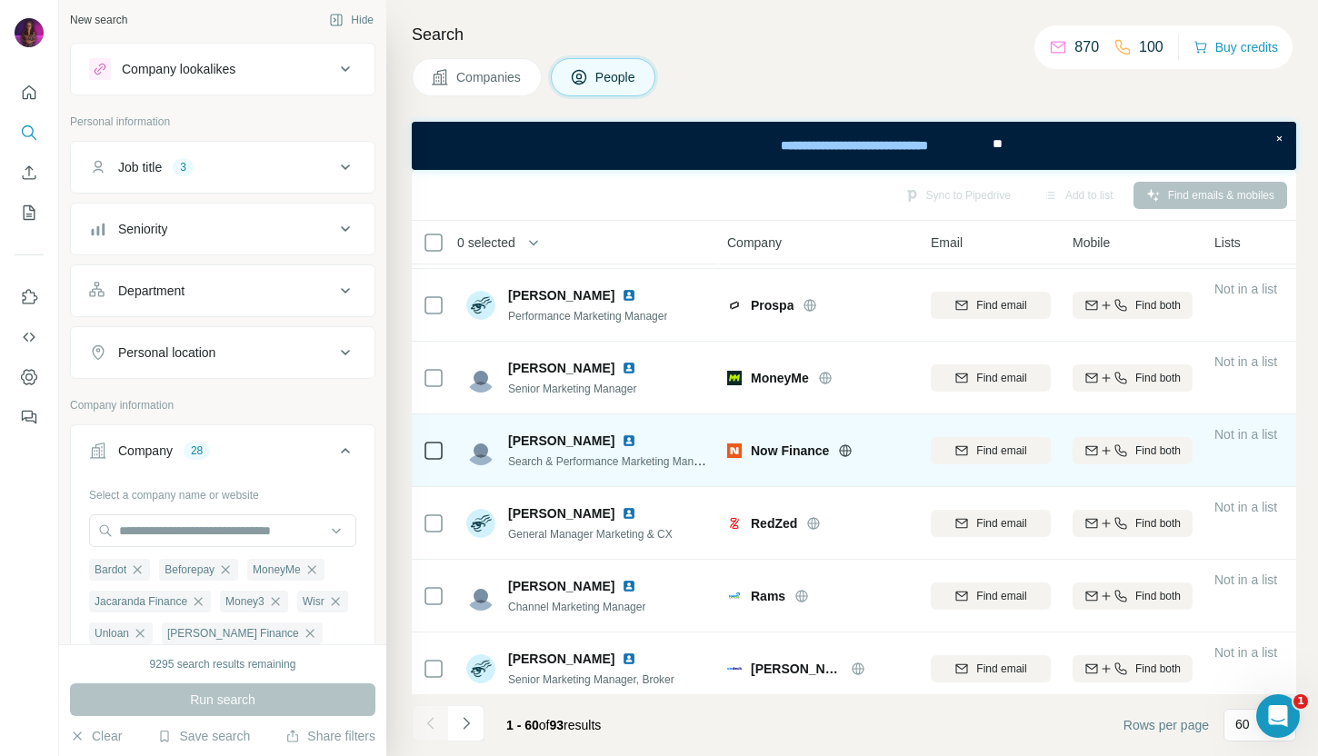
click at [622, 441] on img at bounding box center [629, 440] width 15 height 15
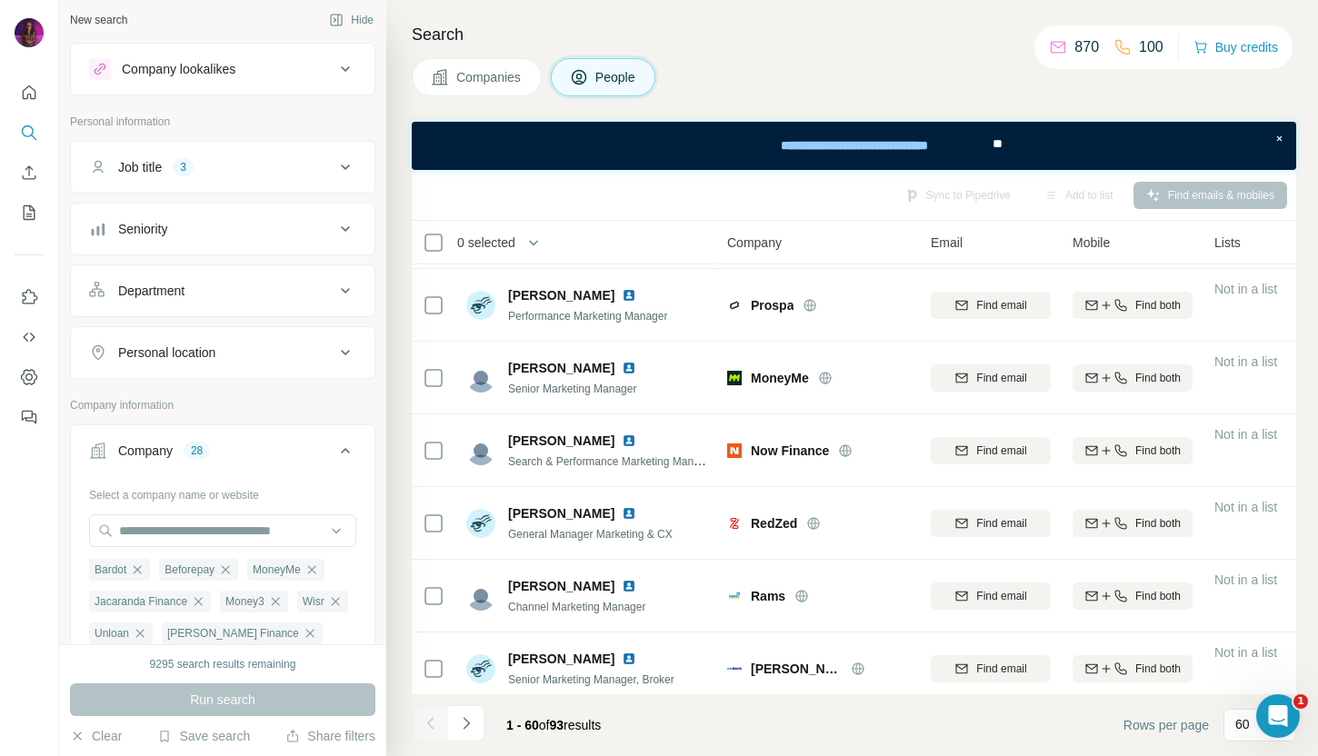
scroll to position [2176, 1]
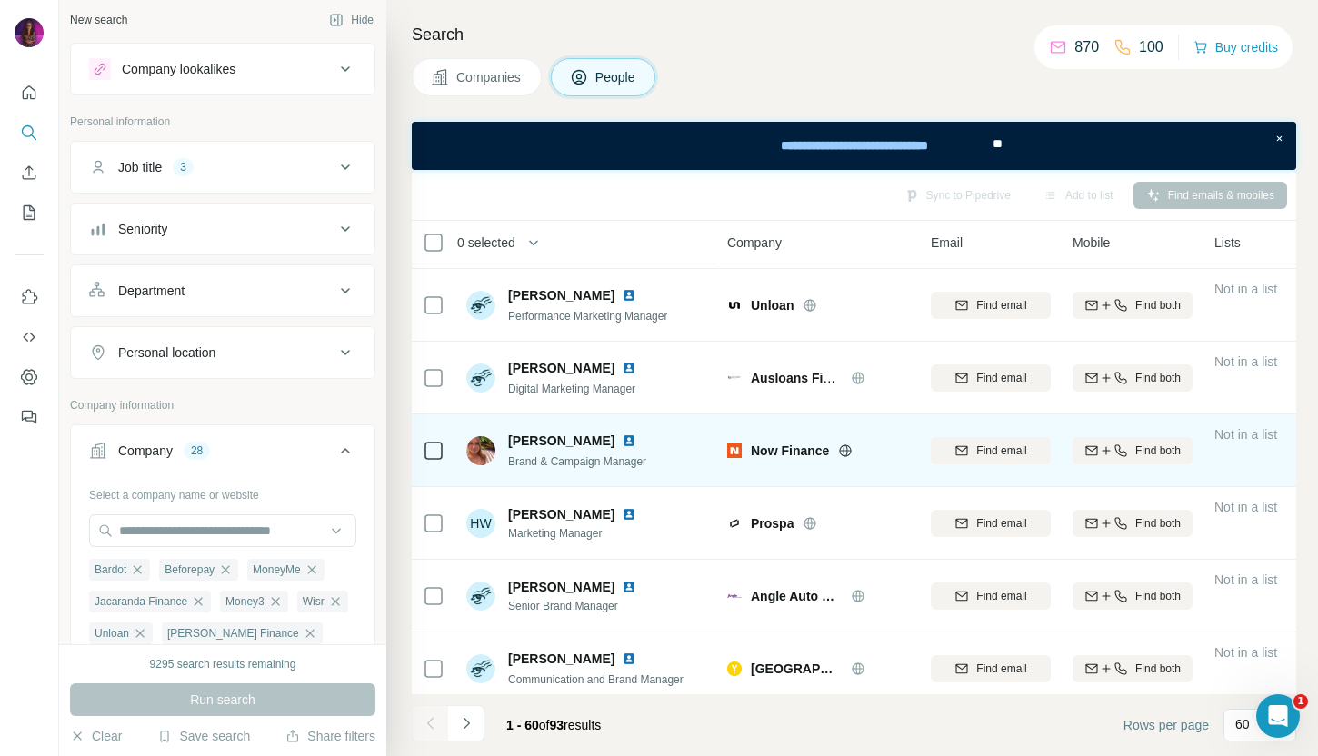
click at [622, 443] on img at bounding box center [629, 440] width 15 height 15
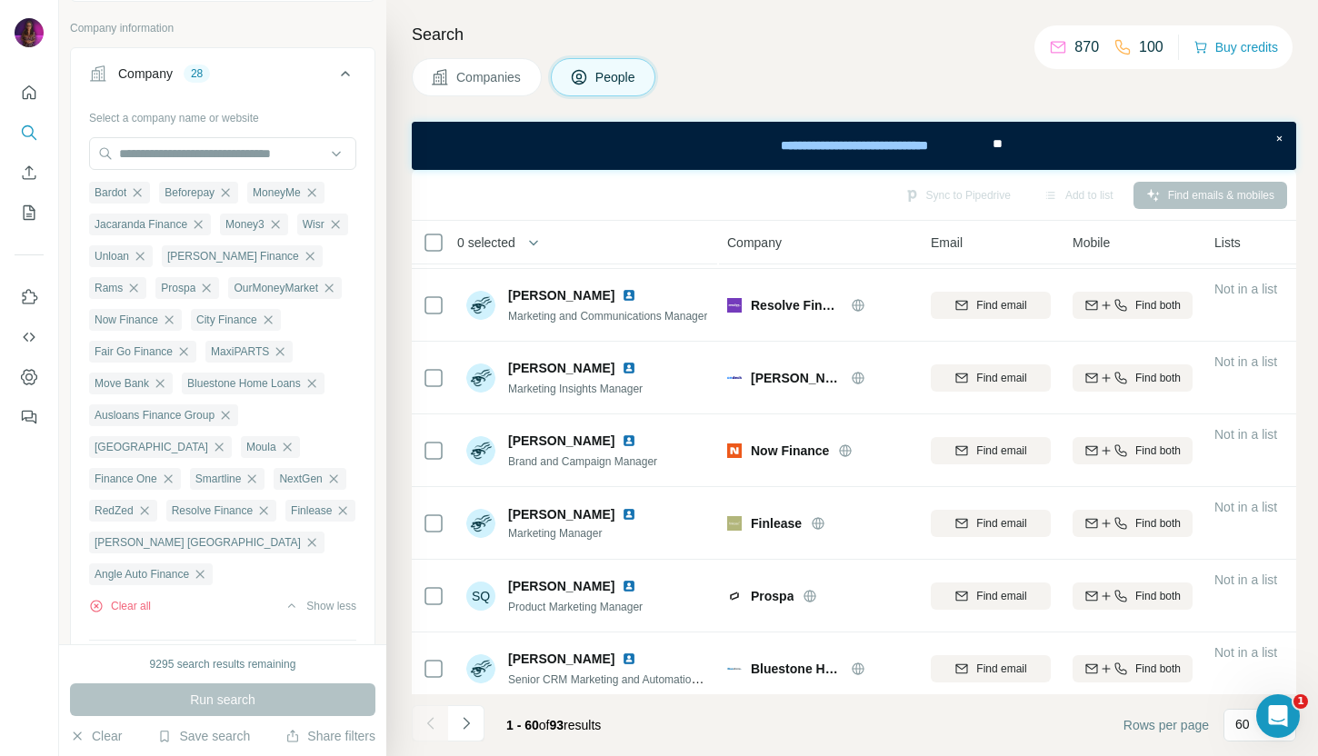
scroll to position [0, 1]
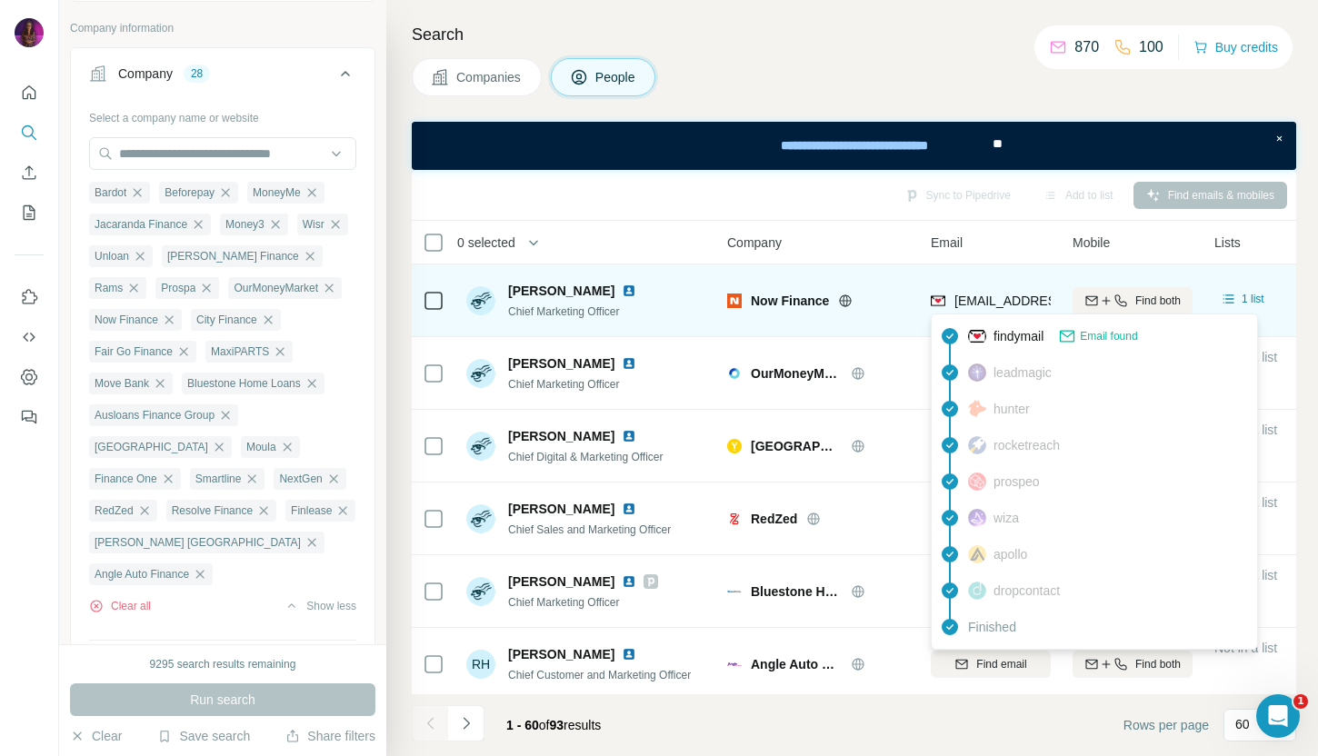
click at [978, 299] on span "cmaccan@nowfinance.com.au" at bounding box center [1061, 301] width 215 height 15
click at [844, 301] on icon at bounding box center [845, 300] width 5 height 12
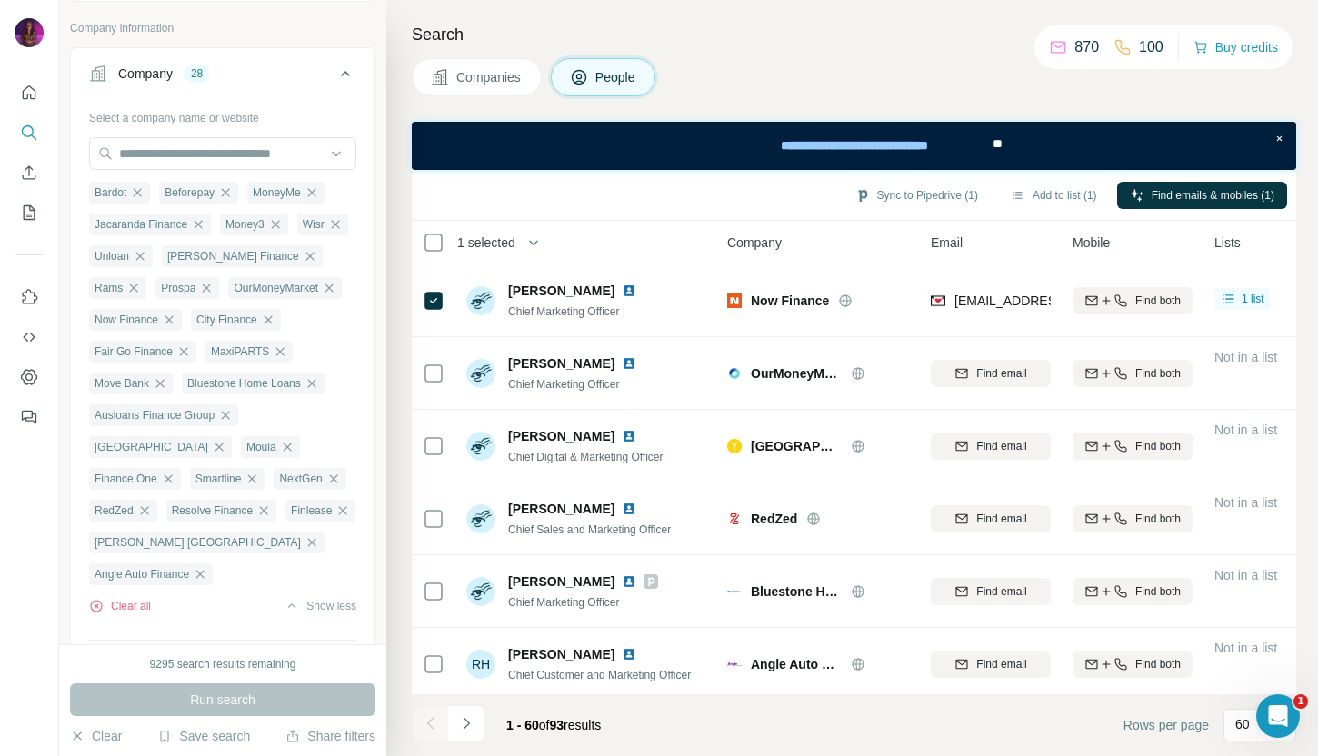
scroll to position [1377, 1]
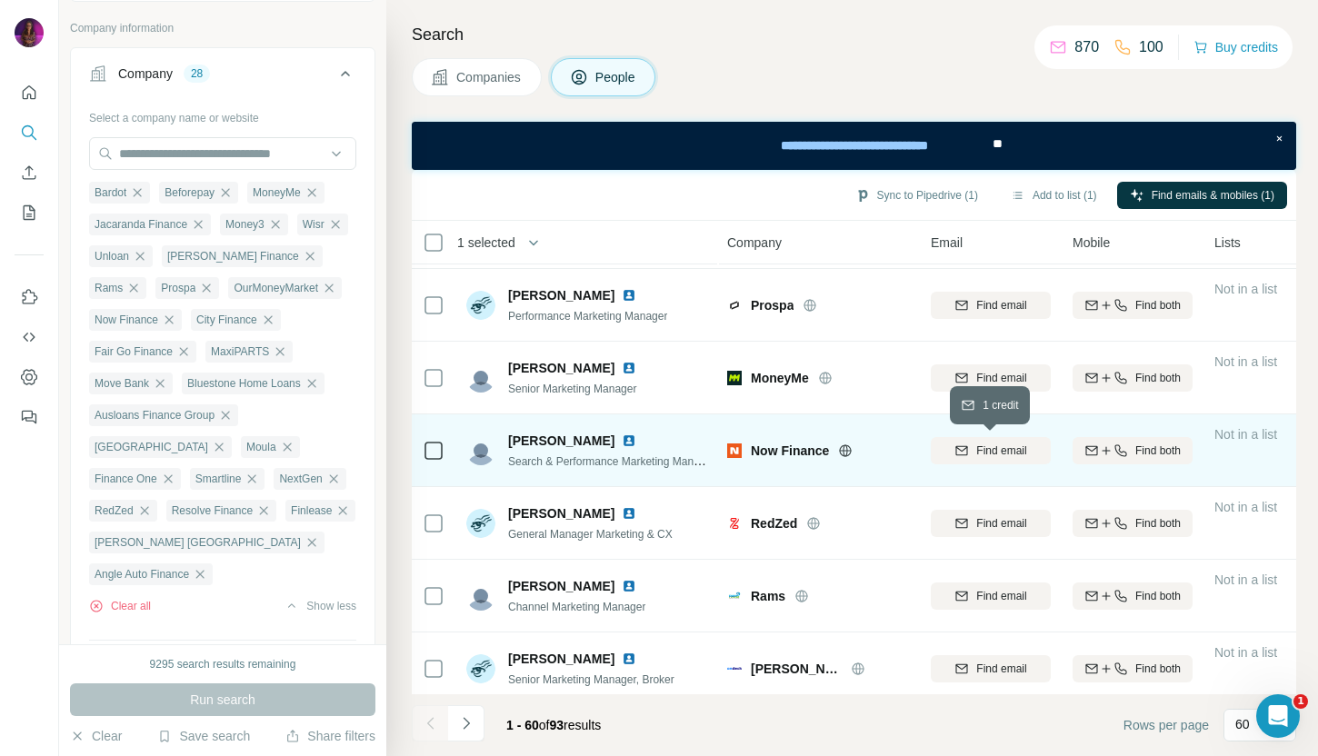
click at [981, 450] on span "Find email" at bounding box center [1001, 451] width 50 height 16
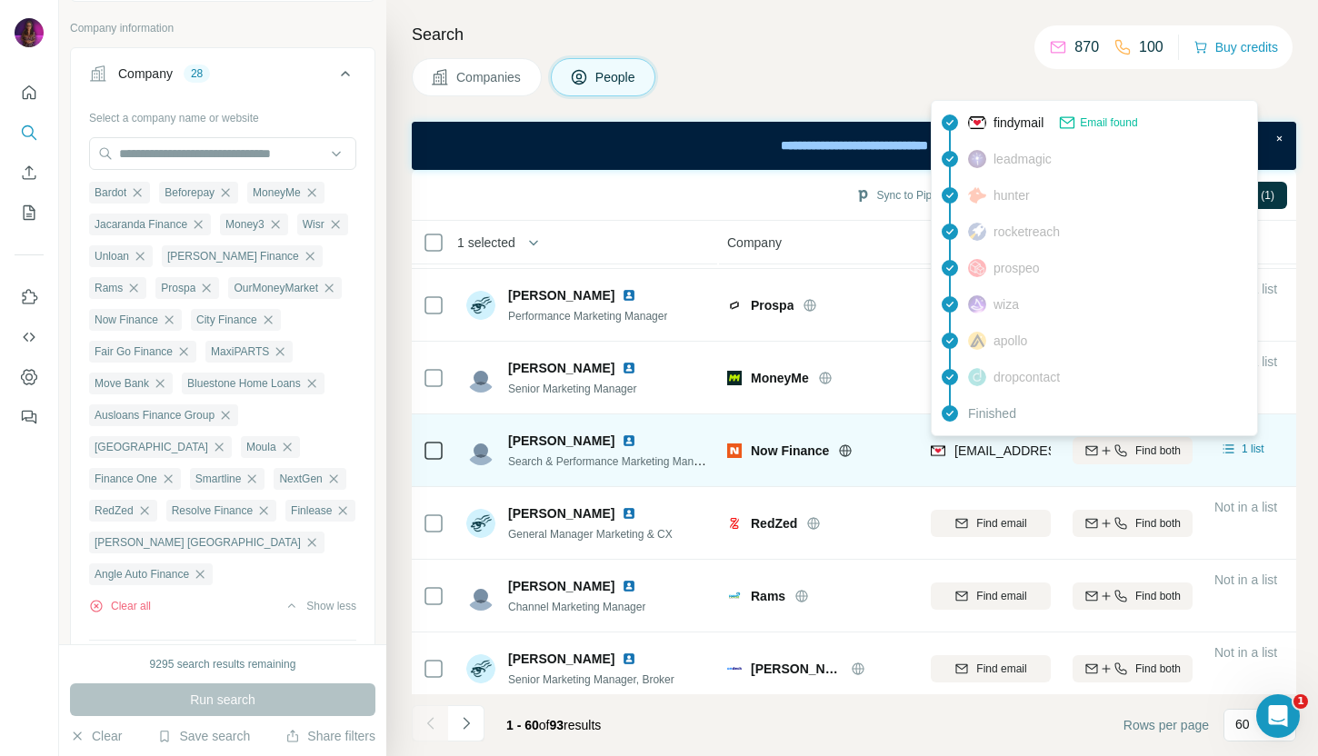
click at [981, 450] on span "acoyne@nowfinance.com.au" at bounding box center [1061, 450] width 215 height 15
copy tr "acoyne@nowfinance.com.au"
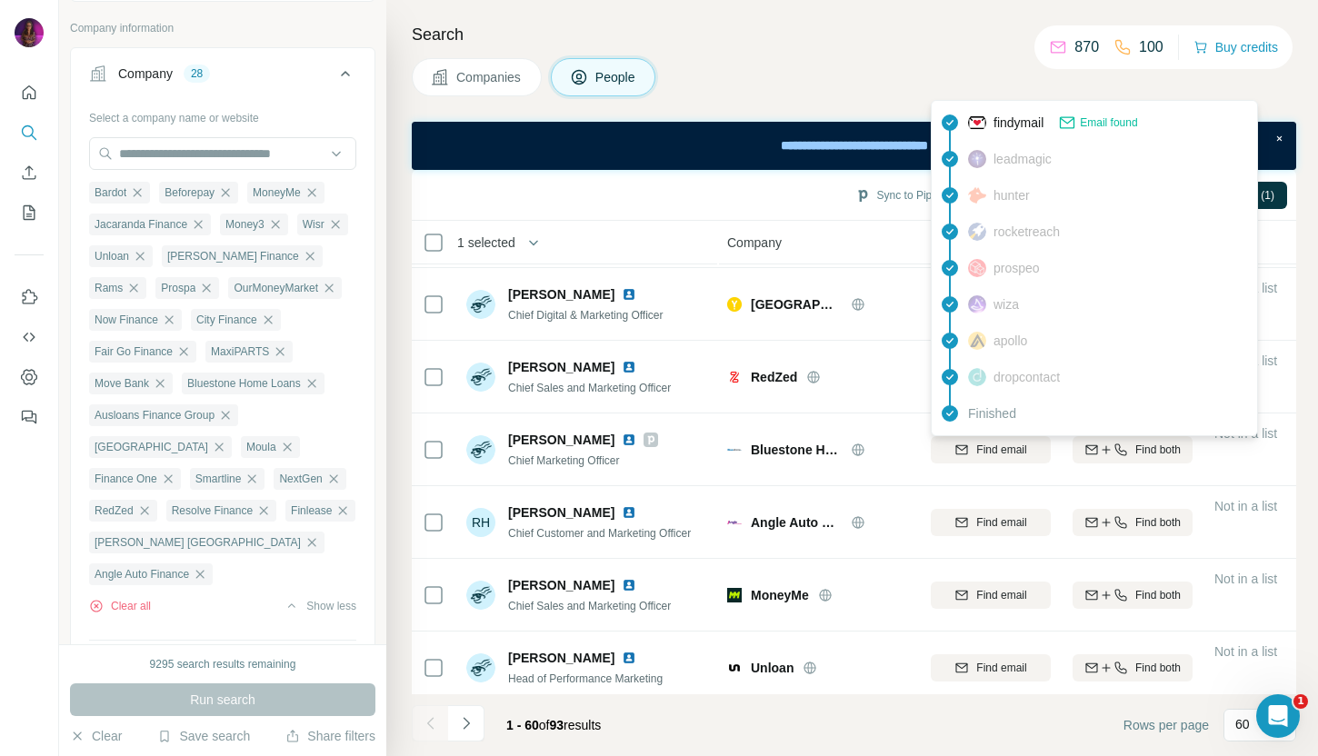
scroll to position [0, 1]
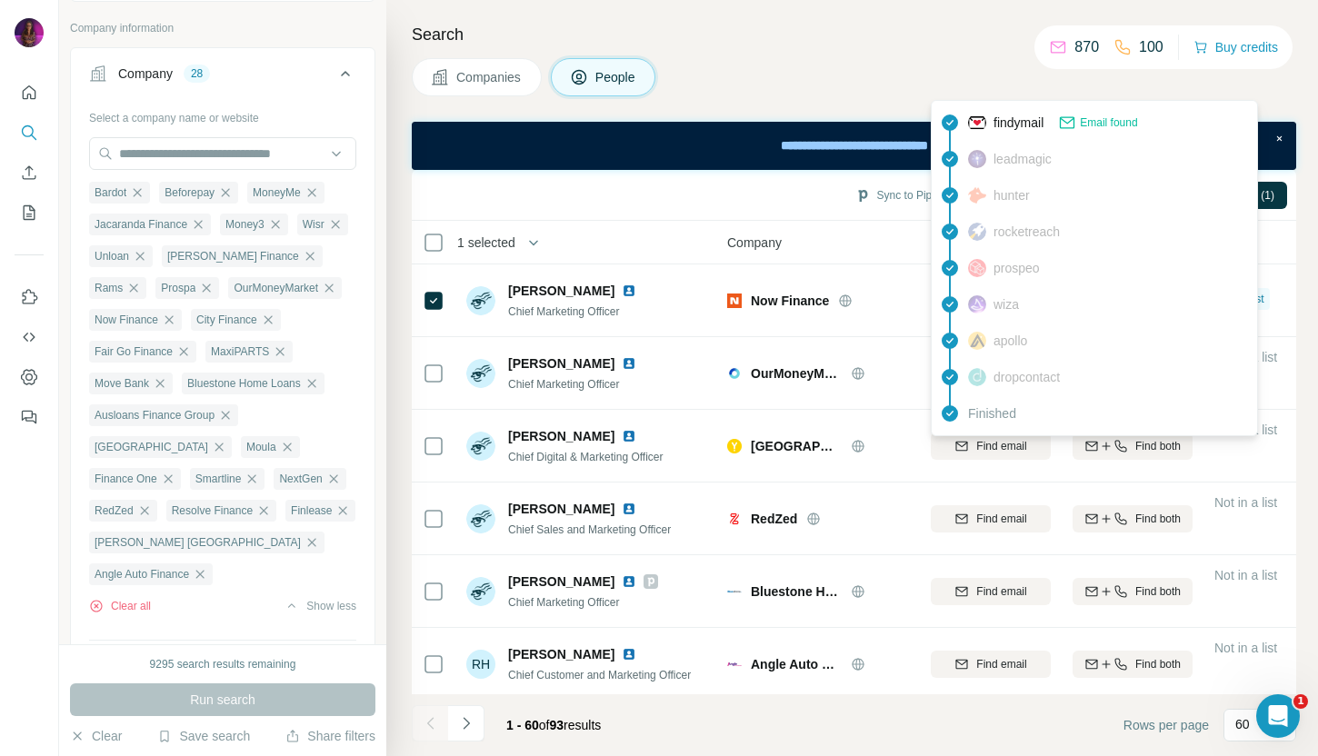
click at [852, 236] on div "Company" at bounding box center [818, 242] width 182 height 21
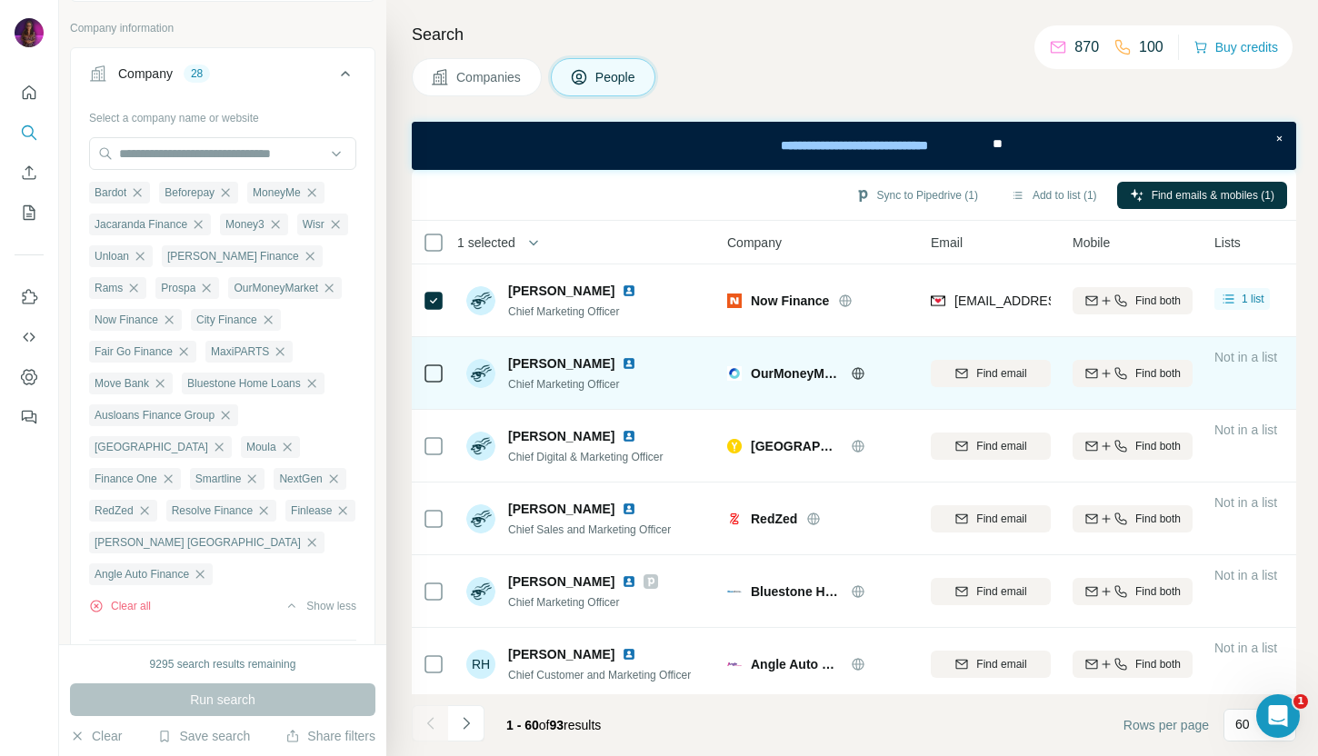
click at [629, 363] on img at bounding box center [629, 363] width 15 height 15
click at [860, 373] on icon at bounding box center [857, 373] width 5 height 12
click at [1008, 379] on span "Find email" at bounding box center [1001, 373] width 50 height 16
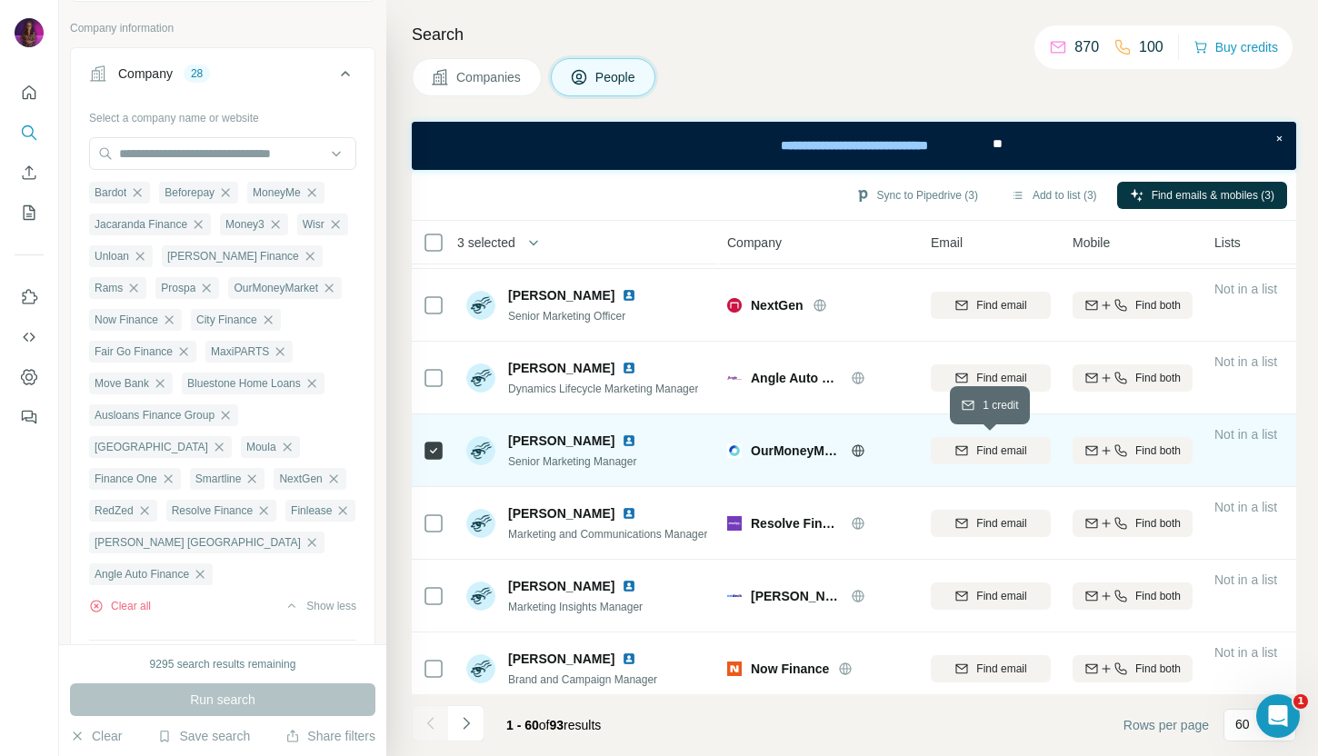
click at [993, 452] on span "Find email" at bounding box center [1001, 451] width 50 height 16
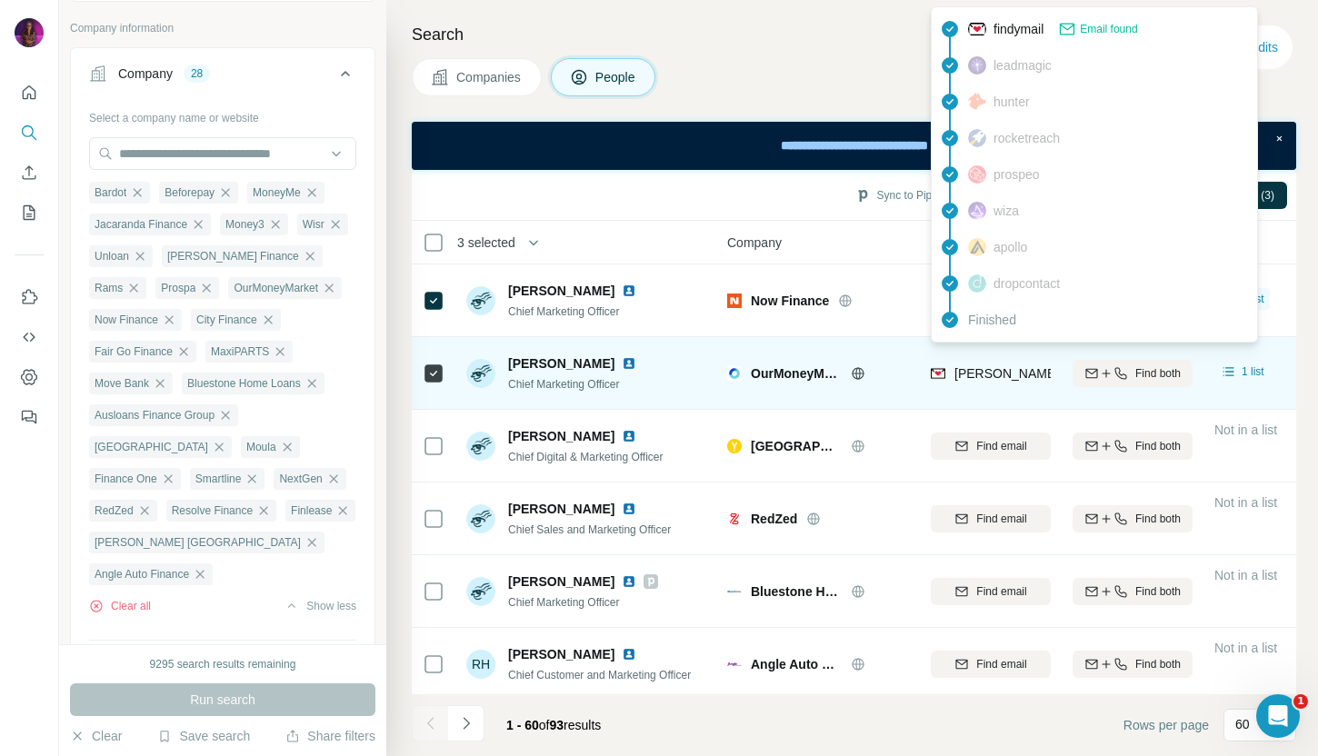
click at [995, 372] on span "chris.richardson@ourmoneymarket.com" at bounding box center [1166, 373] width 425 height 15
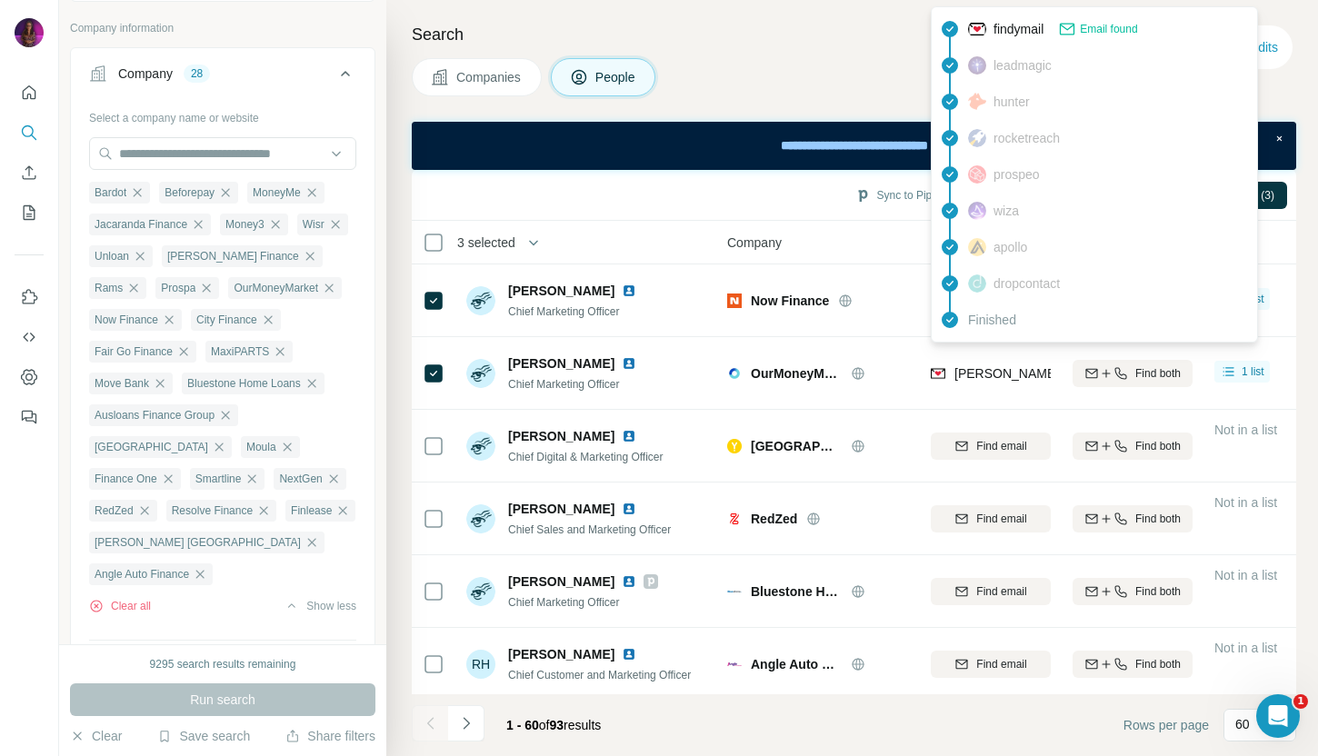
scroll to position [3340, 1]
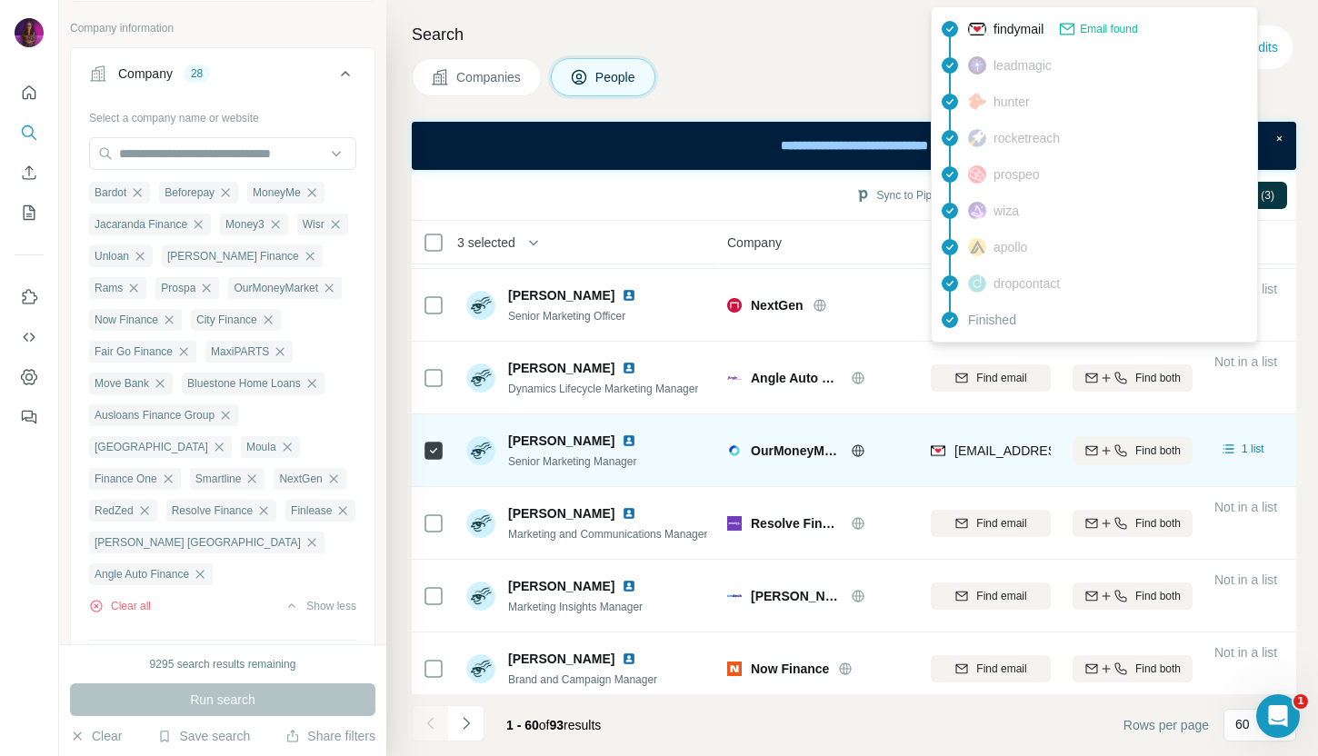
click at [990, 451] on span "rinata.likhanova@ourmoneymarket.com" at bounding box center [1061, 450] width 215 height 15
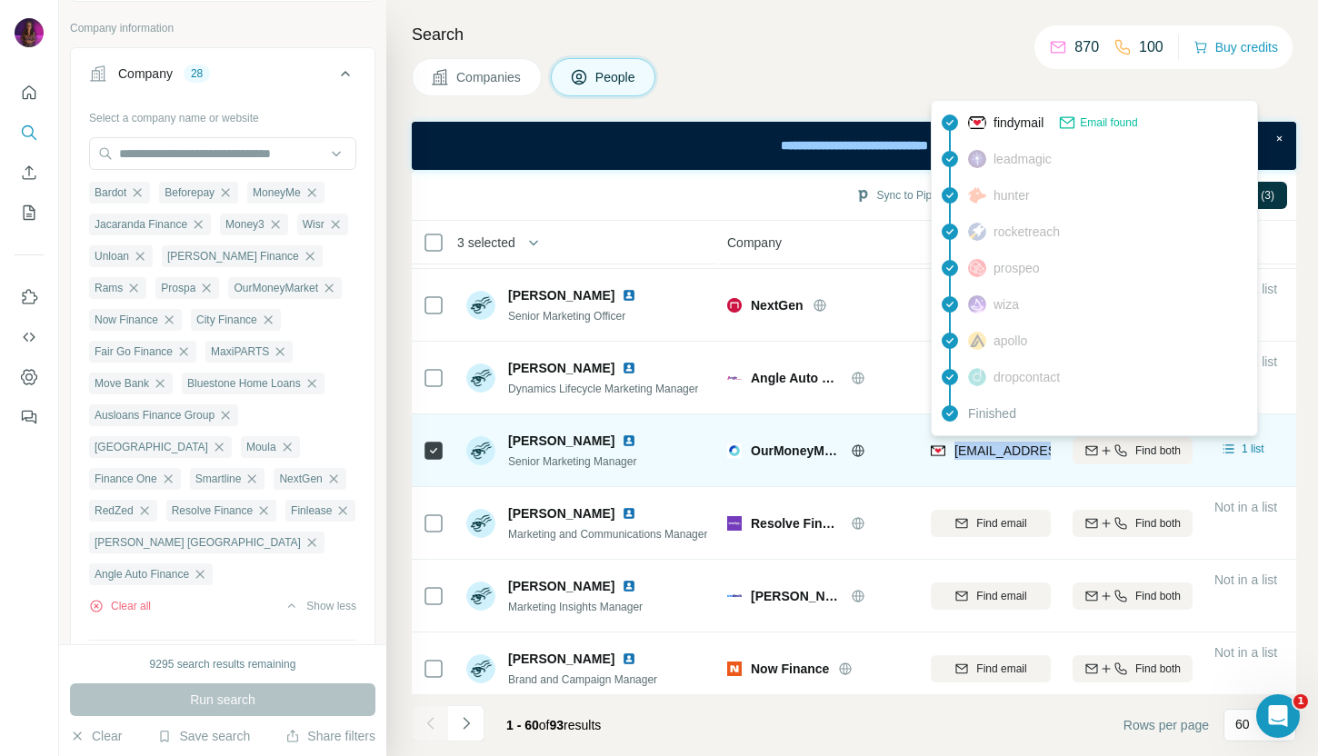
click at [990, 451] on span "rinata.likhanova@ourmoneymarket.com" at bounding box center [1061, 450] width 215 height 15
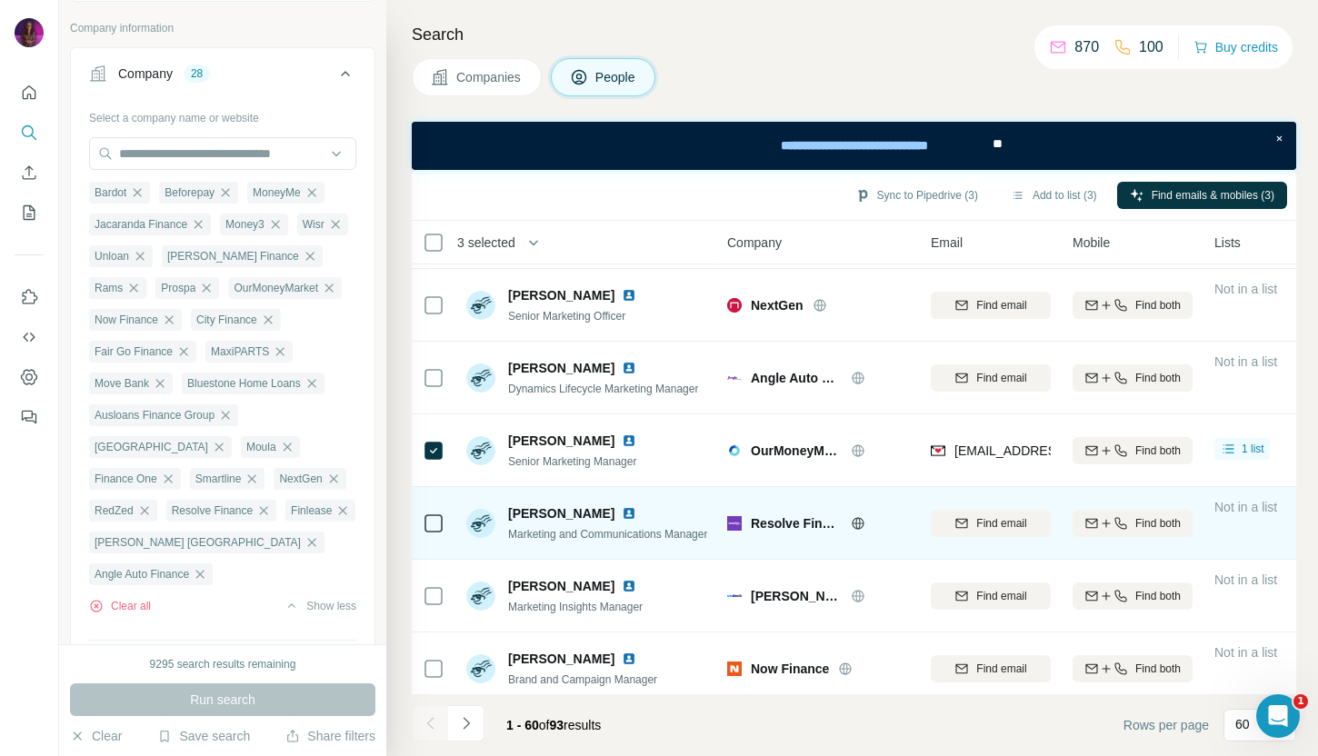
click at [859, 525] on icon at bounding box center [857, 523] width 5 height 12
click at [622, 511] on img at bounding box center [629, 513] width 15 height 15
click at [1002, 527] on span "Find email" at bounding box center [1001, 523] width 50 height 16
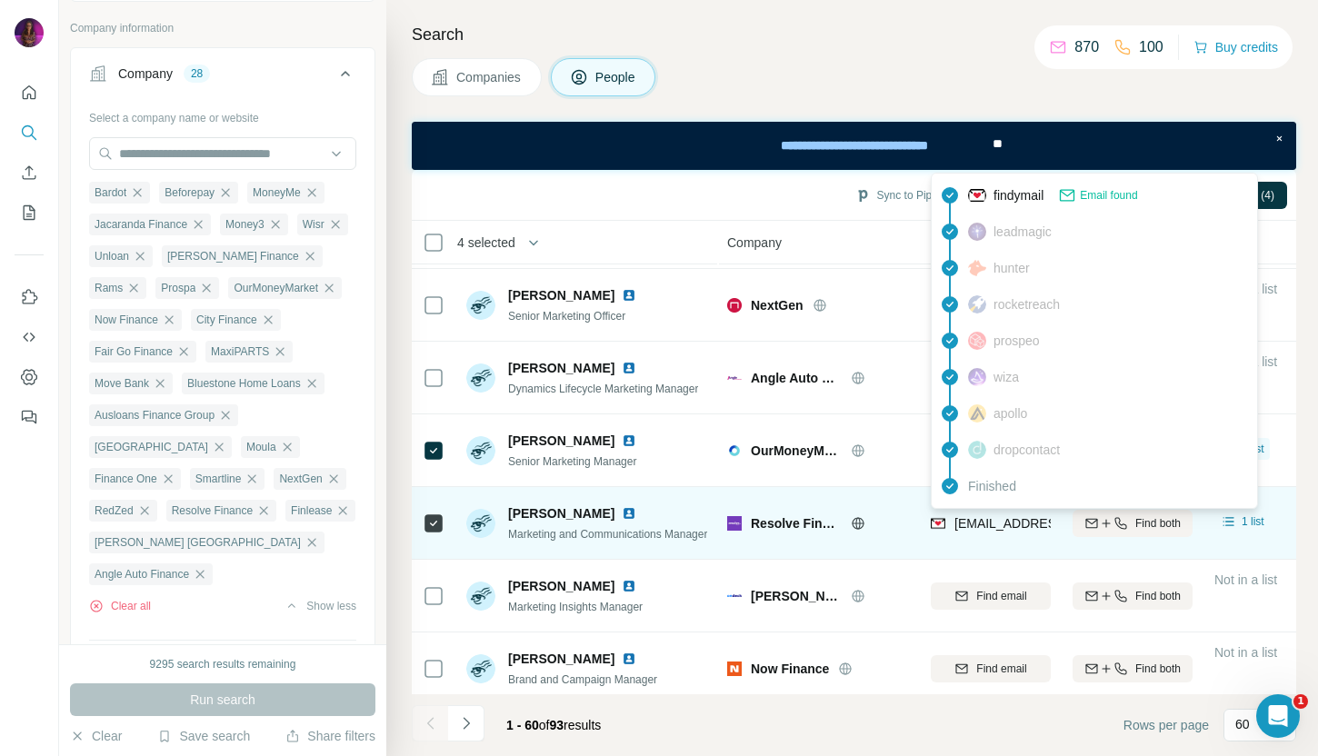
click at [1004, 524] on span "rleach@resolvefinance.com.au" at bounding box center [1061, 523] width 215 height 15
copy tr "rleach@resolvefinance.com.au"
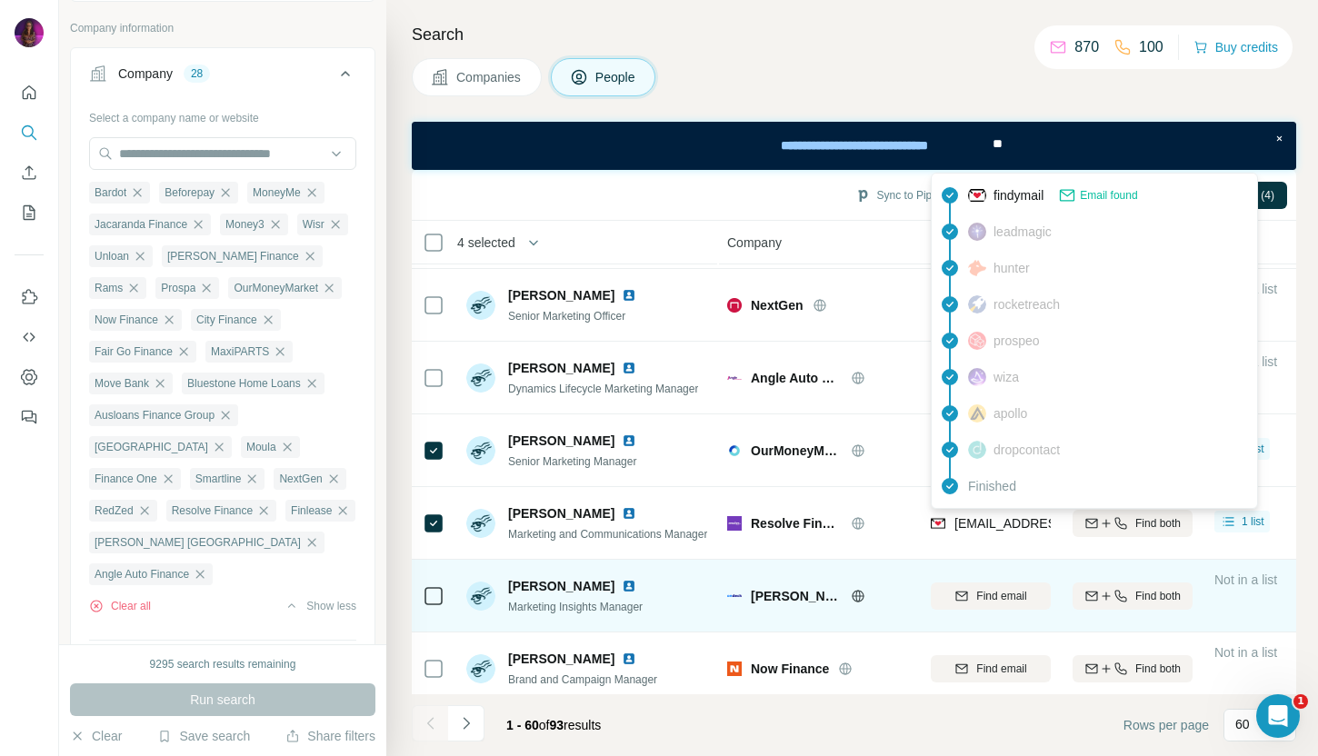
click at [860, 597] on icon at bounding box center [857, 596] width 5 height 12
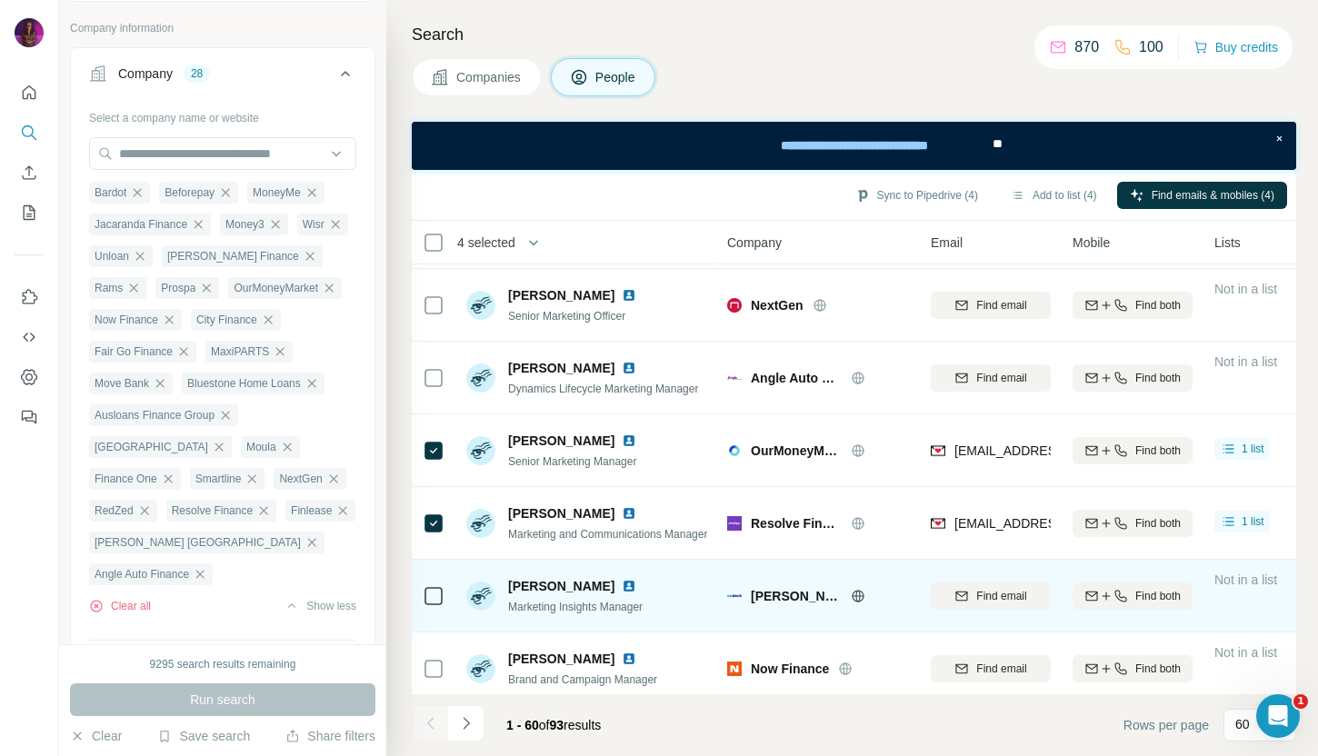
click at [622, 586] on img at bounding box center [629, 586] width 15 height 15
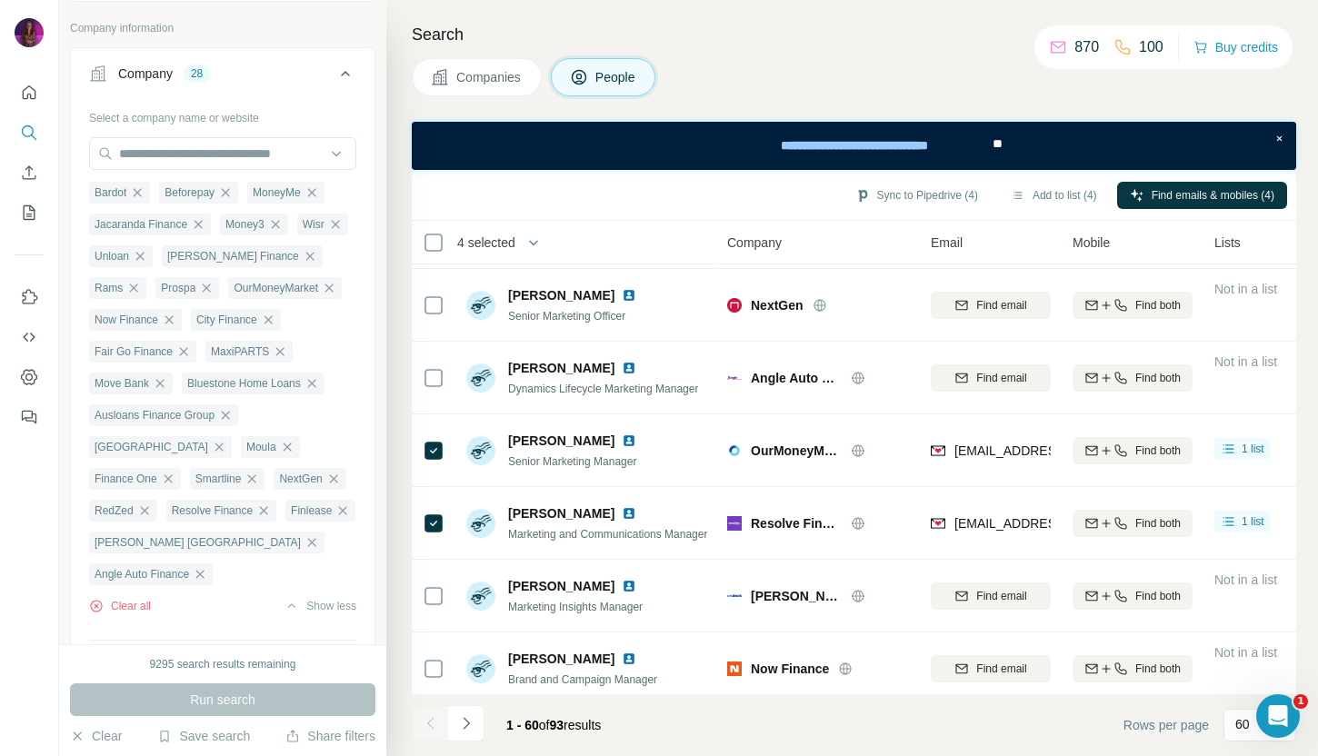
scroll to position [1159, 1]
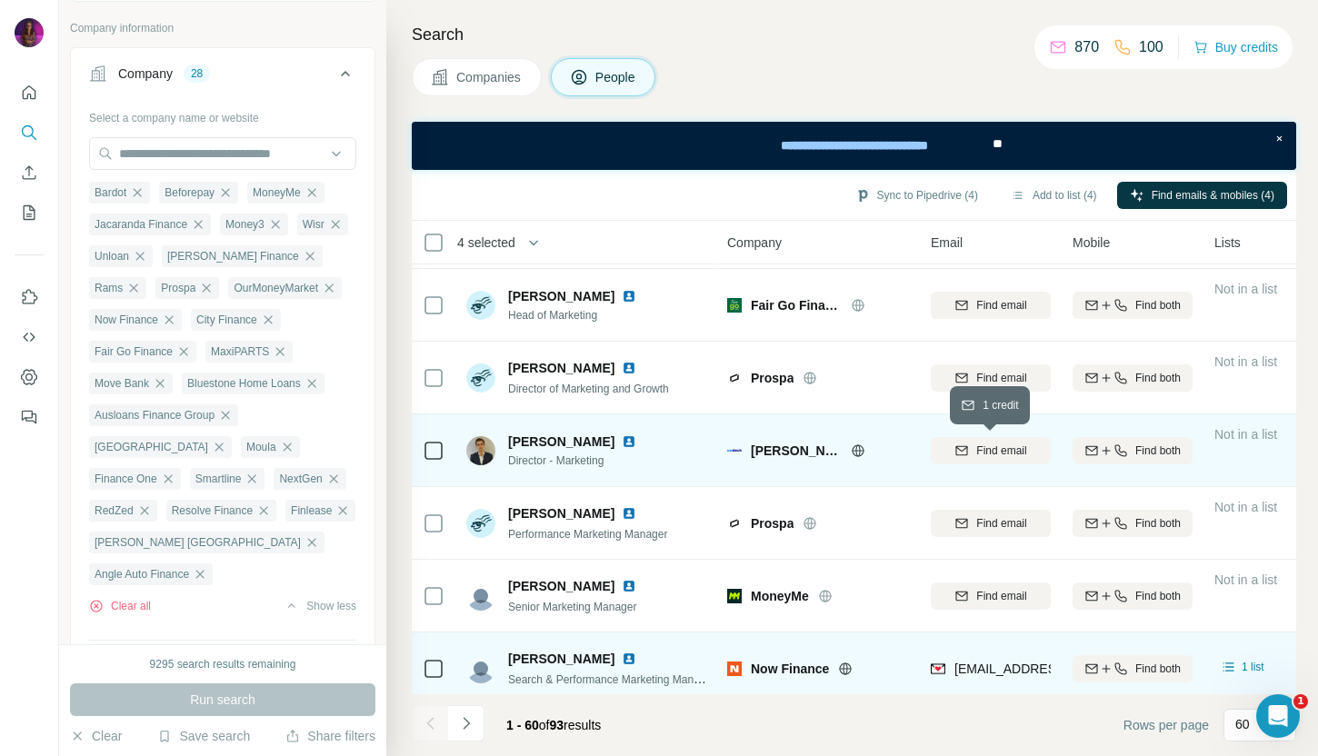
click at [982, 449] on span "Find email" at bounding box center [1001, 451] width 50 height 16
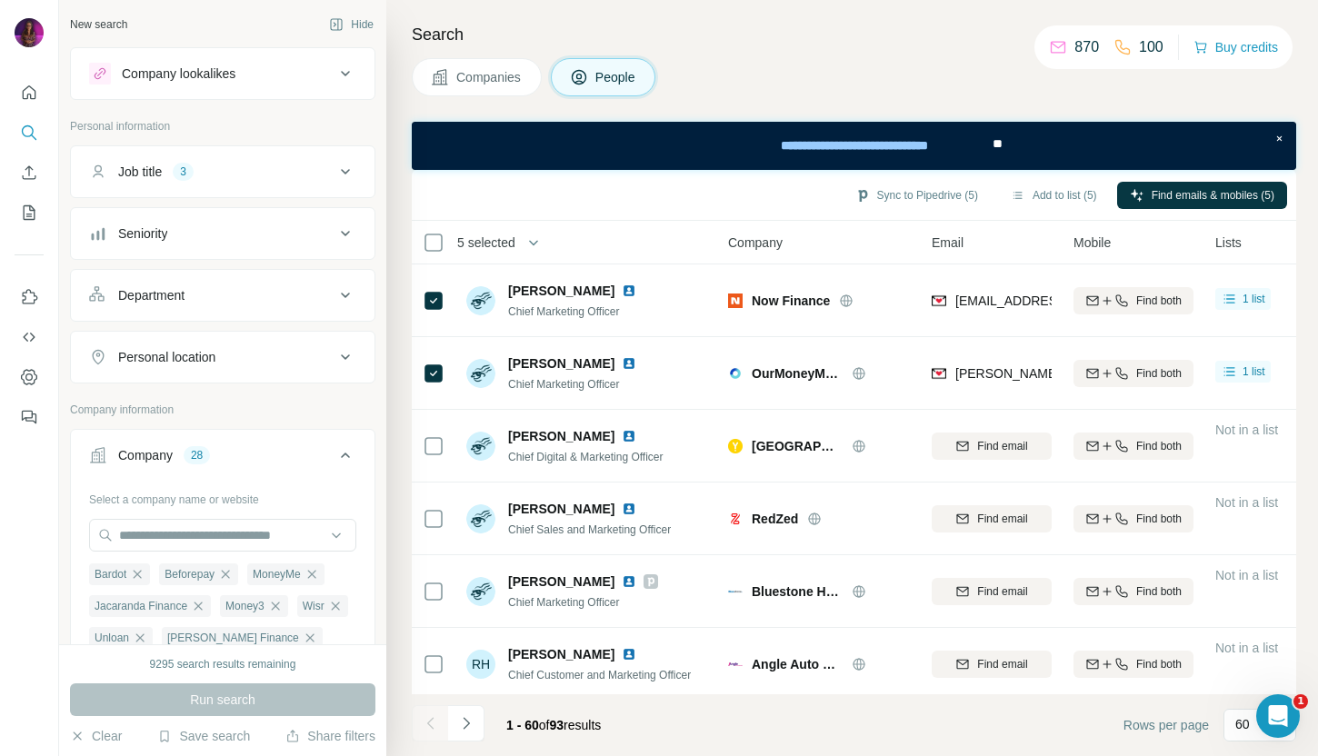
scroll to position [6559, 0]
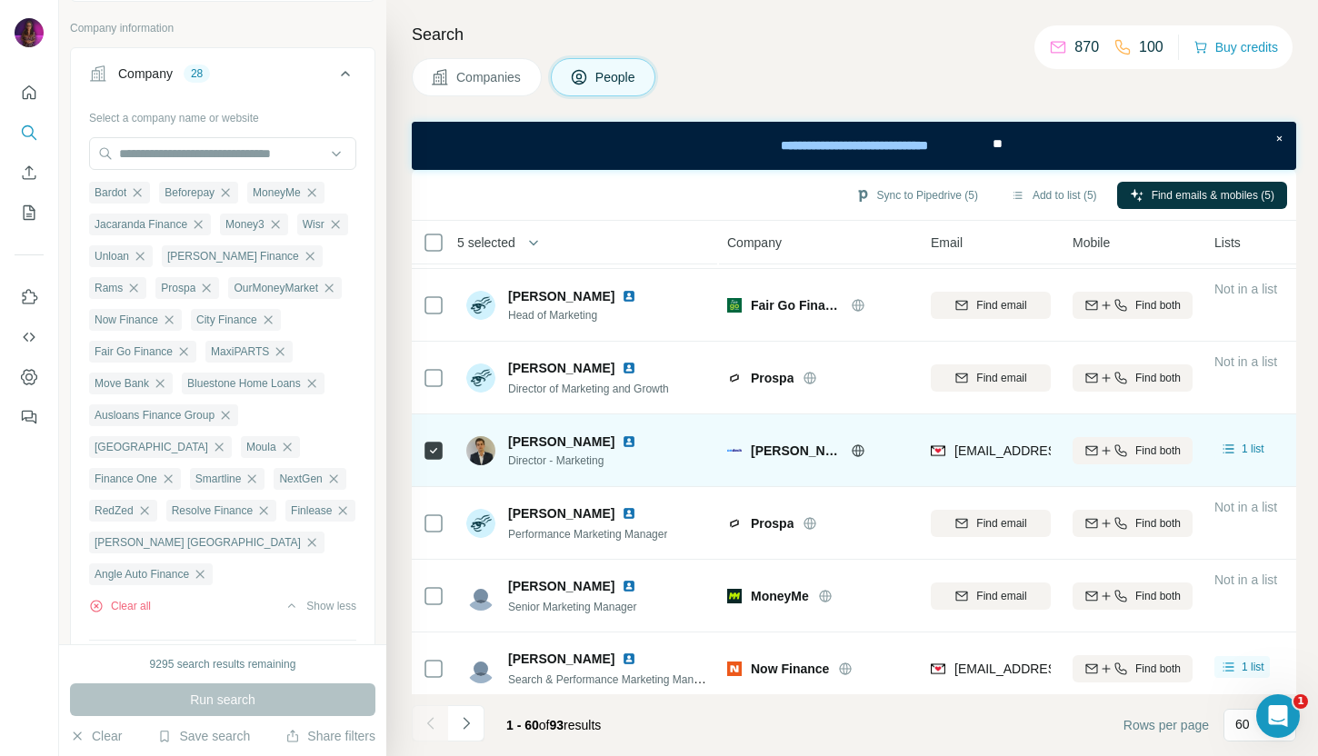
click at [1000, 451] on span "jbrady@ondeck.com.au" at bounding box center [1114, 450] width 320 height 15
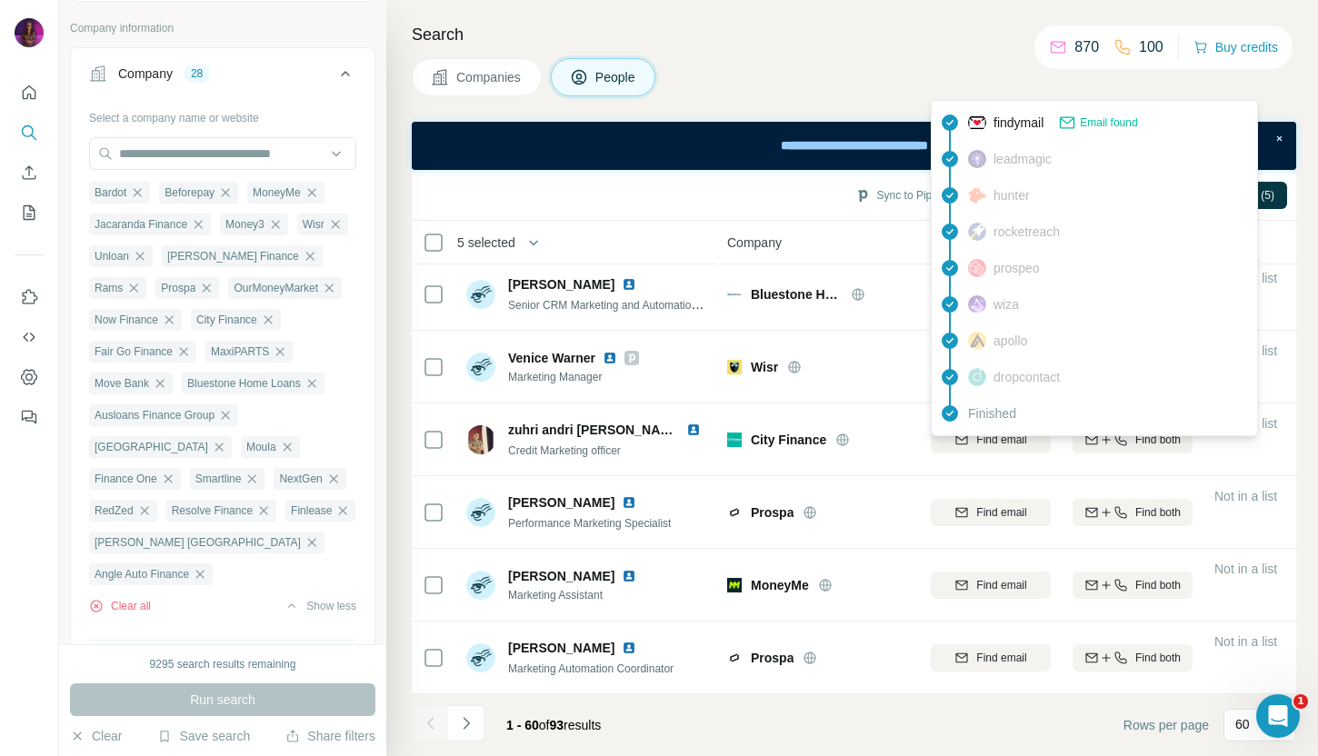
scroll to position [286, 1]
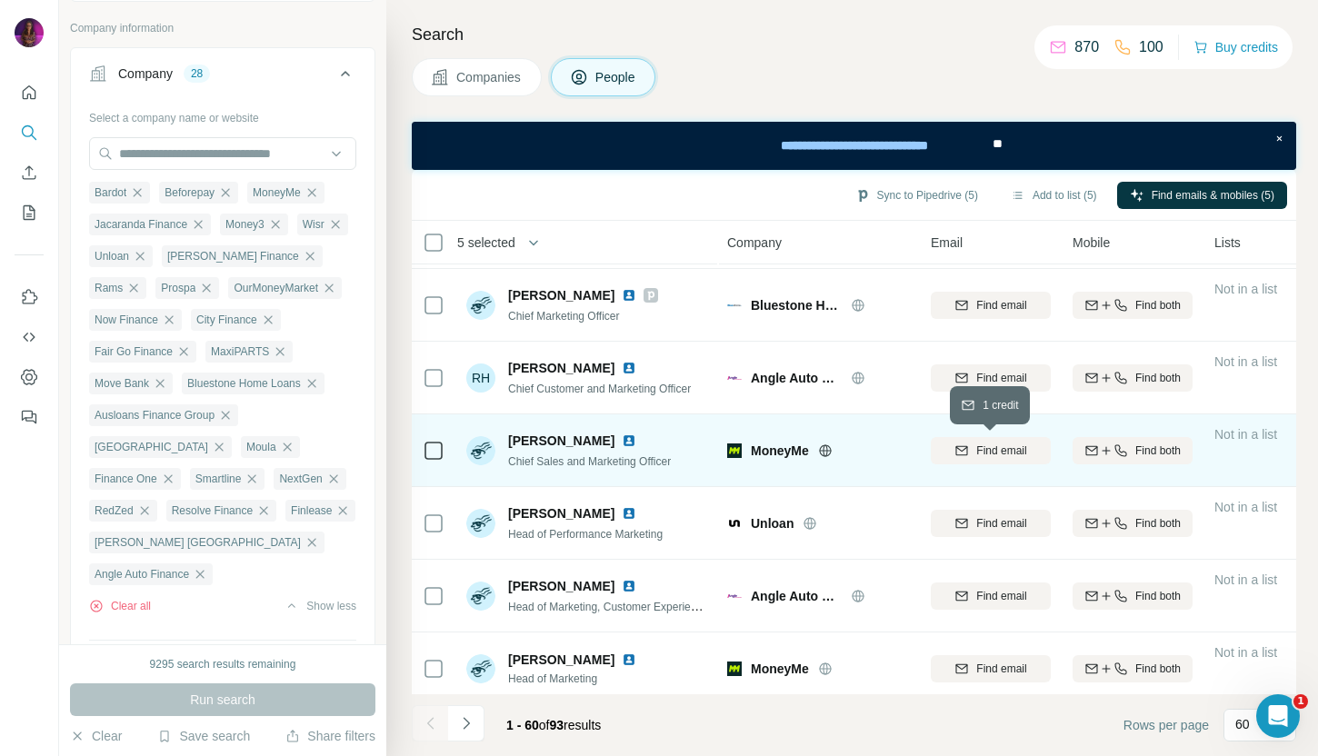
click at [992, 454] on span "Find email" at bounding box center [1001, 451] width 50 height 16
click at [992, 454] on div "Finding email" at bounding box center [991, 450] width 120 height 50
click at [622, 443] on img at bounding box center [629, 440] width 15 height 15
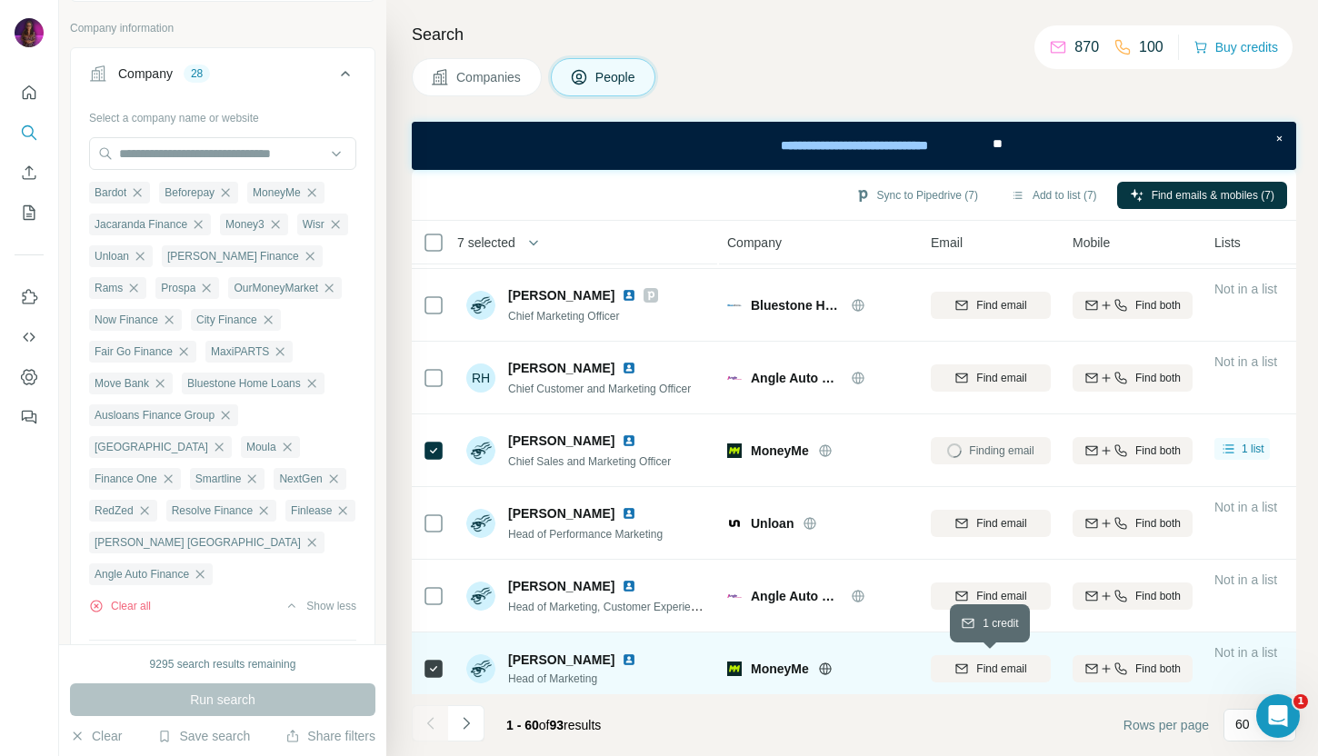
click at [997, 663] on span "Find email" at bounding box center [1001, 669] width 50 height 16
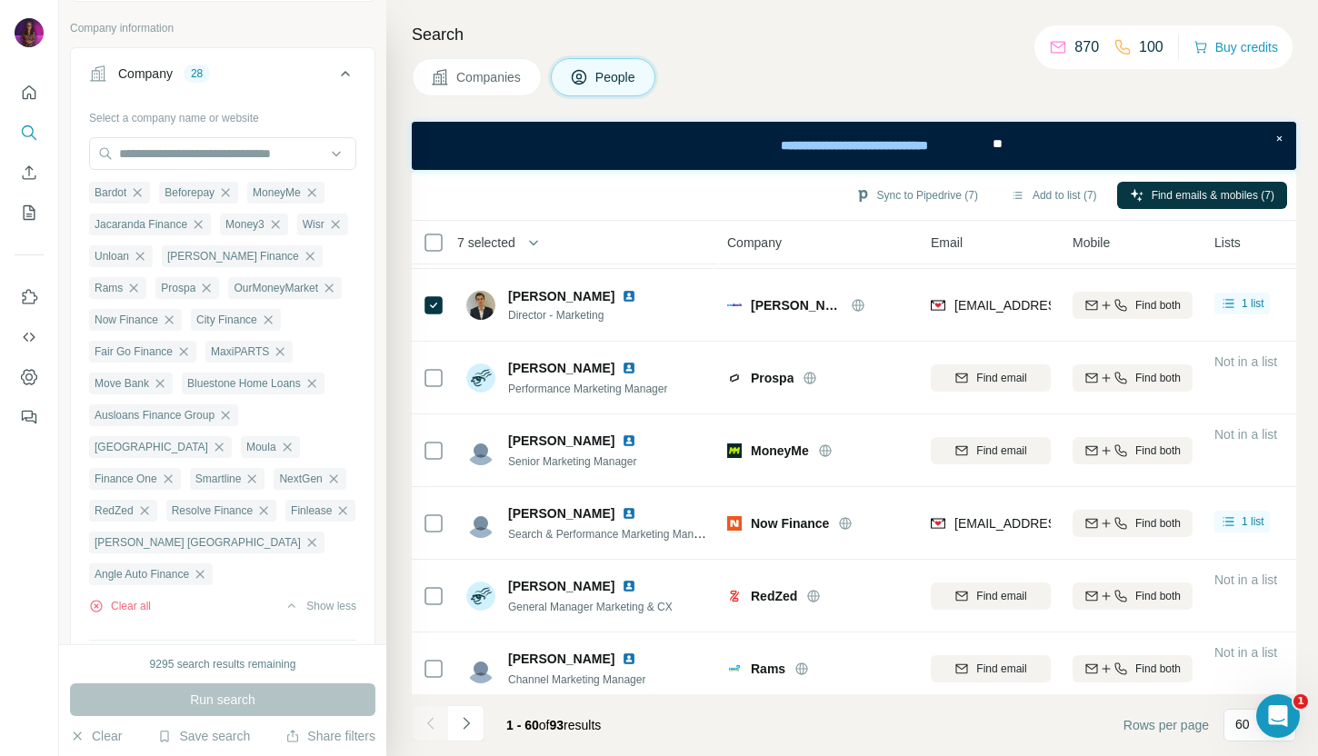
scroll to position [504, 1]
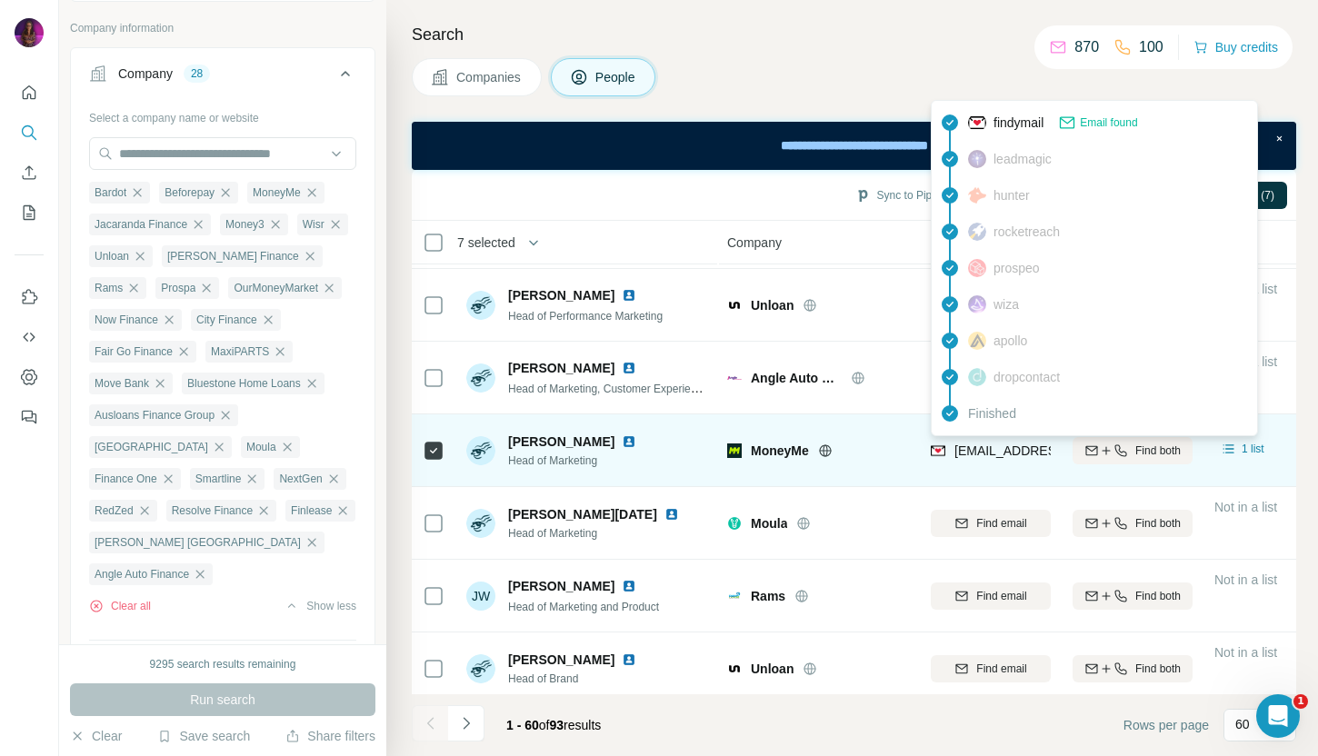
click at [979, 452] on span "bryce@moneyme.com.au" at bounding box center [1061, 450] width 215 height 15
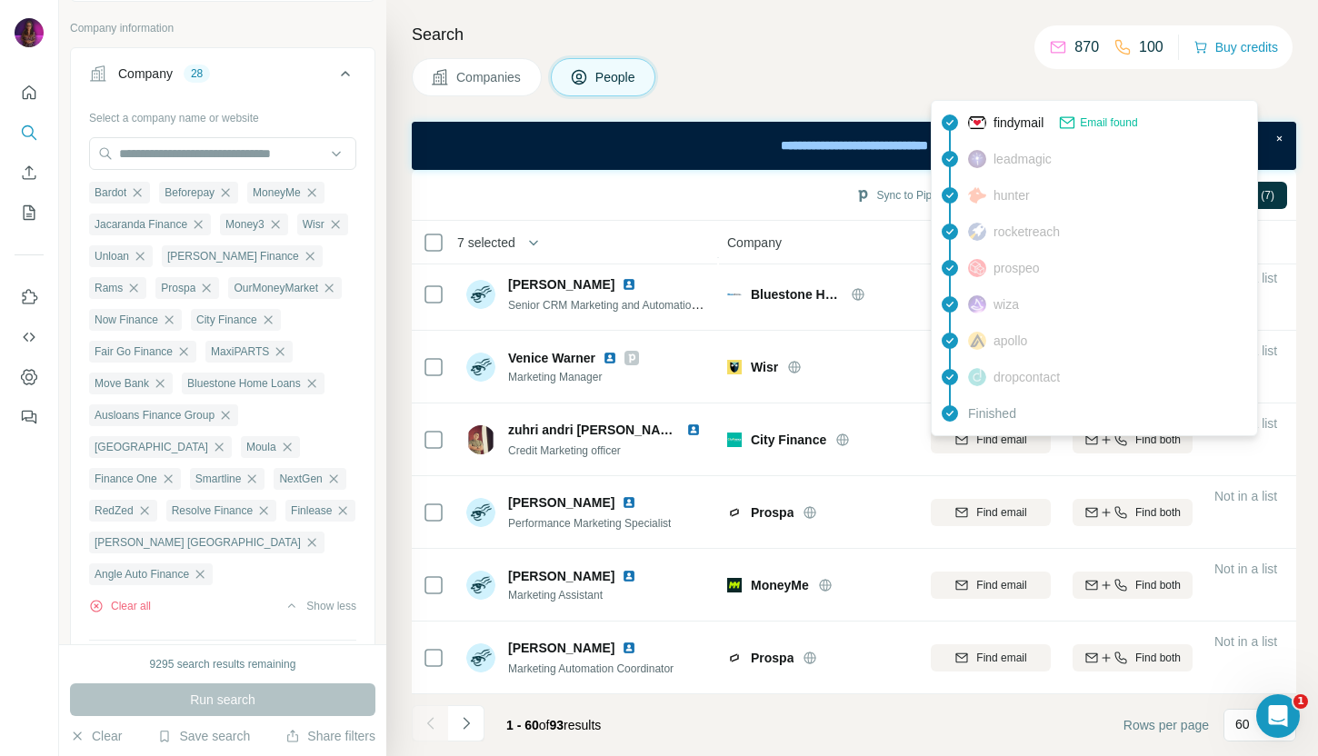
scroll to position [286, 1]
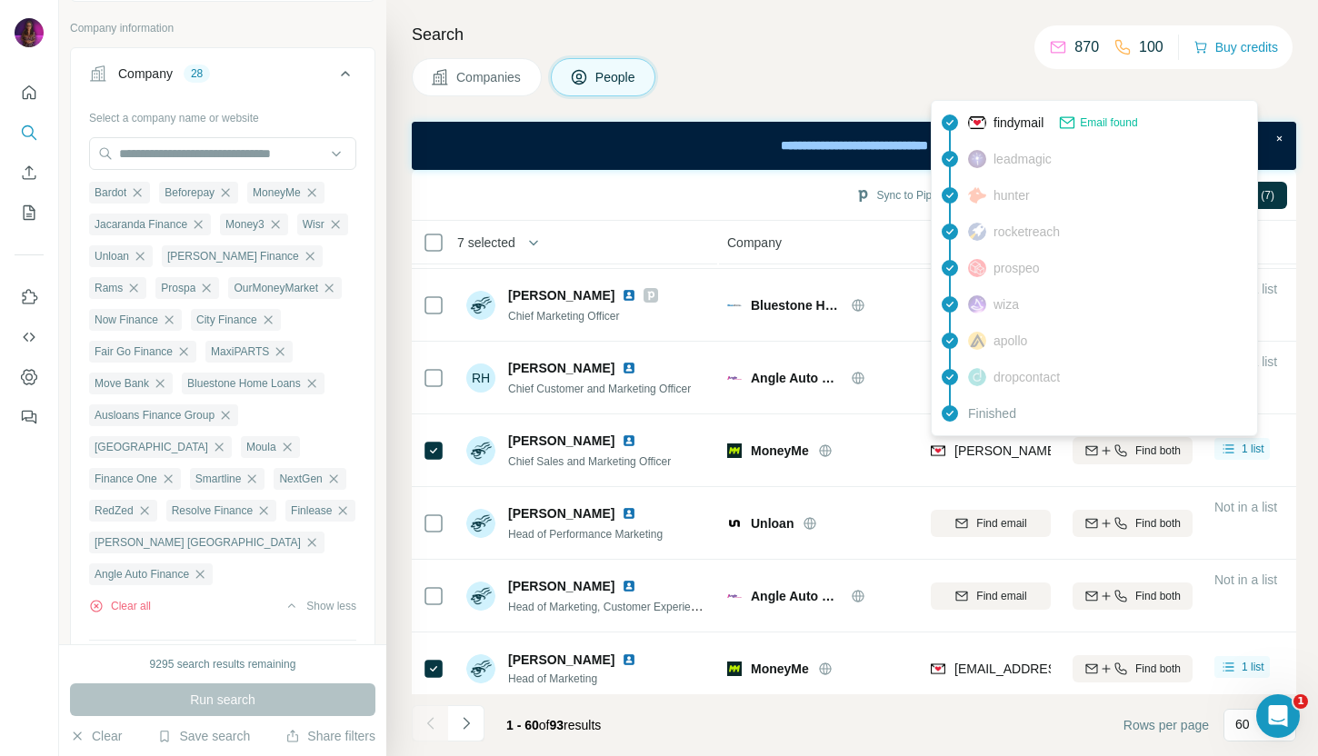
click at [975, 450] on span "richard@moneyme.com.au" at bounding box center [1114, 450] width 320 height 15
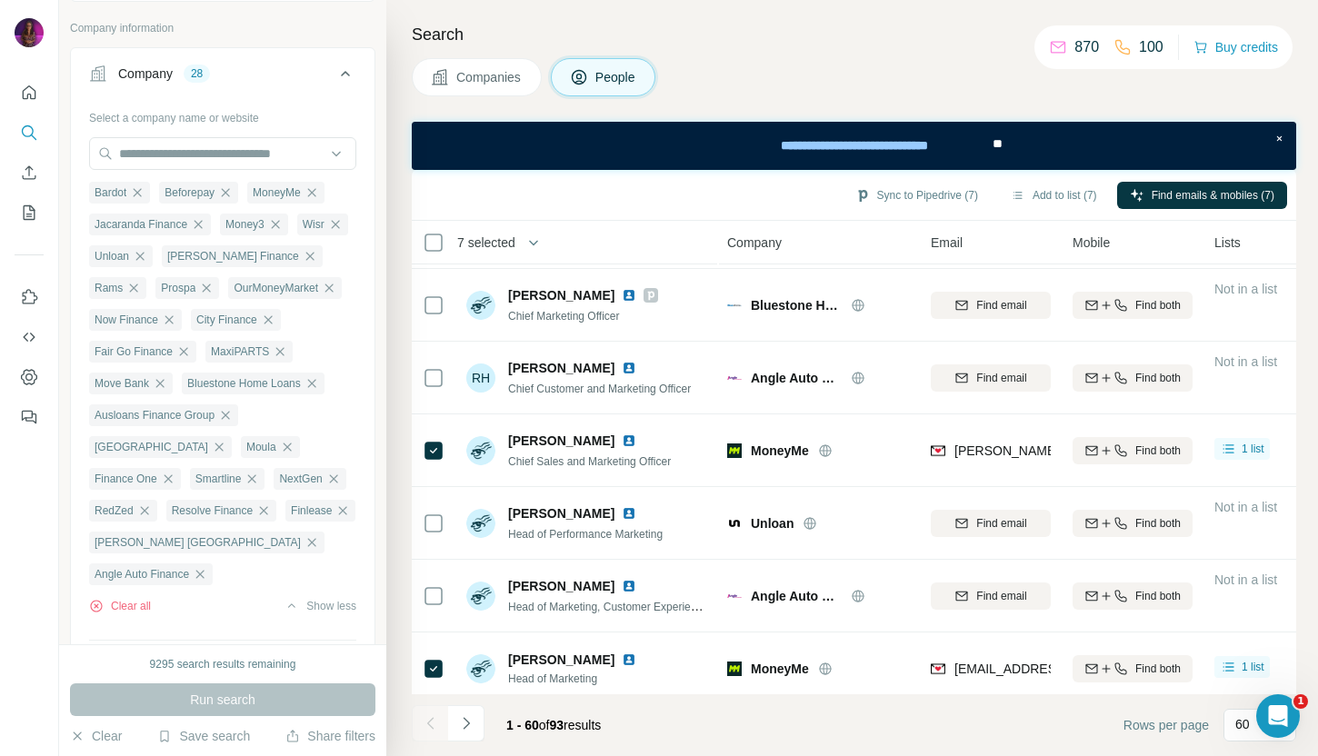
click at [824, 449] on icon at bounding box center [825, 450] width 15 height 15
